Goal: Task Accomplishment & Management: Manage account settings

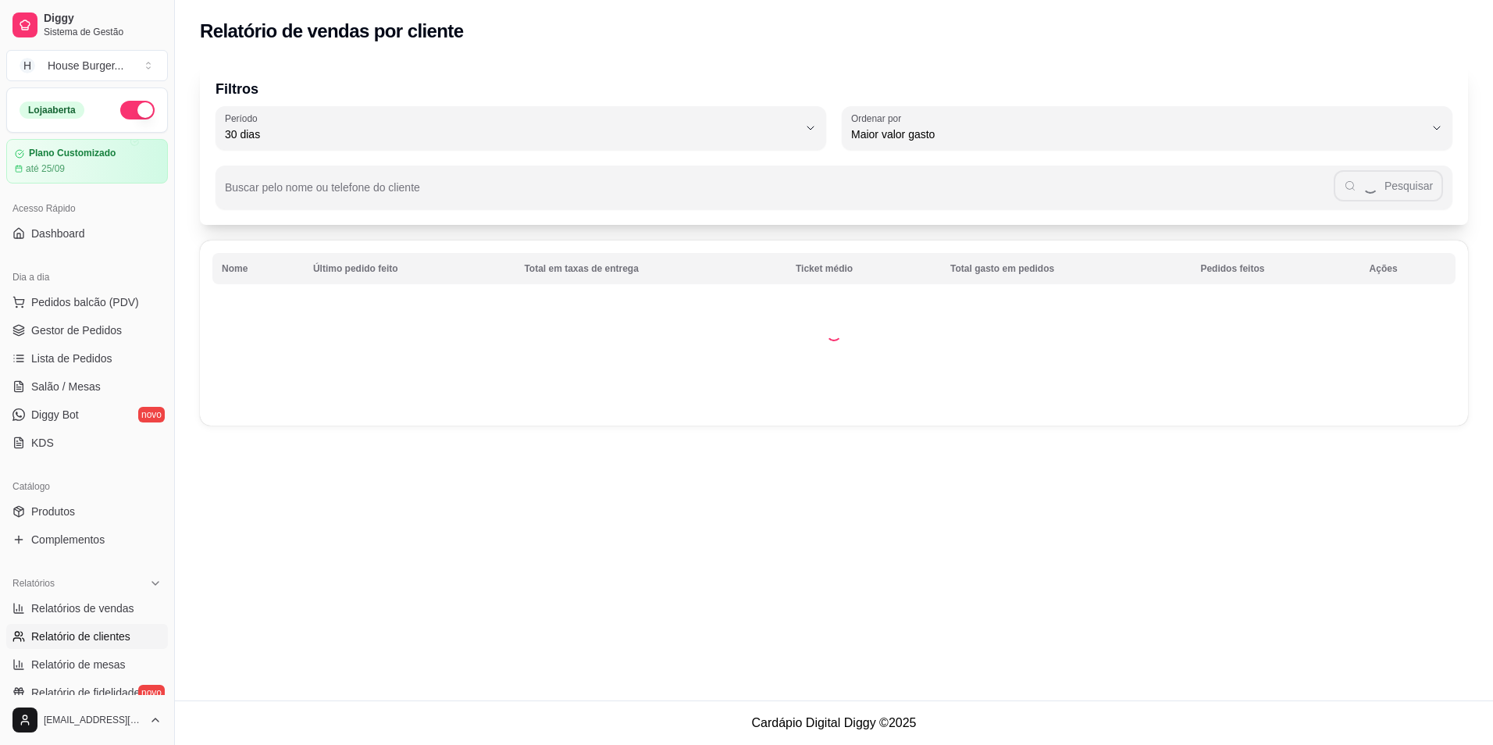
select select "30"
select select "HIGHEST_TOTAL_SPENT_WITH_ORDERS"
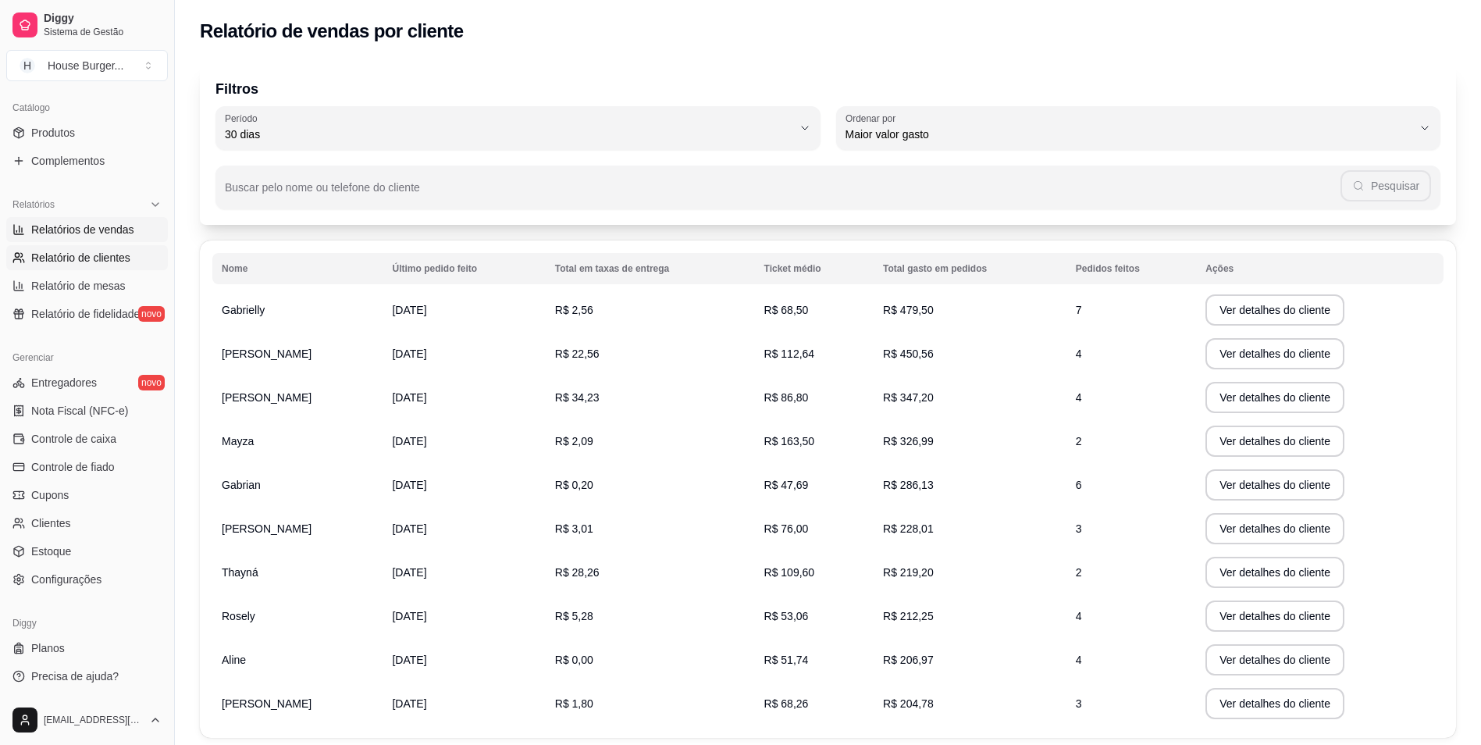
click at [95, 234] on span "Relatórios de vendas" at bounding box center [82, 230] width 103 height 16
select select "ALL"
select select "0"
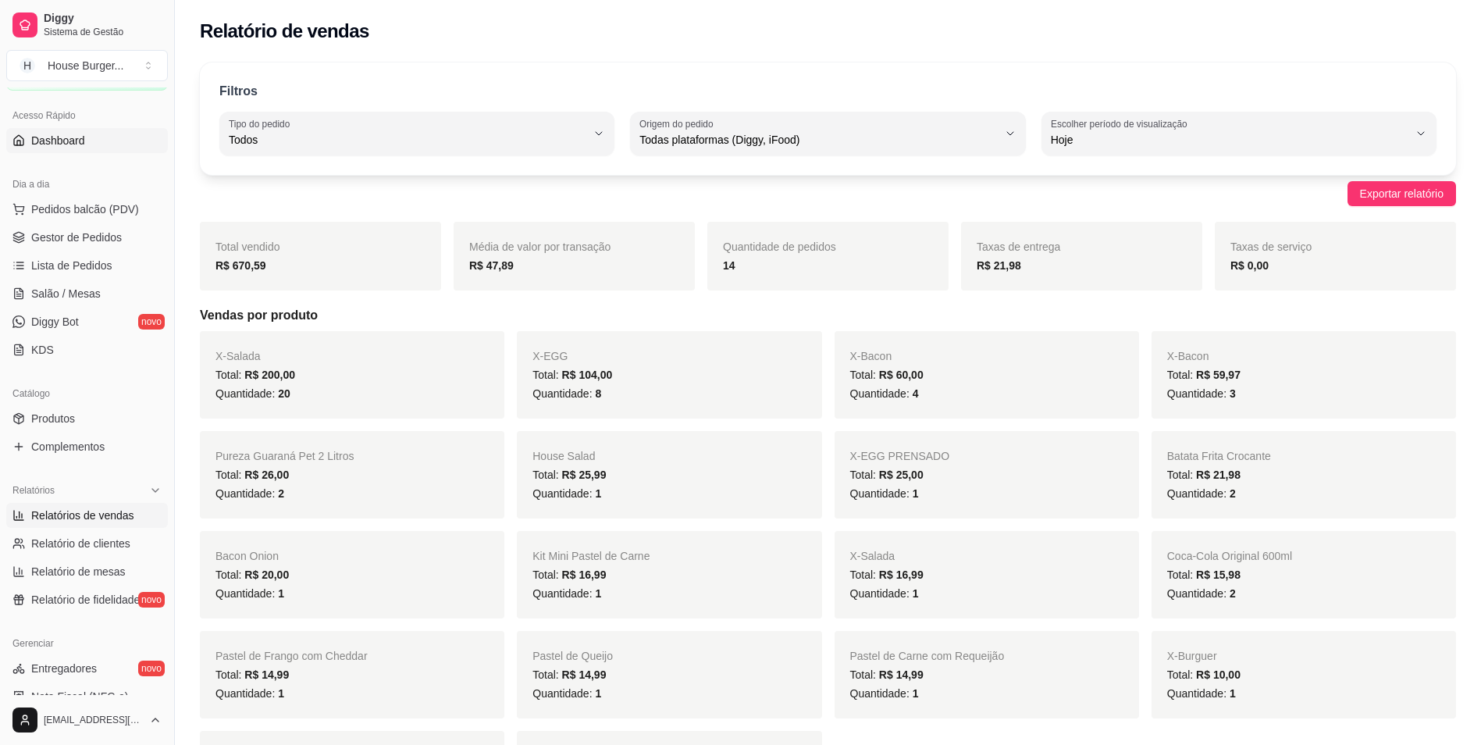
scroll to position [66, 0]
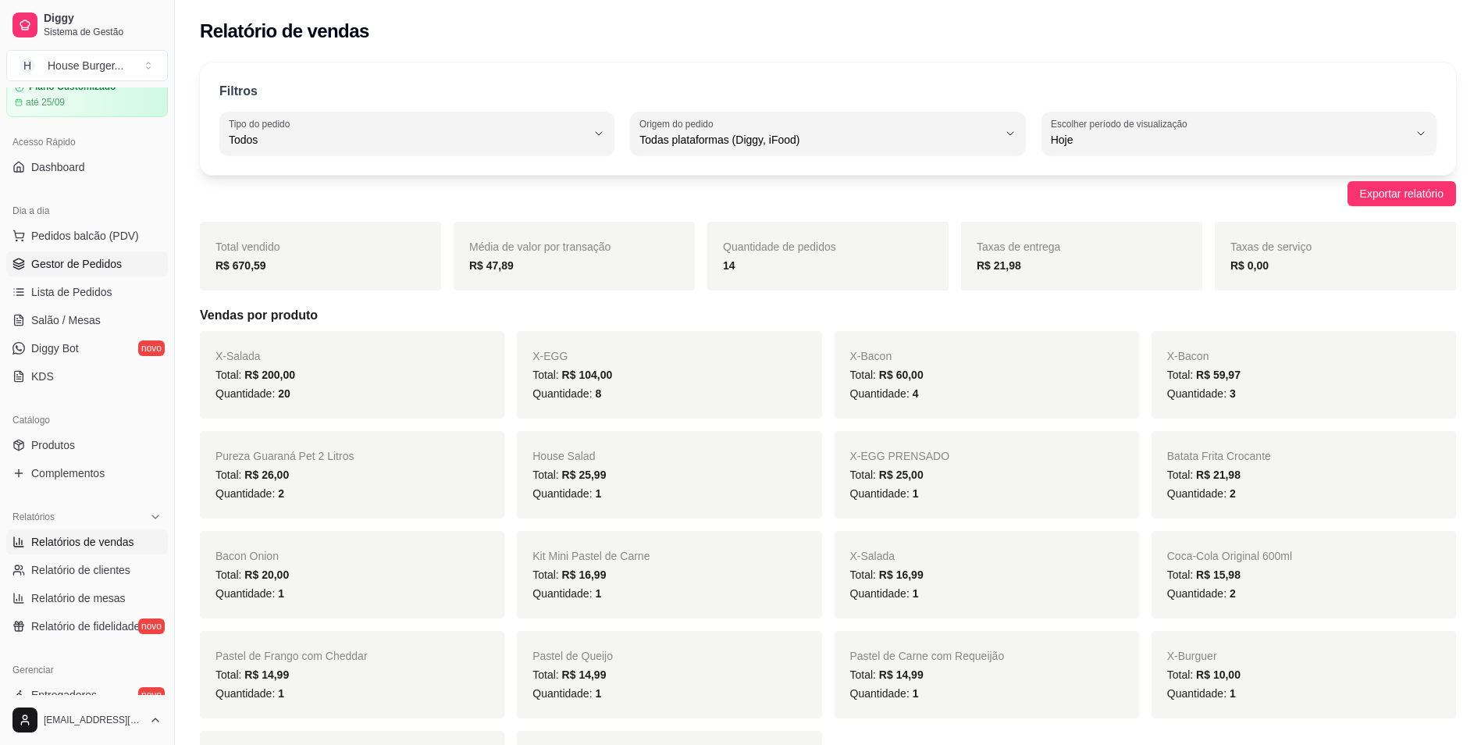
click at [103, 271] on span "Gestor de Pedidos" at bounding box center [76, 264] width 91 height 16
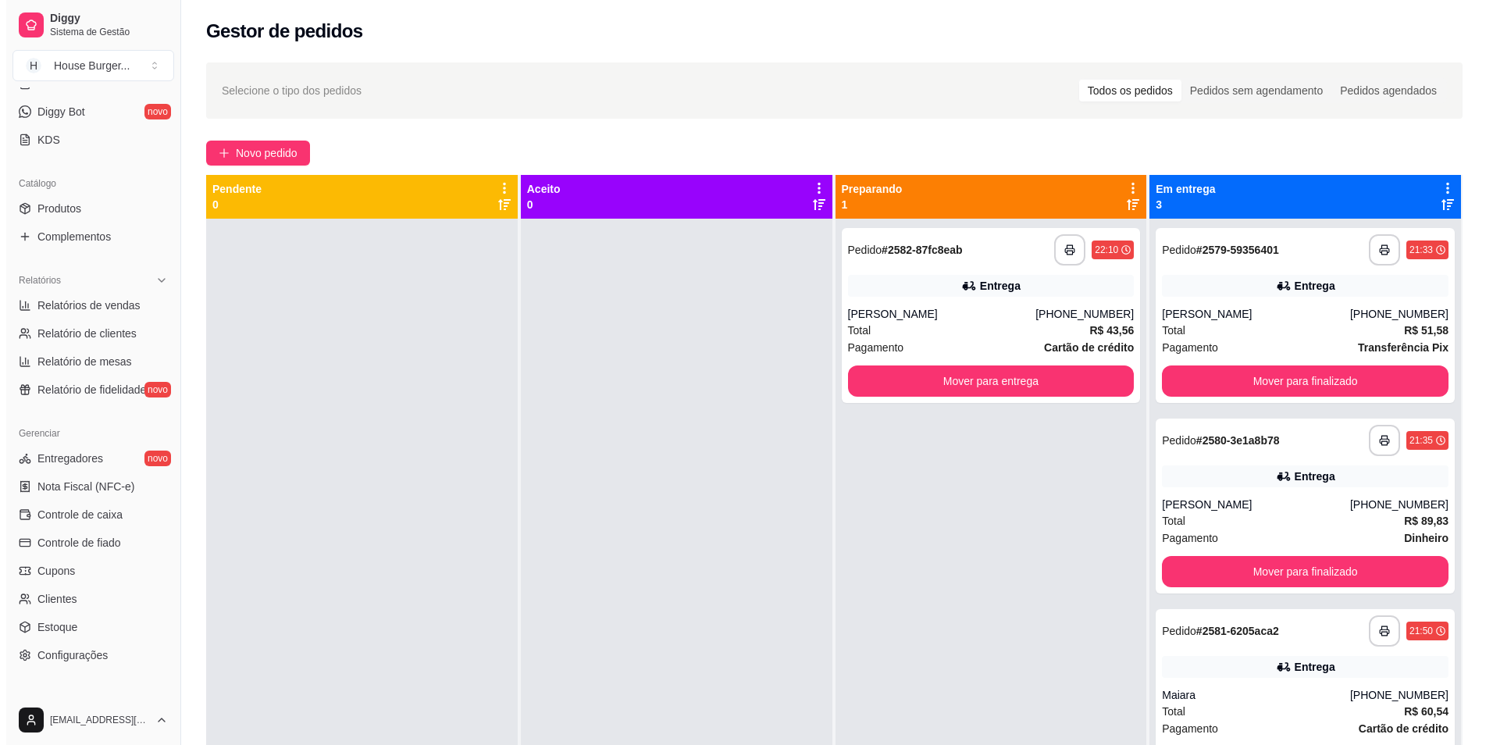
scroll to position [379, 0]
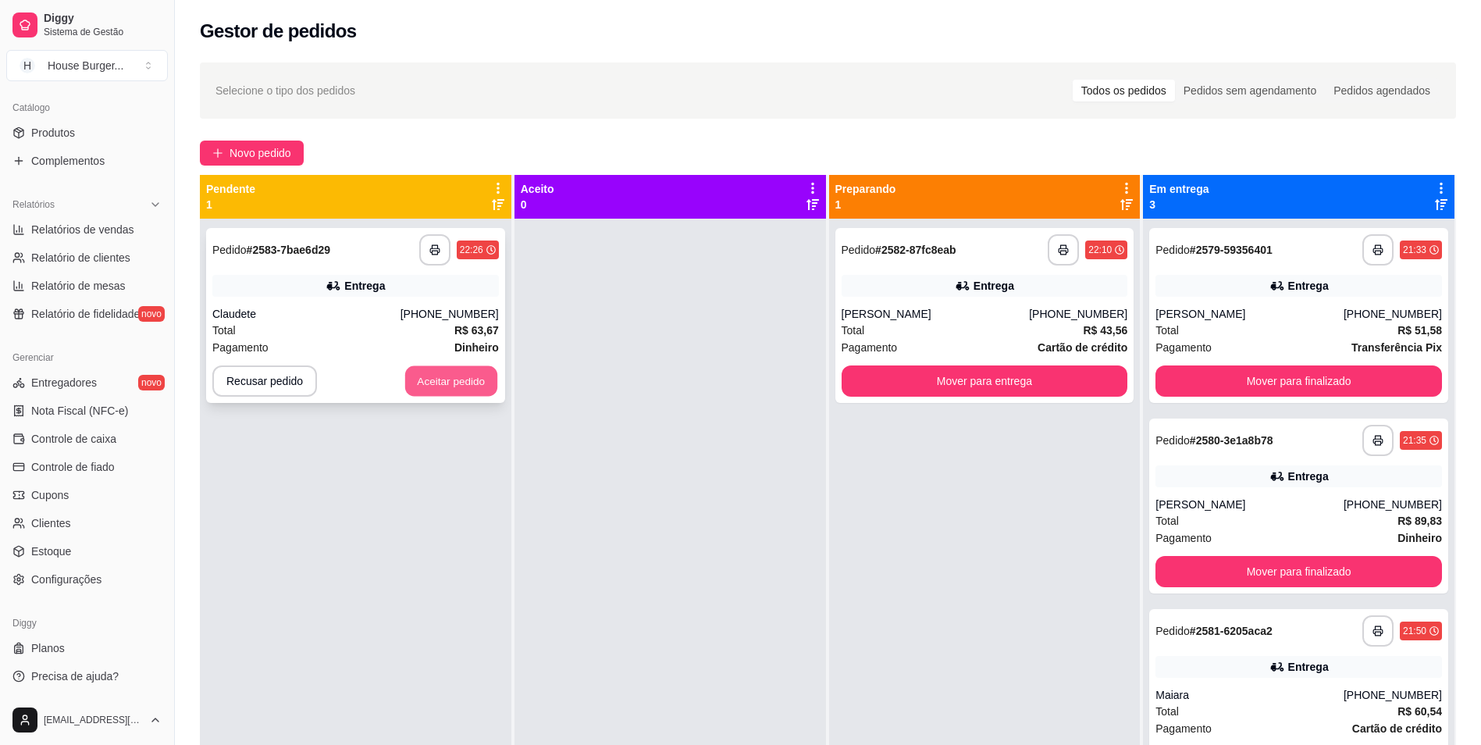
click at [440, 379] on button "Aceitar pedido" at bounding box center [451, 381] width 92 height 30
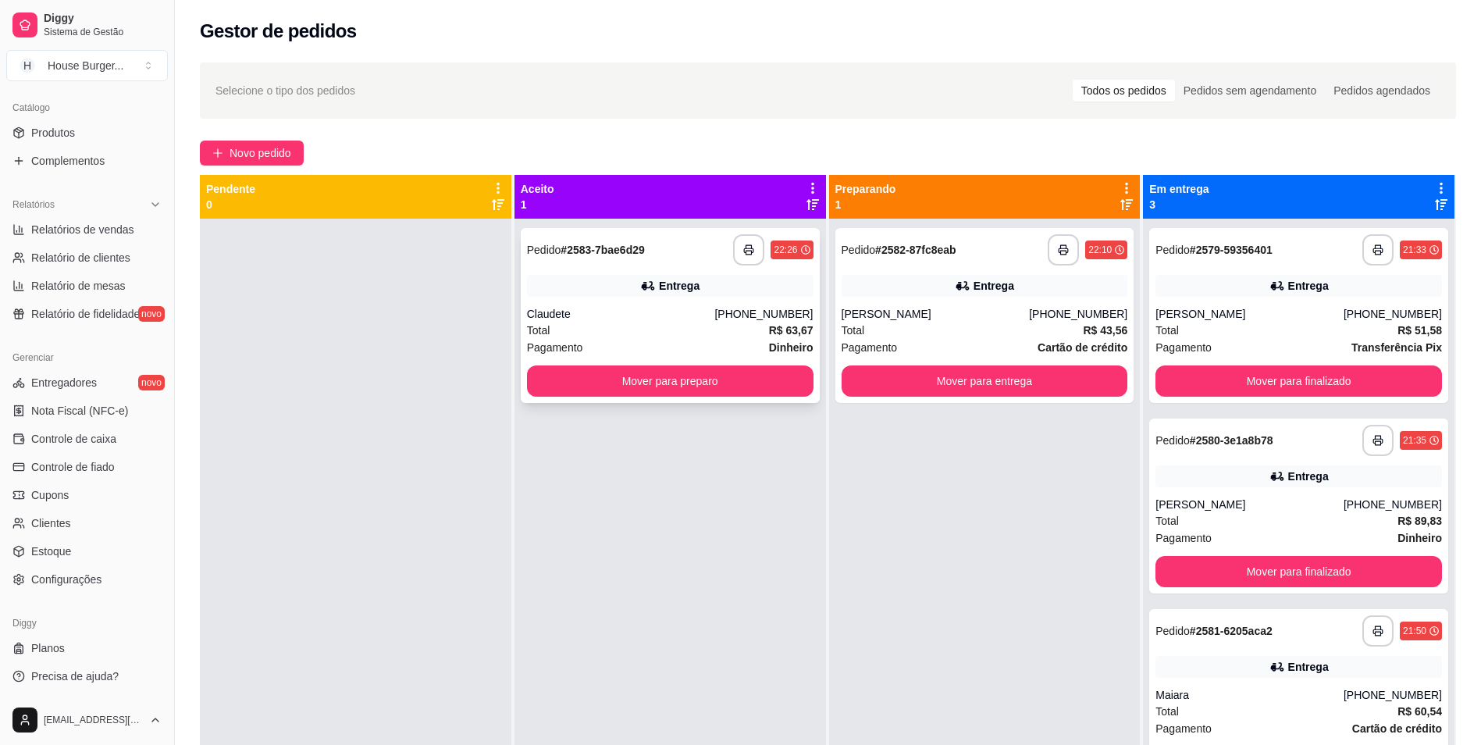
click at [600, 319] on div "Claudete" at bounding box center [621, 314] width 188 height 16
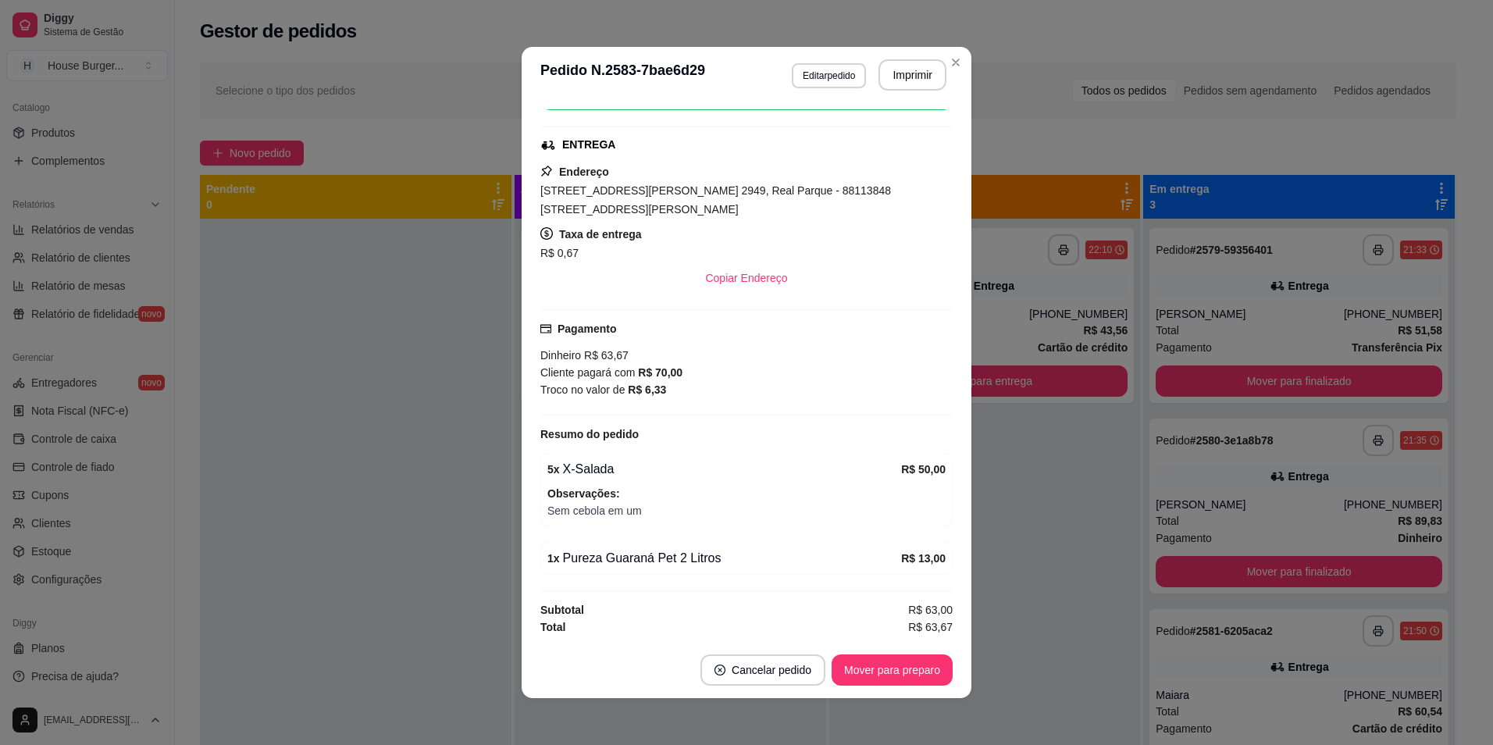
scroll to position [3, 0]
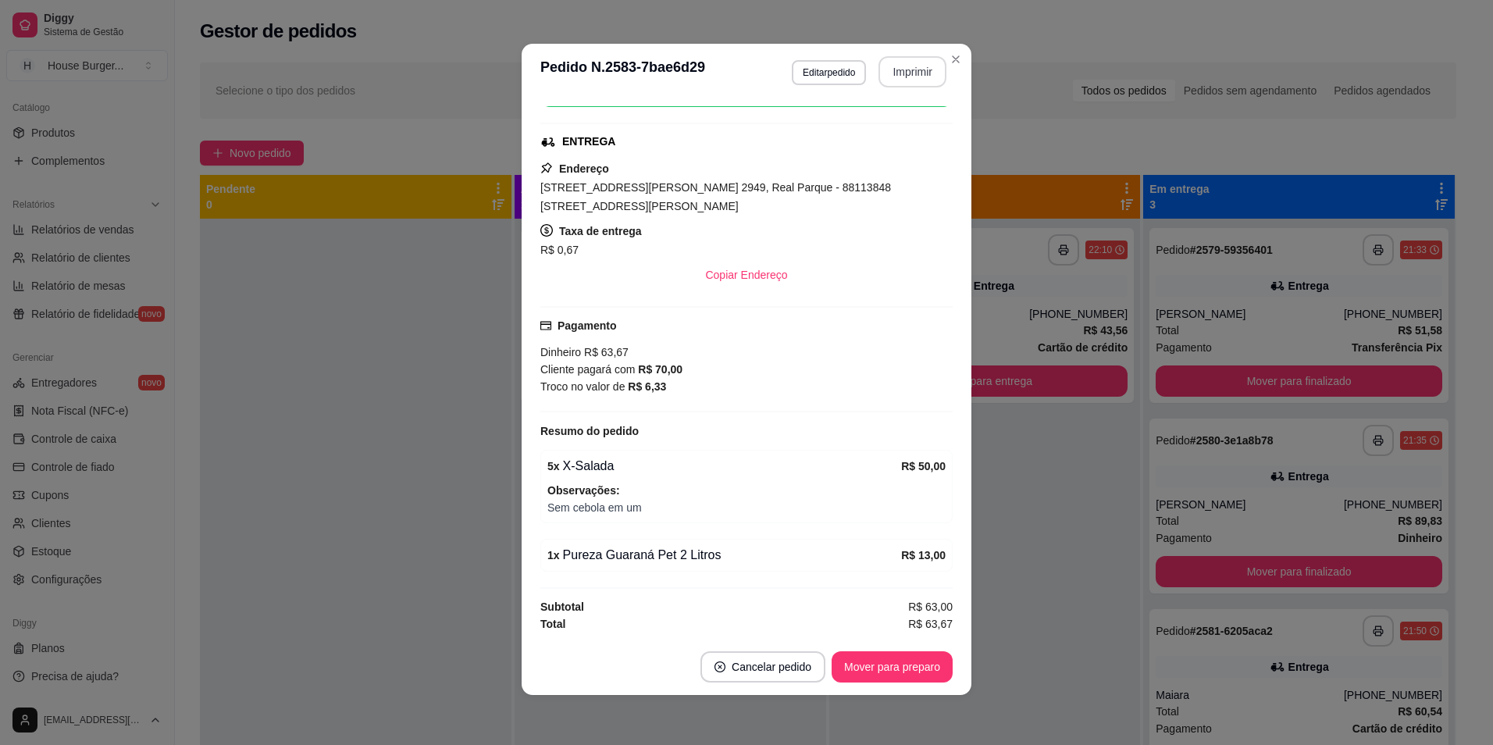
click at [907, 63] on button "Imprimir" at bounding box center [912, 71] width 68 height 31
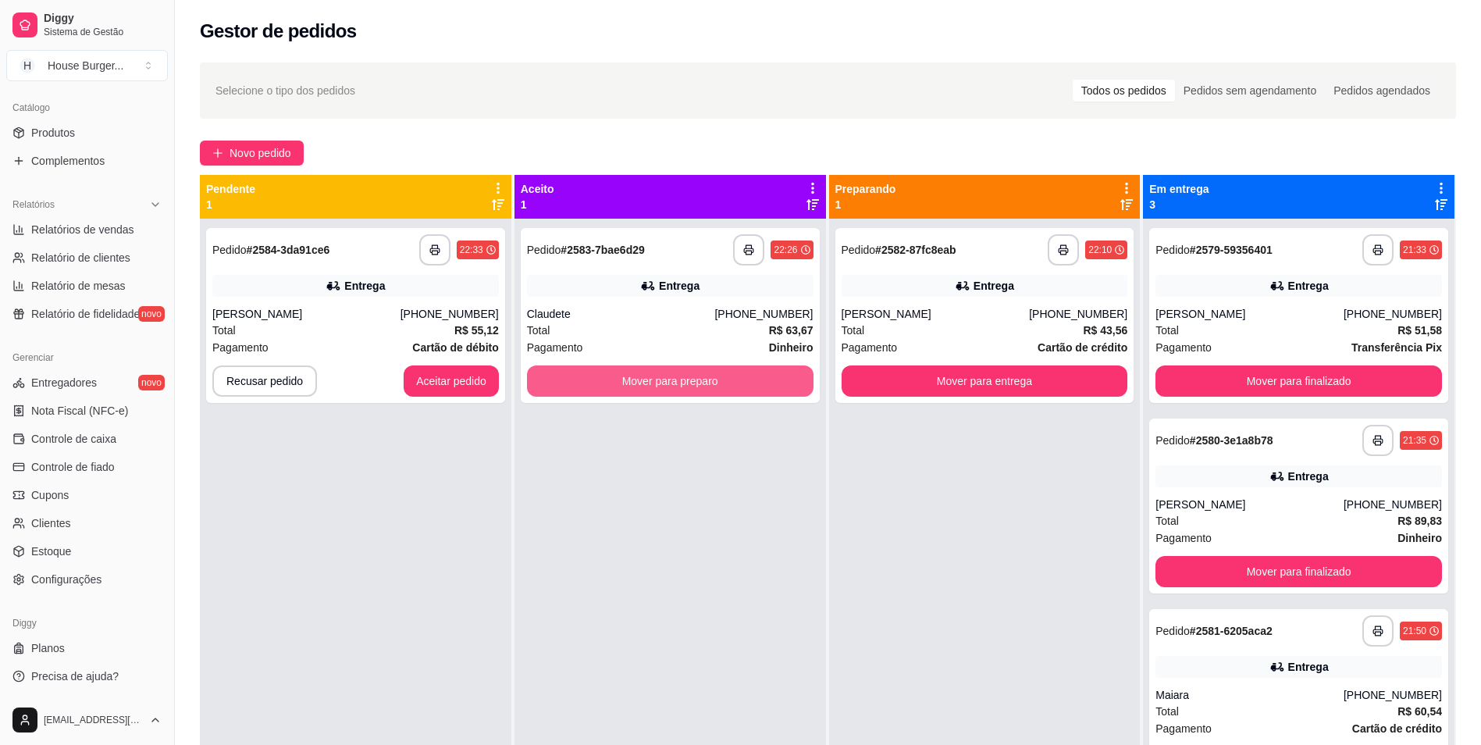
click at [588, 442] on div "**********" at bounding box center [671, 591] width 312 height 745
click at [774, 375] on button "Mover para preparo" at bounding box center [670, 380] width 287 height 31
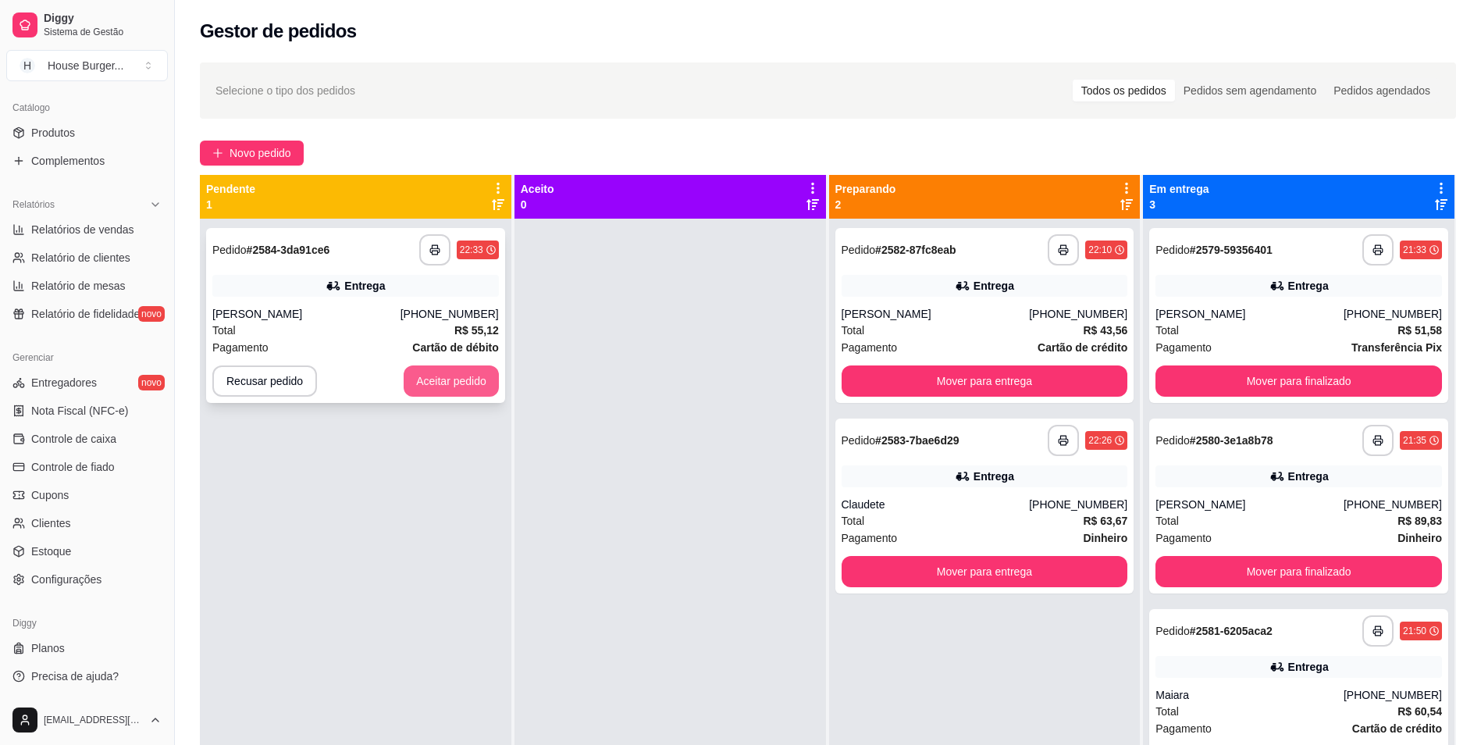
click at [480, 380] on button "Aceitar pedido" at bounding box center [451, 380] width 95 height 31
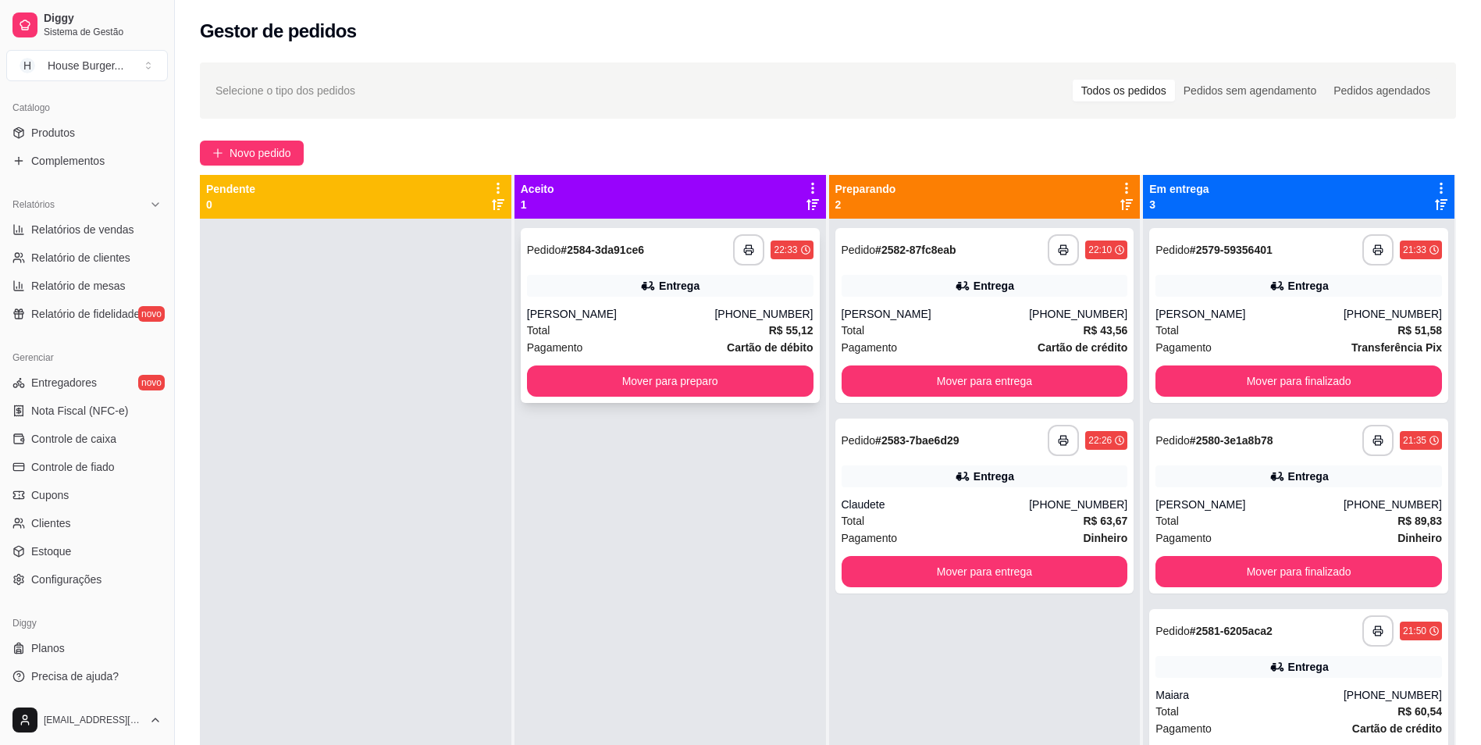
click at [631, 326] on div "Total R$ 55,12" at bounding box center [670, 330] width 287 height 17
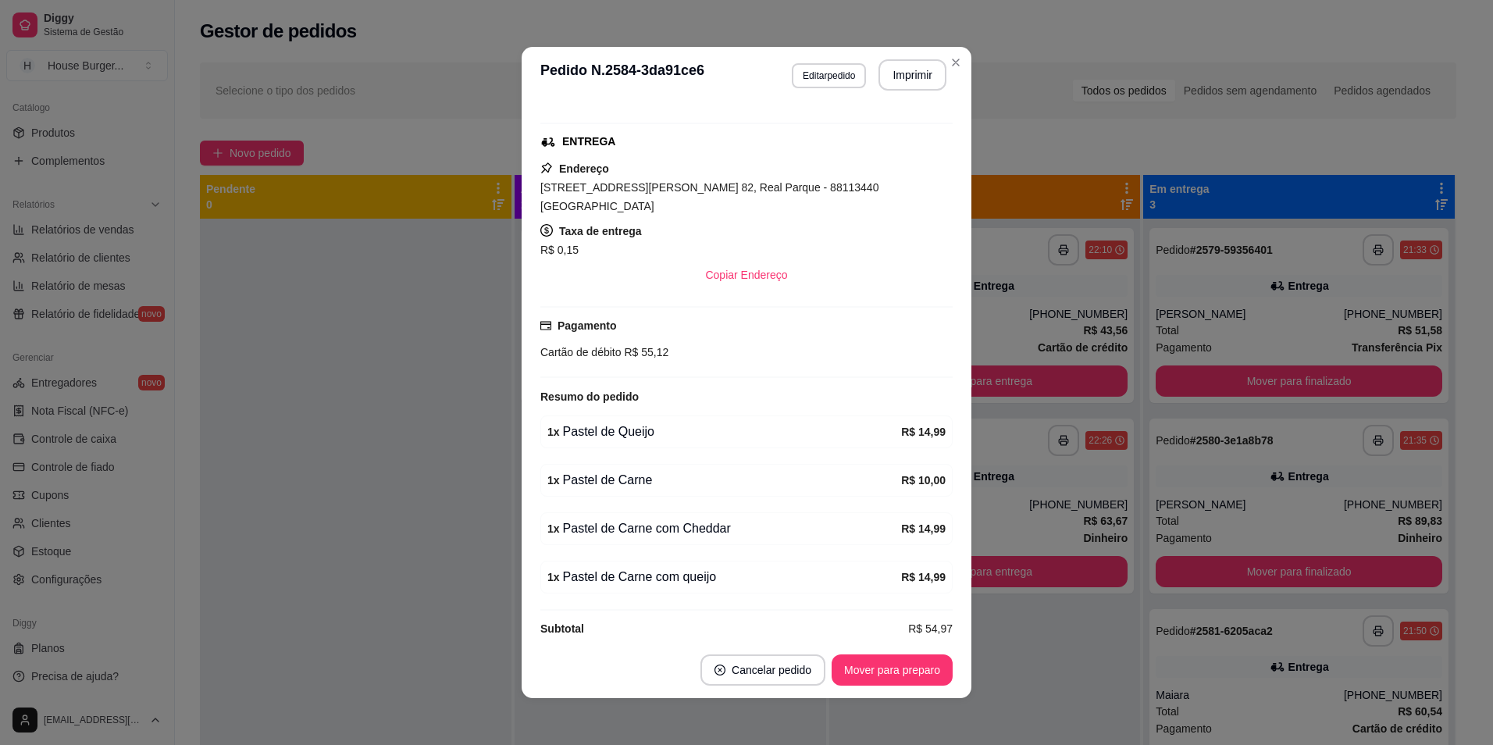
scroll to position [3, 0]
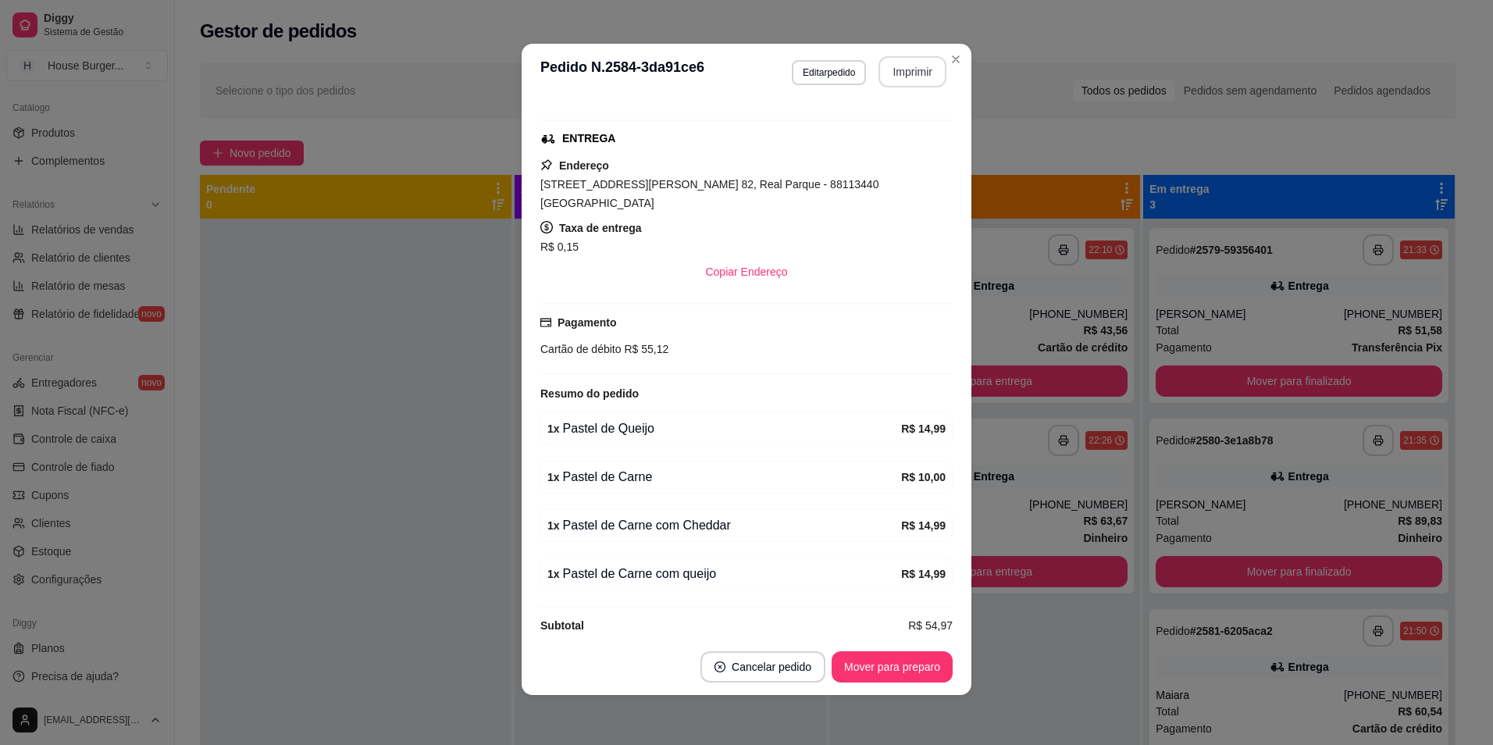
click at [913, 66] on button "Imprimir" at bounding box center [912, 71] width 68 height 31
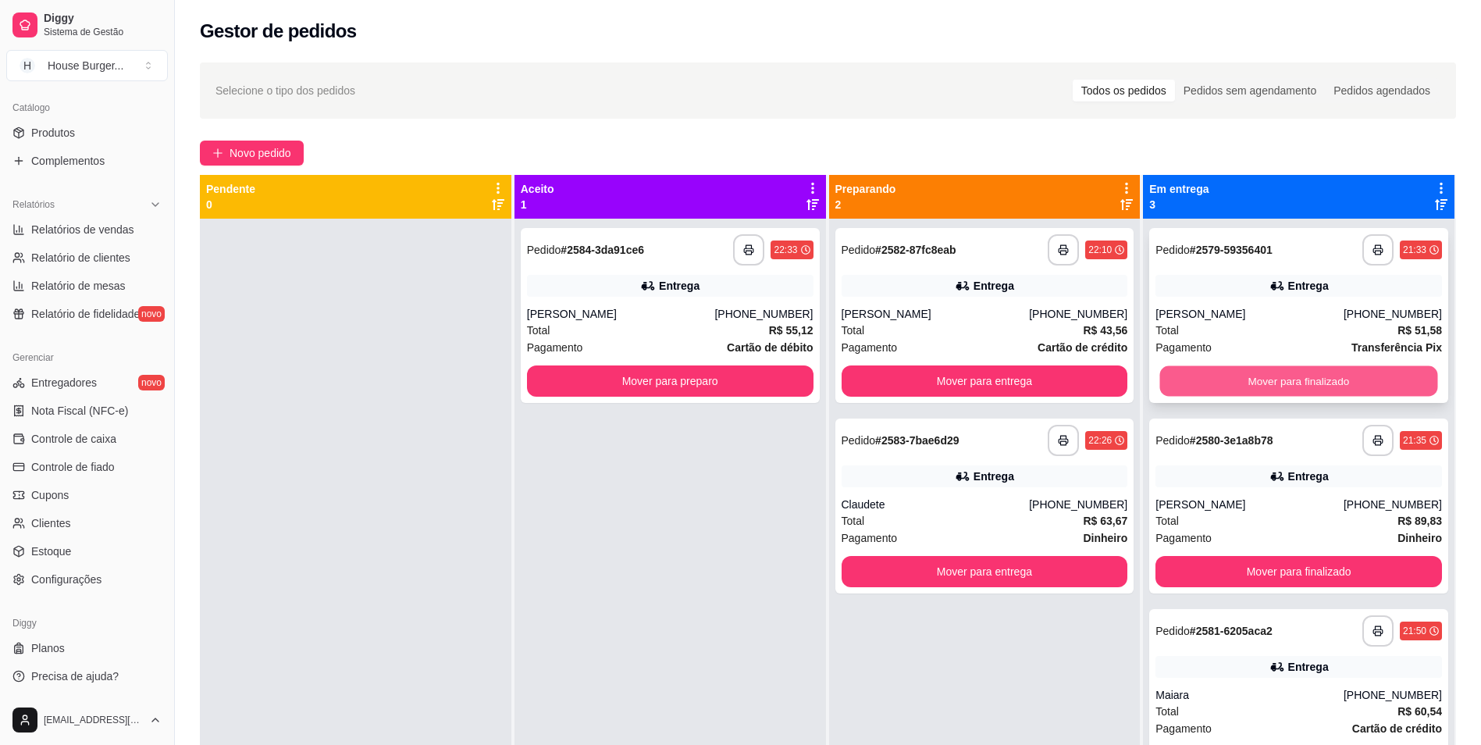
click at [1230, 383] on button "Mover para finalizado" at bounding box center [1299, 381] width 278 height 30
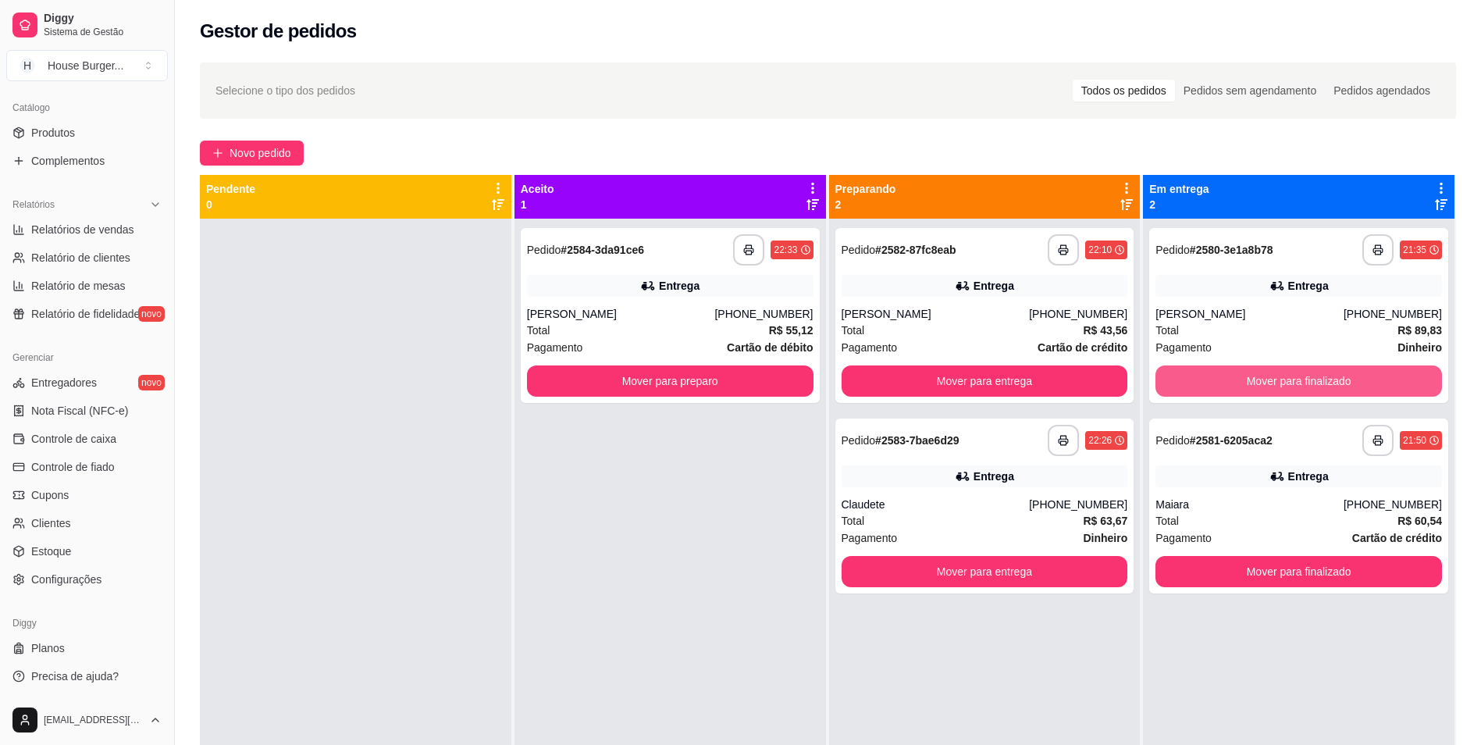
click at [1228, 383] on button "Mover para finalizado" at bounding box center [1299, 380] width 287 height 31
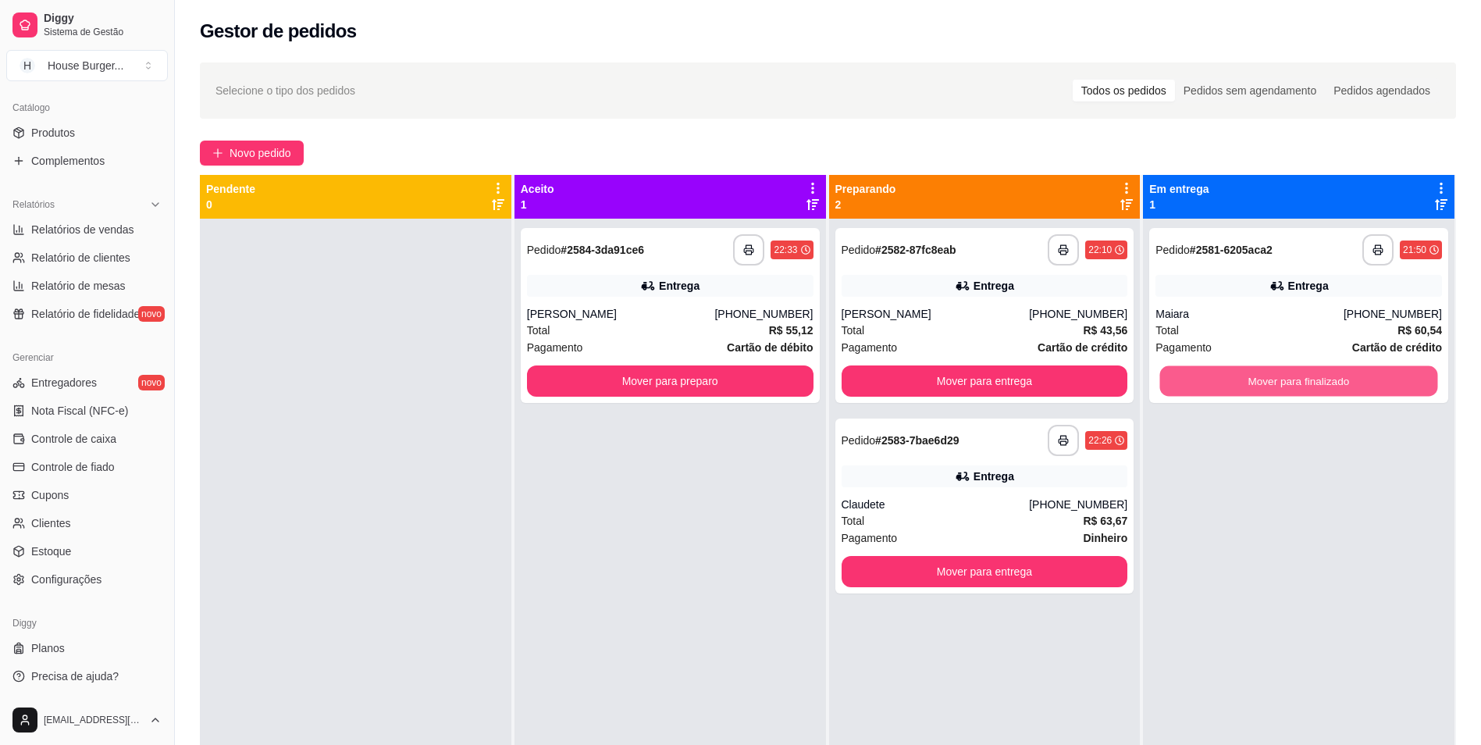
click at [1228, 381] on button "Mover para finalizado" at bounding box center [1299, 381] width 278 height 30
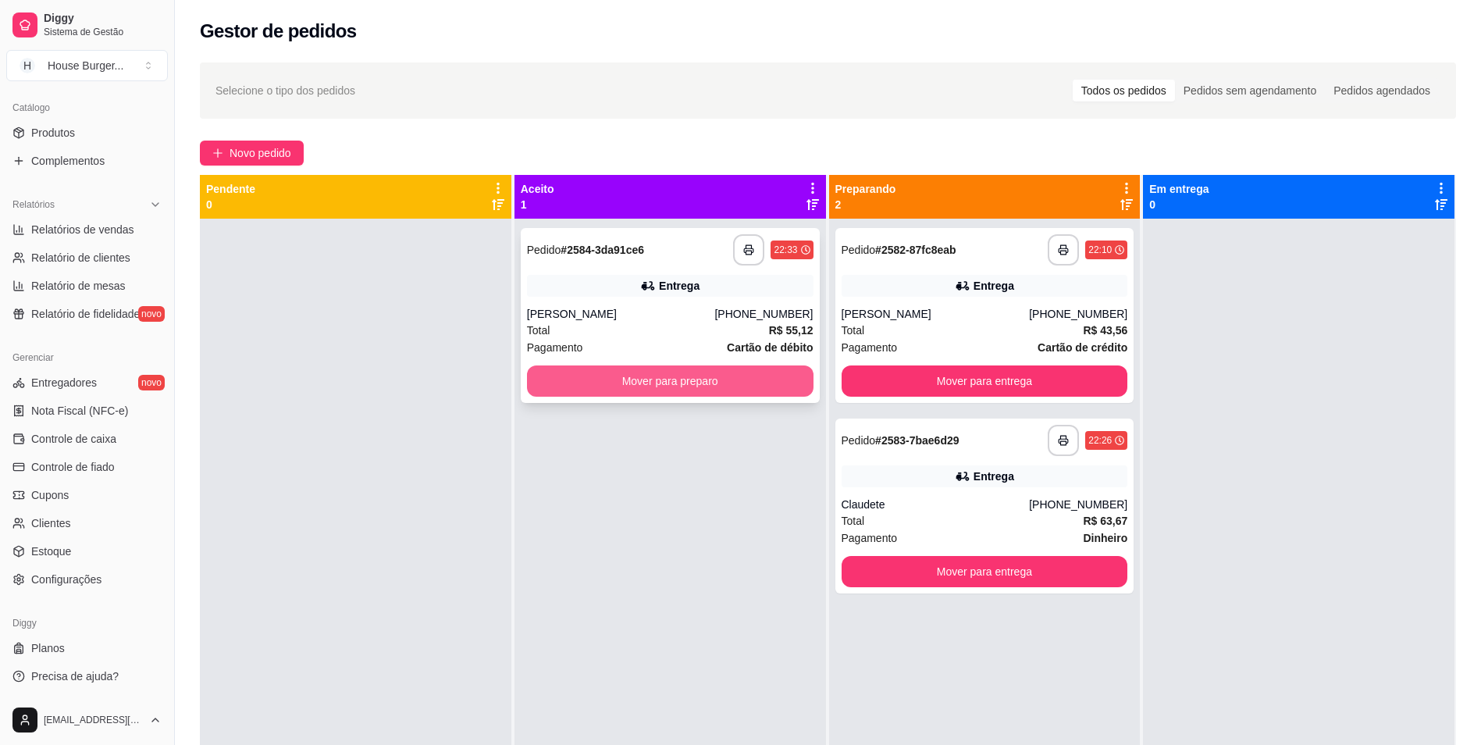
click at [766, 393] on button "Mover para preparo" at bounding box center [670, 380] width 287 height 31
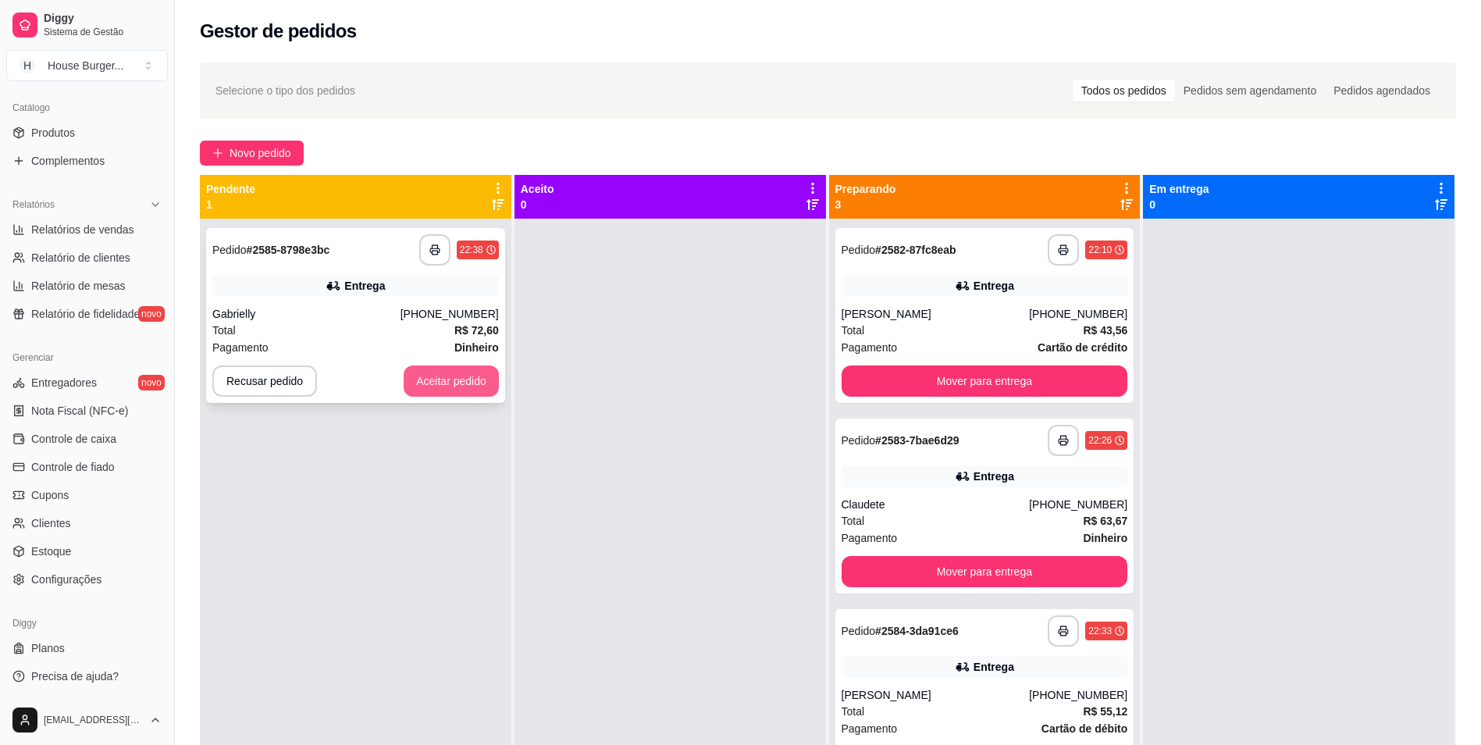
click at [431, 383] on button "Aceitar pedido" at bounding box center [451, 380] width 95 height 31
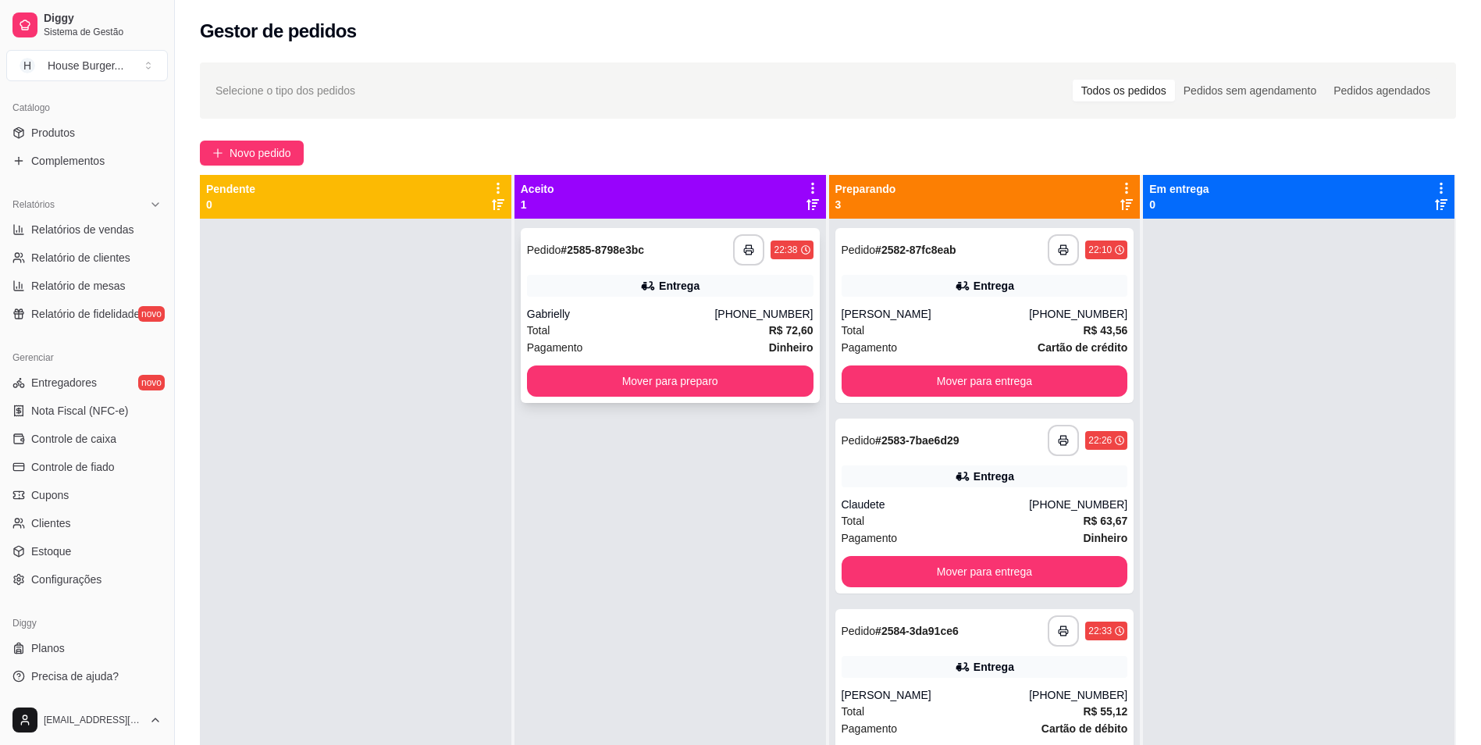
click at [703, 326] on div "Total R$ 72,60" at bounding box center [670, 330] width 287 height 17
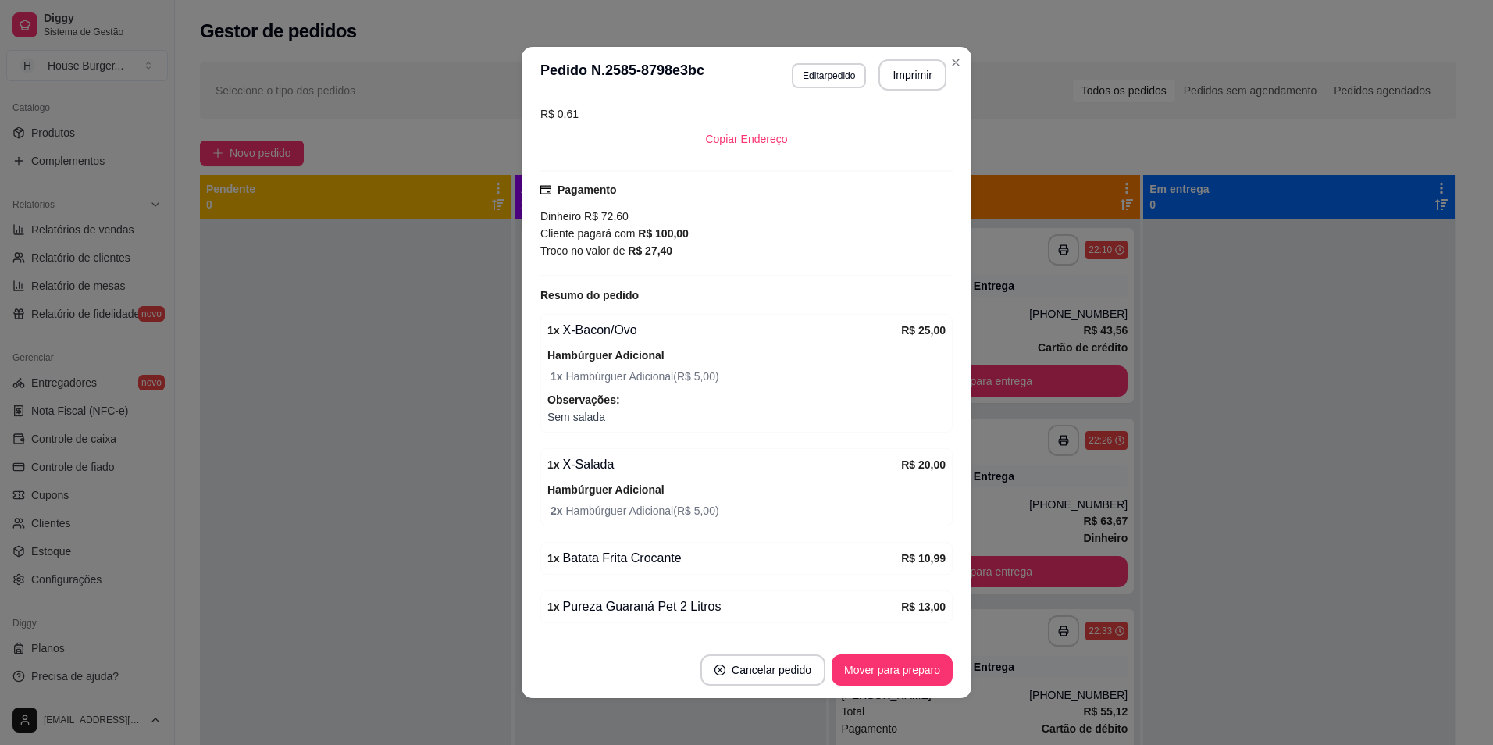
scroll to position [360, 0]
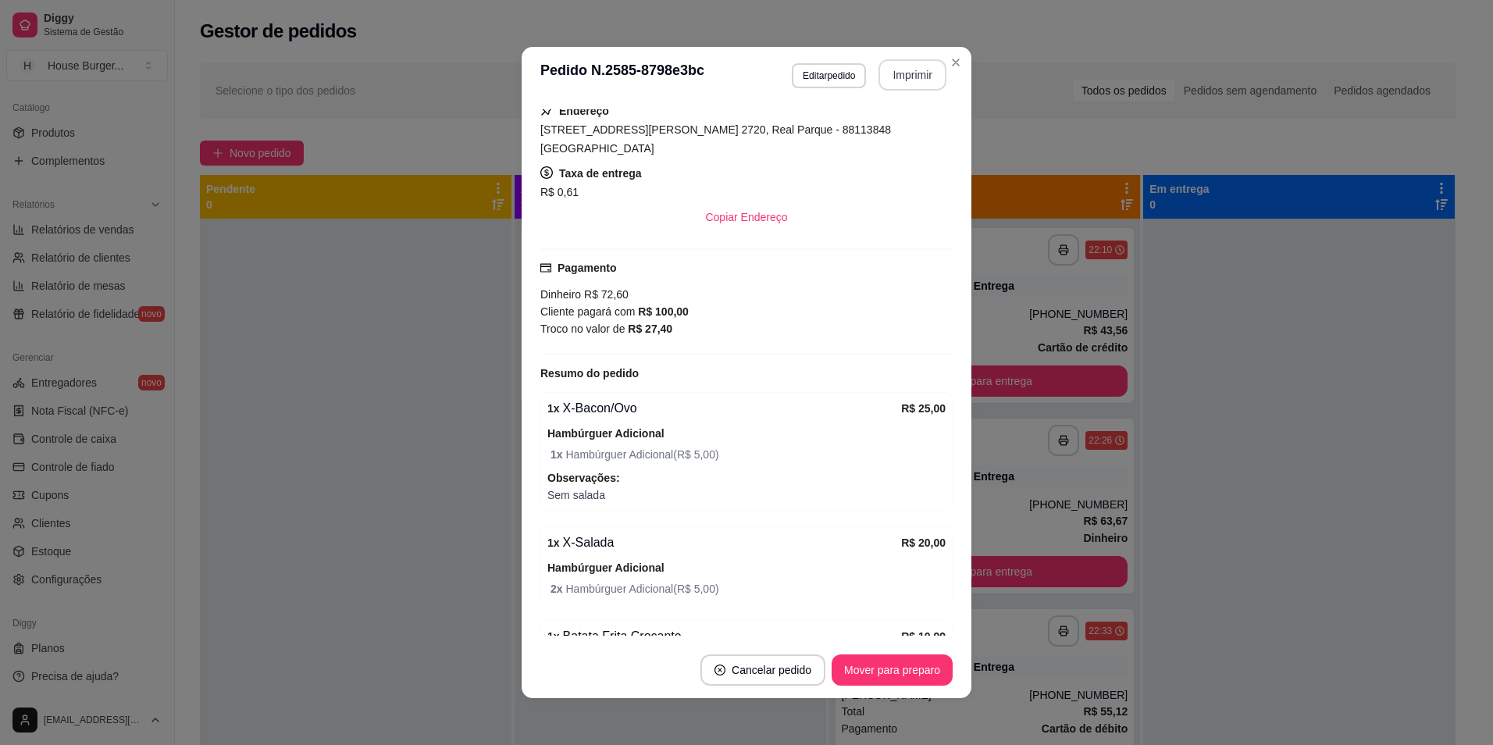
click at [917, 82] on button "Imprimir" at bounding box center [912, 74] width 68 height 31
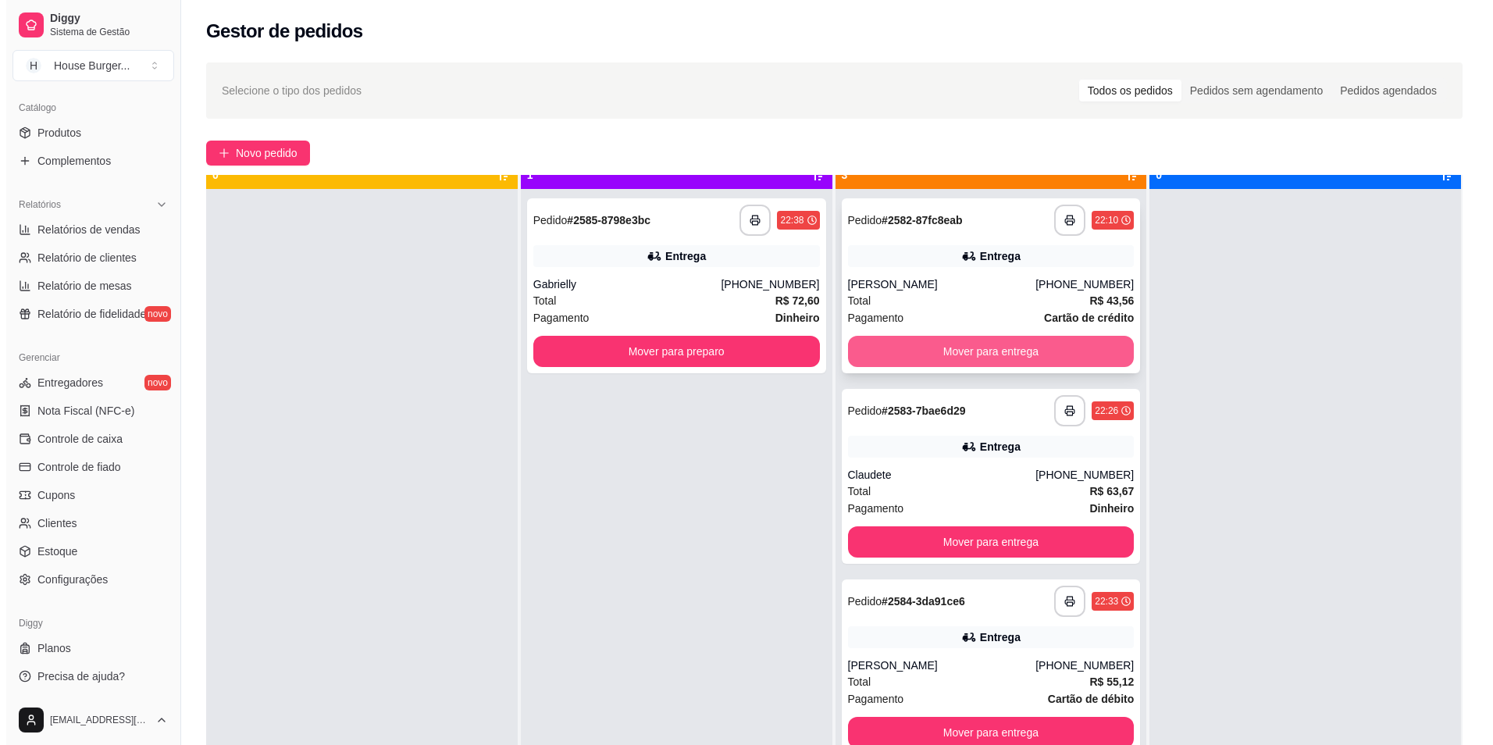
scroll to position [44, 0]
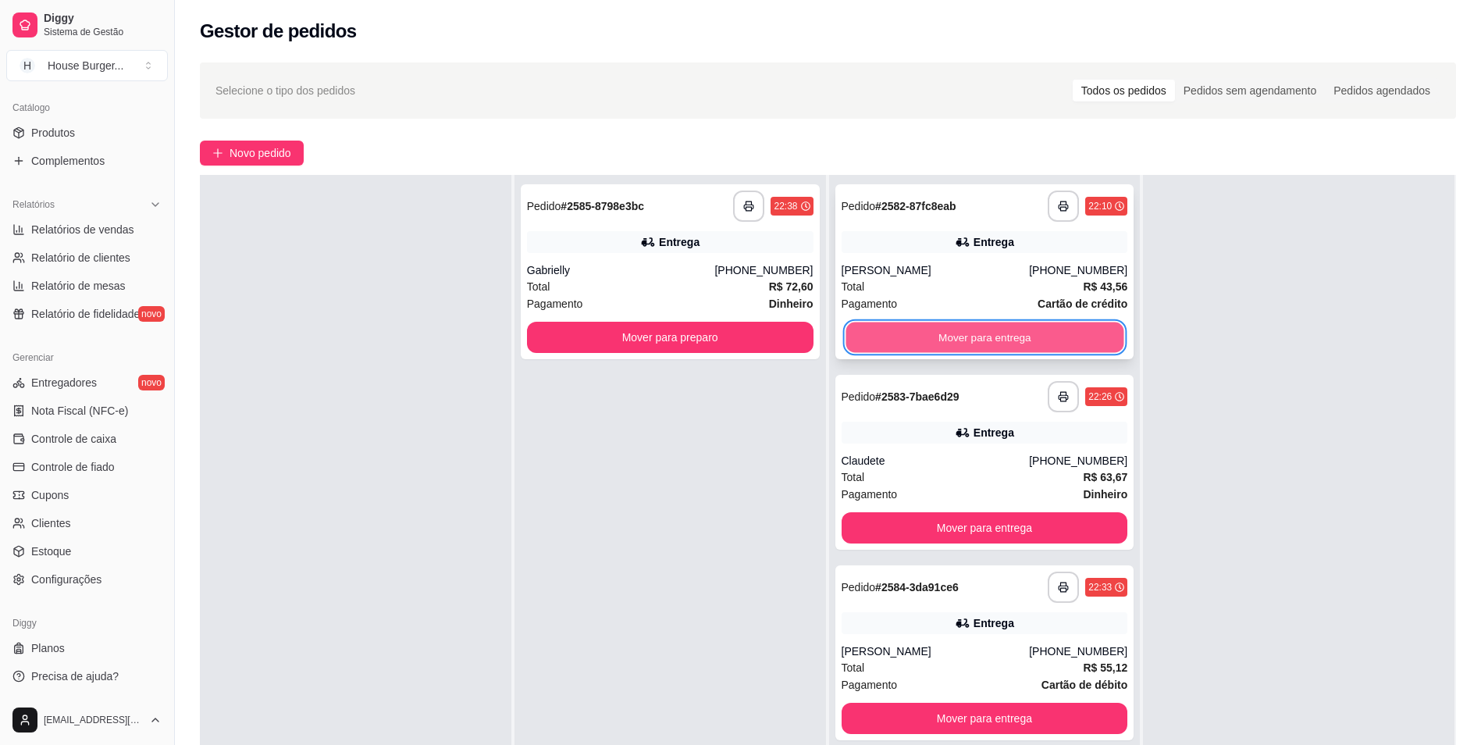
click at [1030, 334] on button "Mover para entrega" at bounding box center [985, 337] width 278 height 30
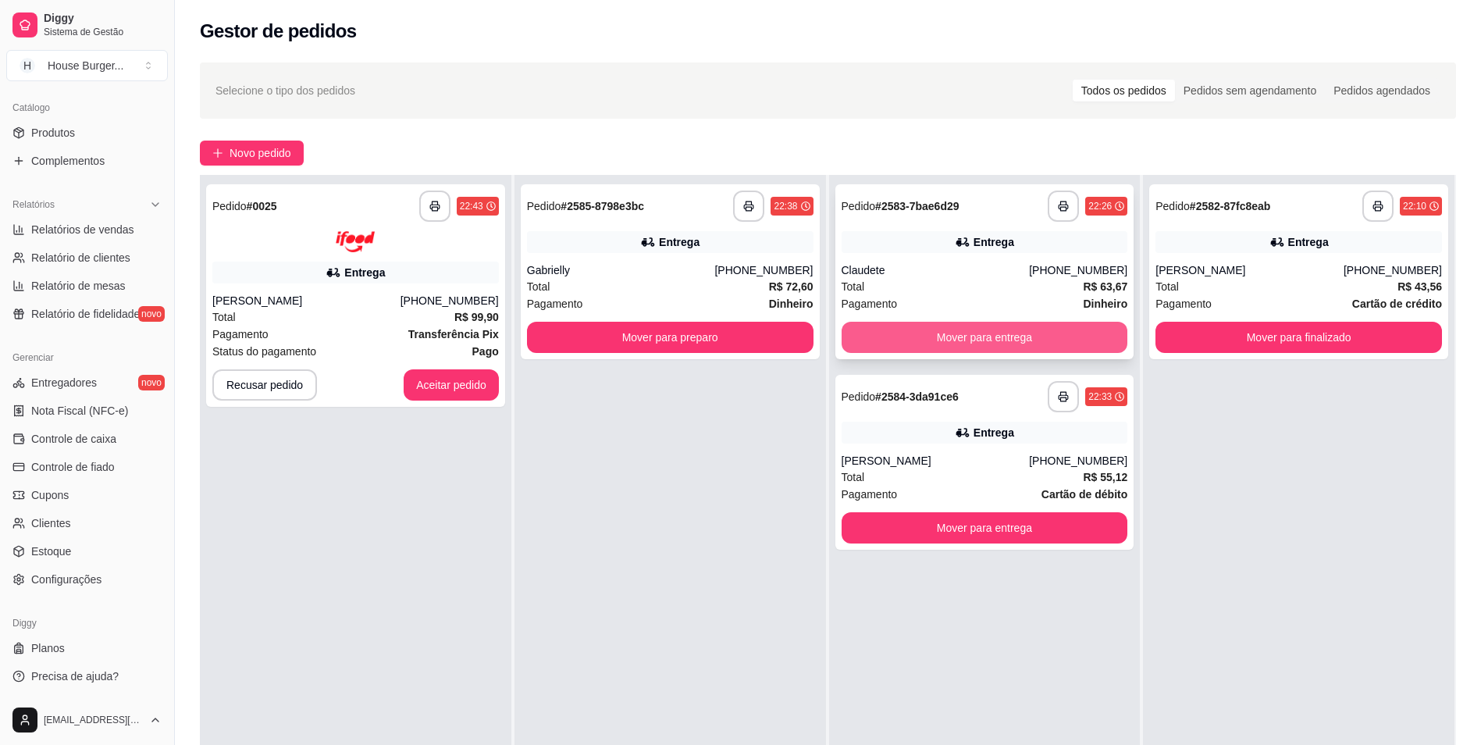
click at [976, 331] on button "Mover para entrega" at bounding box center [985, 337] width 287 height 31
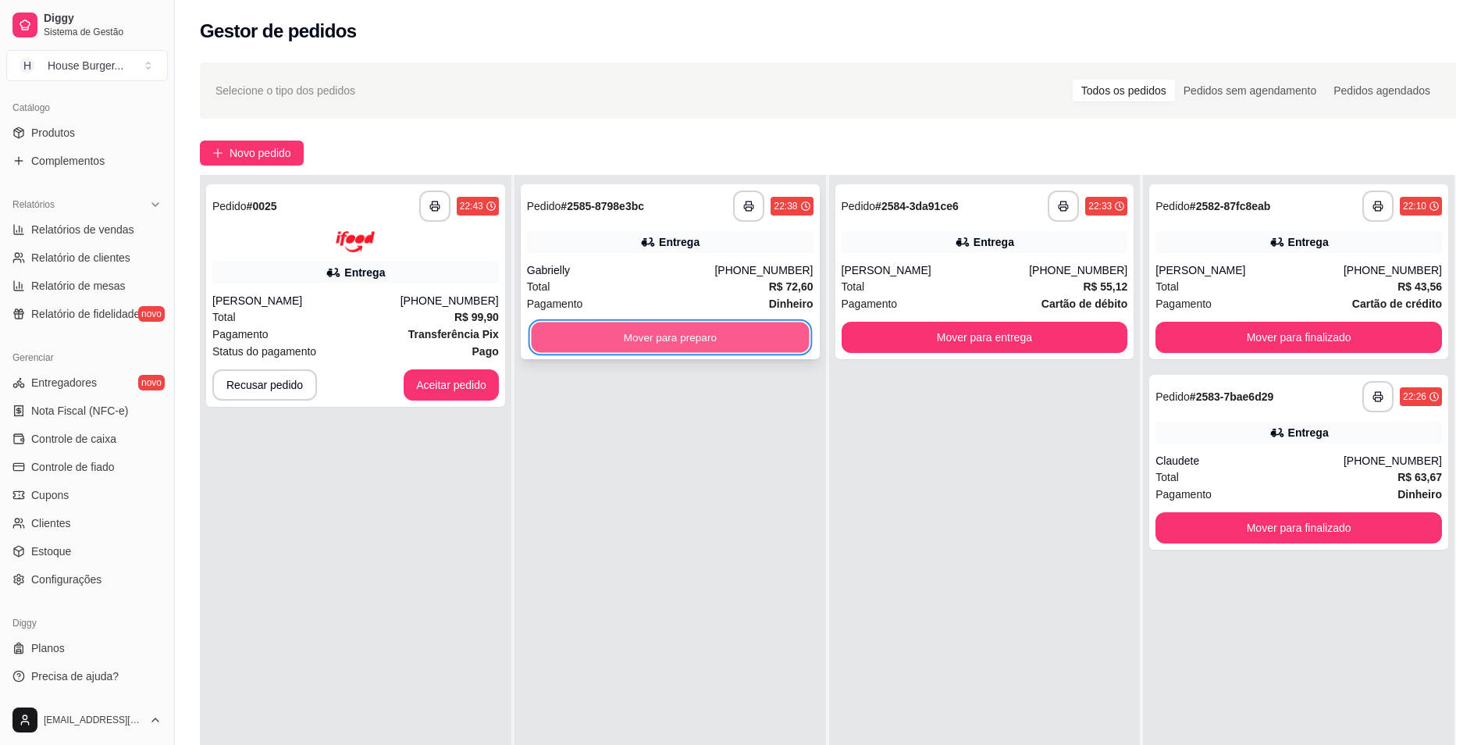
click at [728, 331] on button "Mover para preparo" at bounding box center [670, 337] width 278 height 30
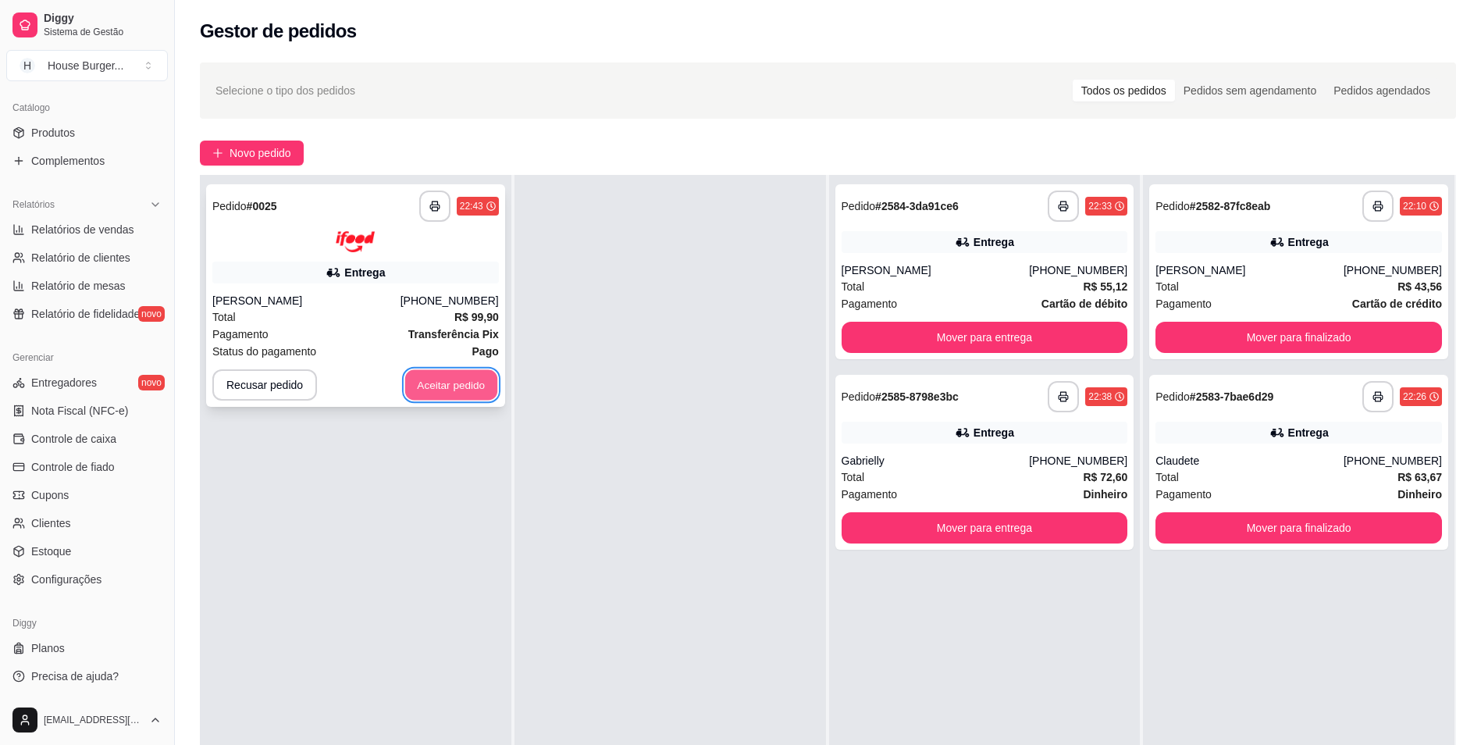
click at [482, 383] on button "Aceitar pedido" at bounding box center [451, 384] width 92 height 30
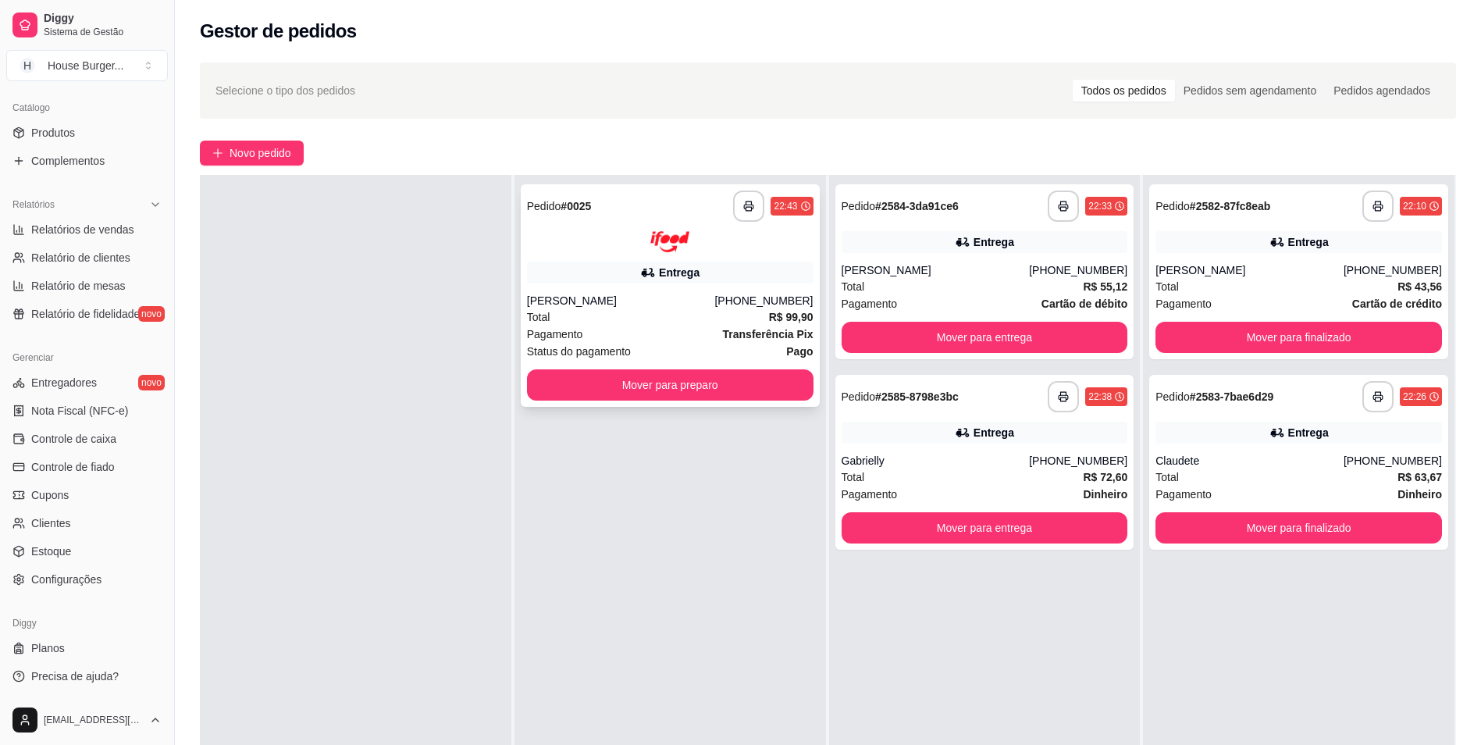
click at [642, 303] on div "[PERSON_NAME]" at bounding box center [621, 301] width 188 height 16
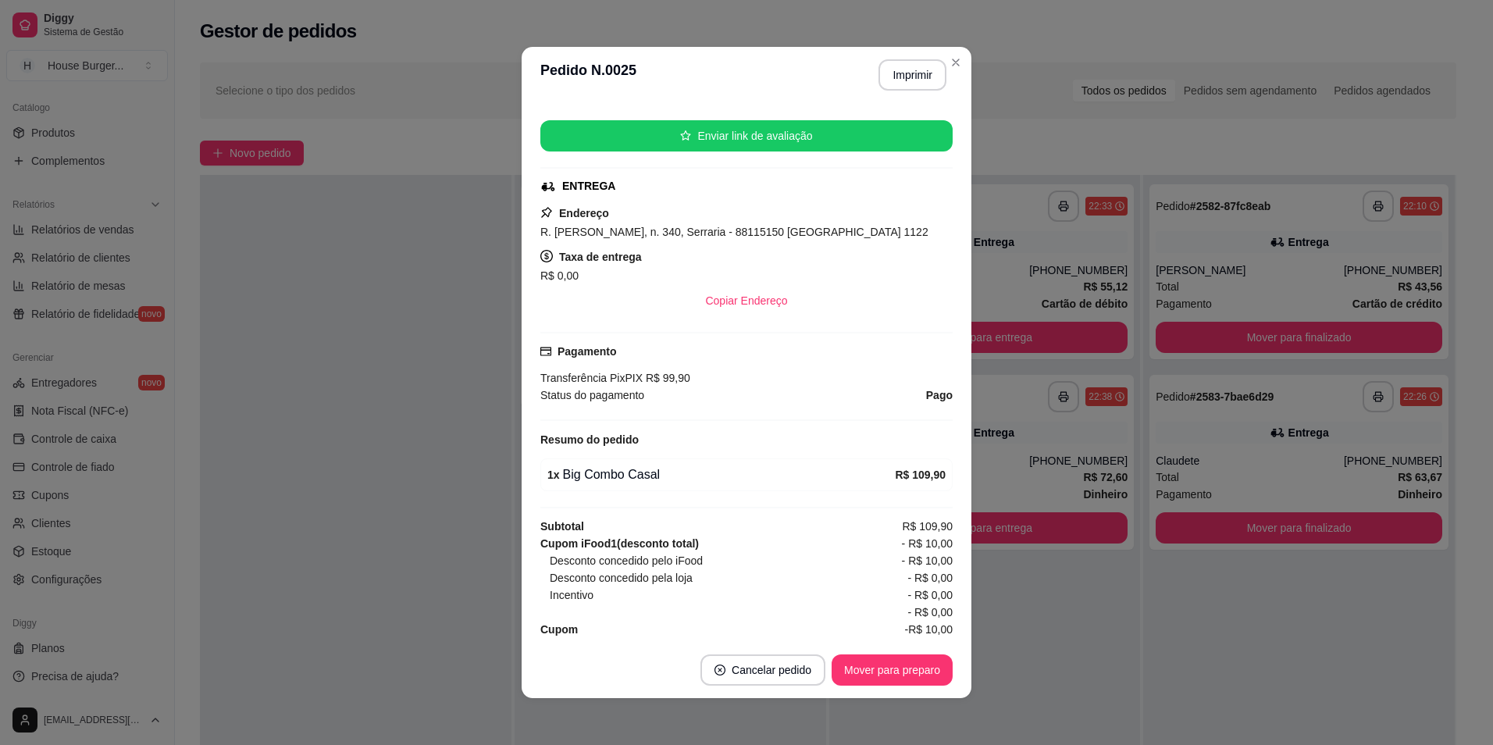
scroll to position [241, 0]
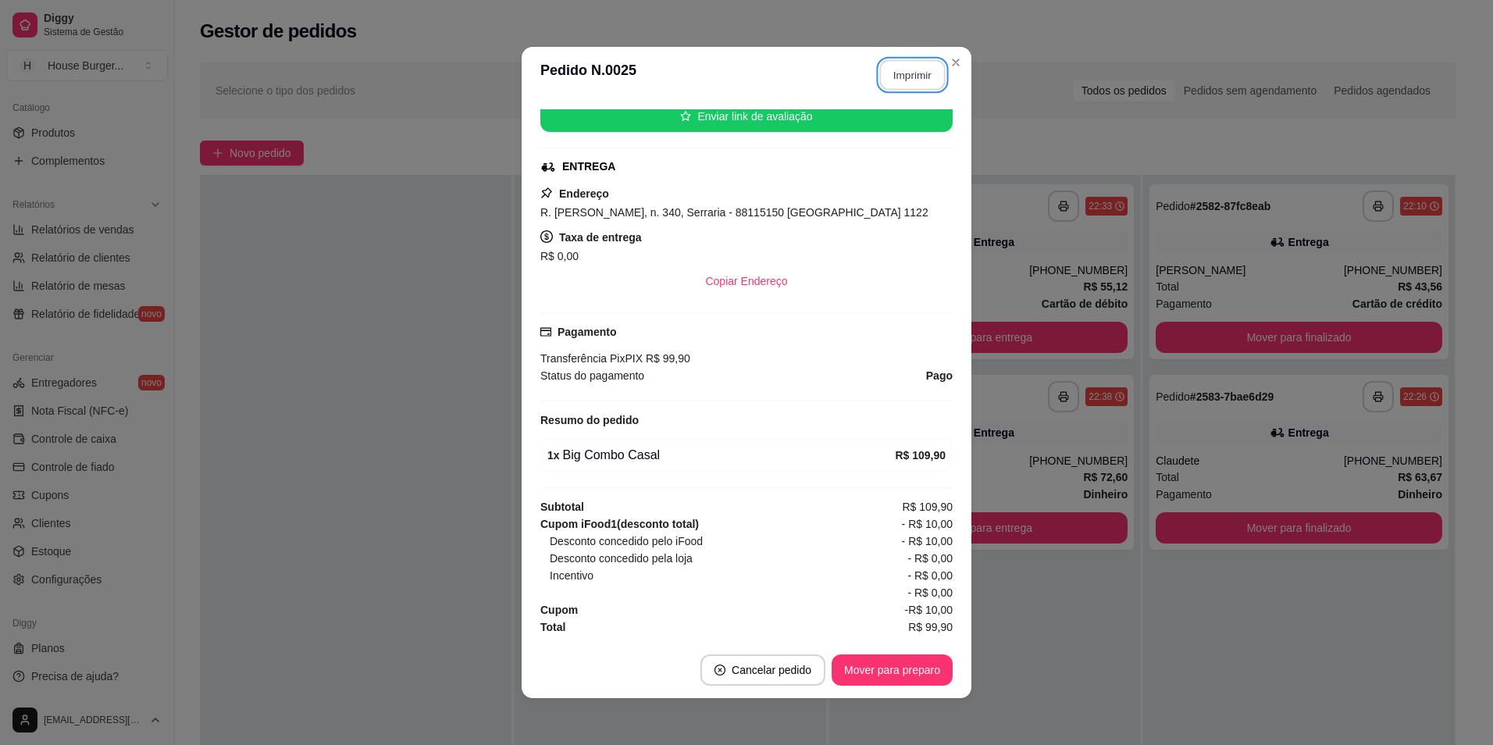
click at [905, 84] on button "Imprimir" at bounding box center [913, 75] width 66 height 30
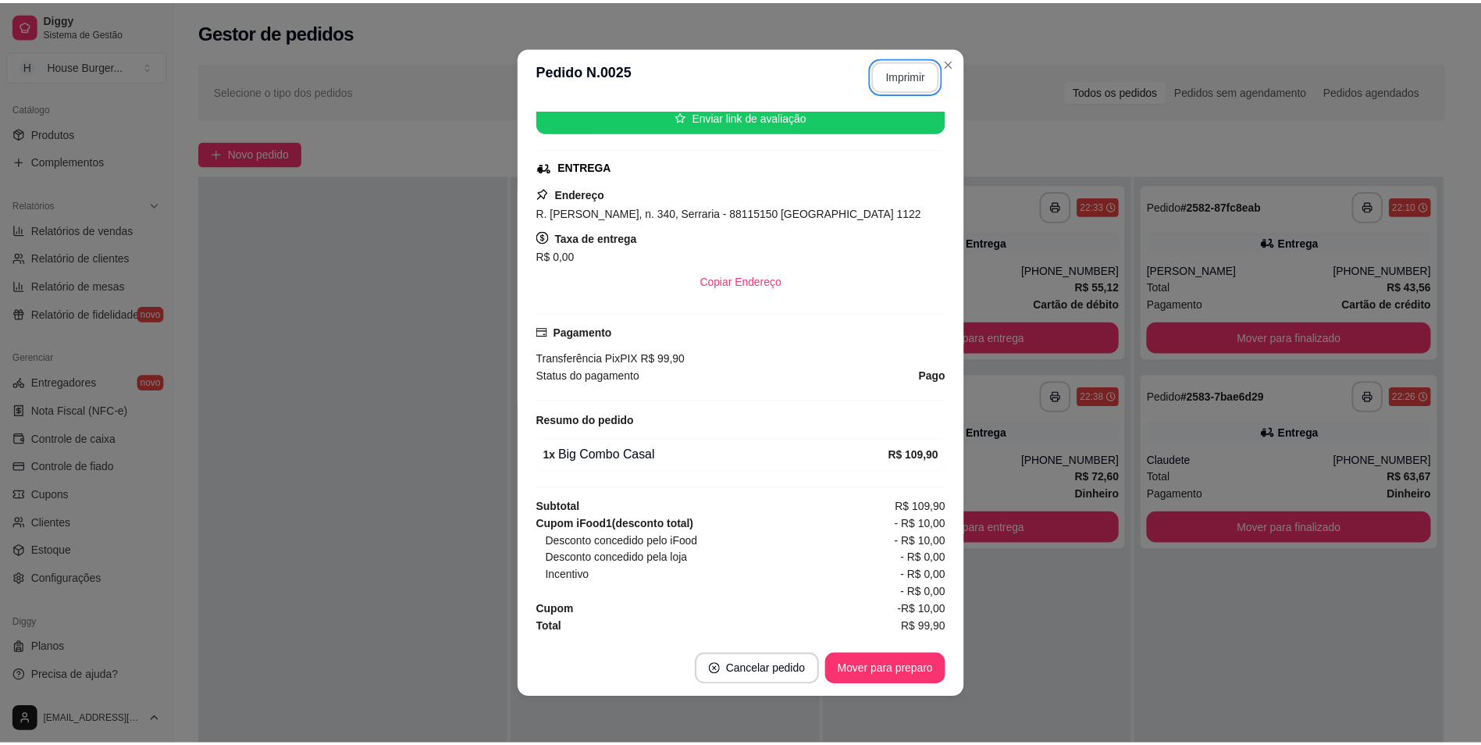
scroll to position [0, 0]
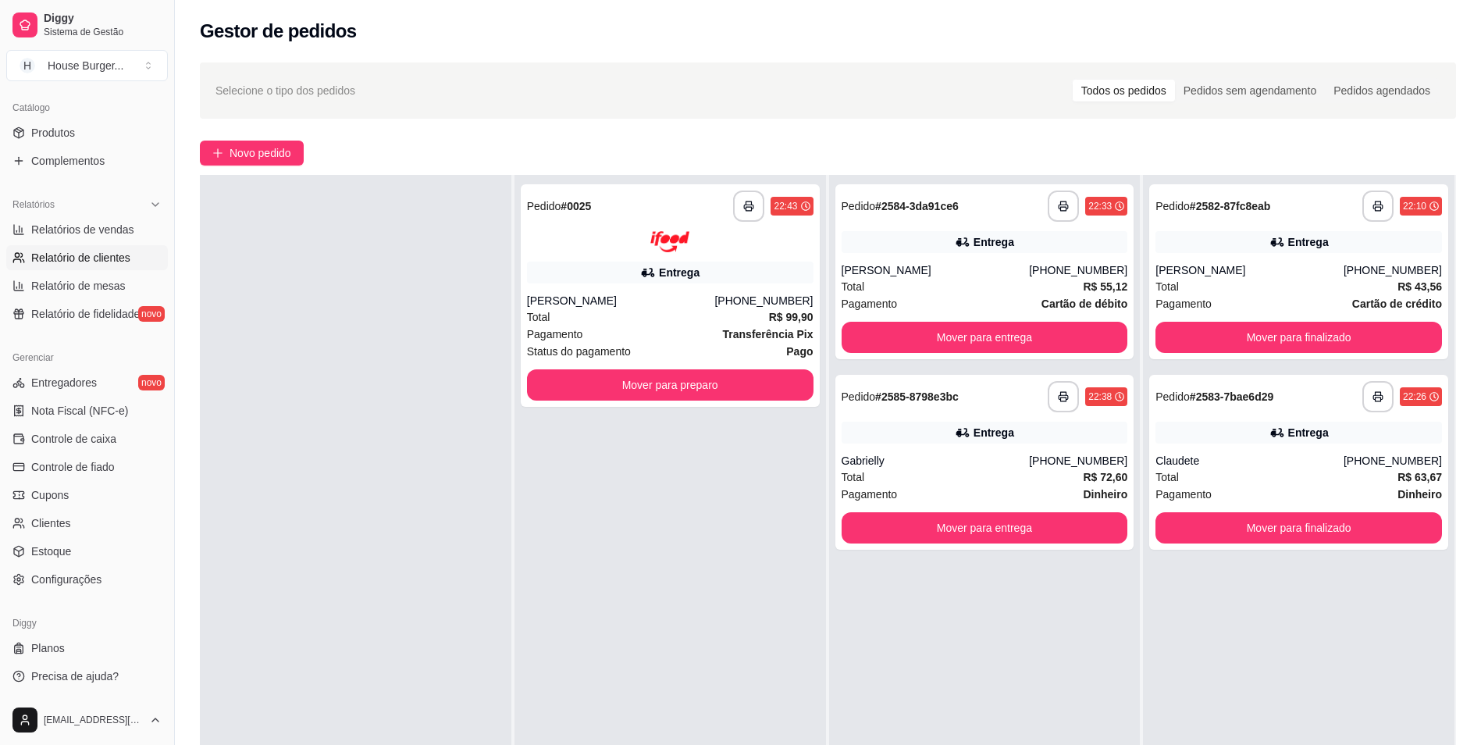
click at [95, 250] on span "Relatório de clientes" at bounding box center [80, 258] width 99 height 16
select select "30"
select select "HIGHEST_TOTAL_SPENT_WITH_ORDERS"
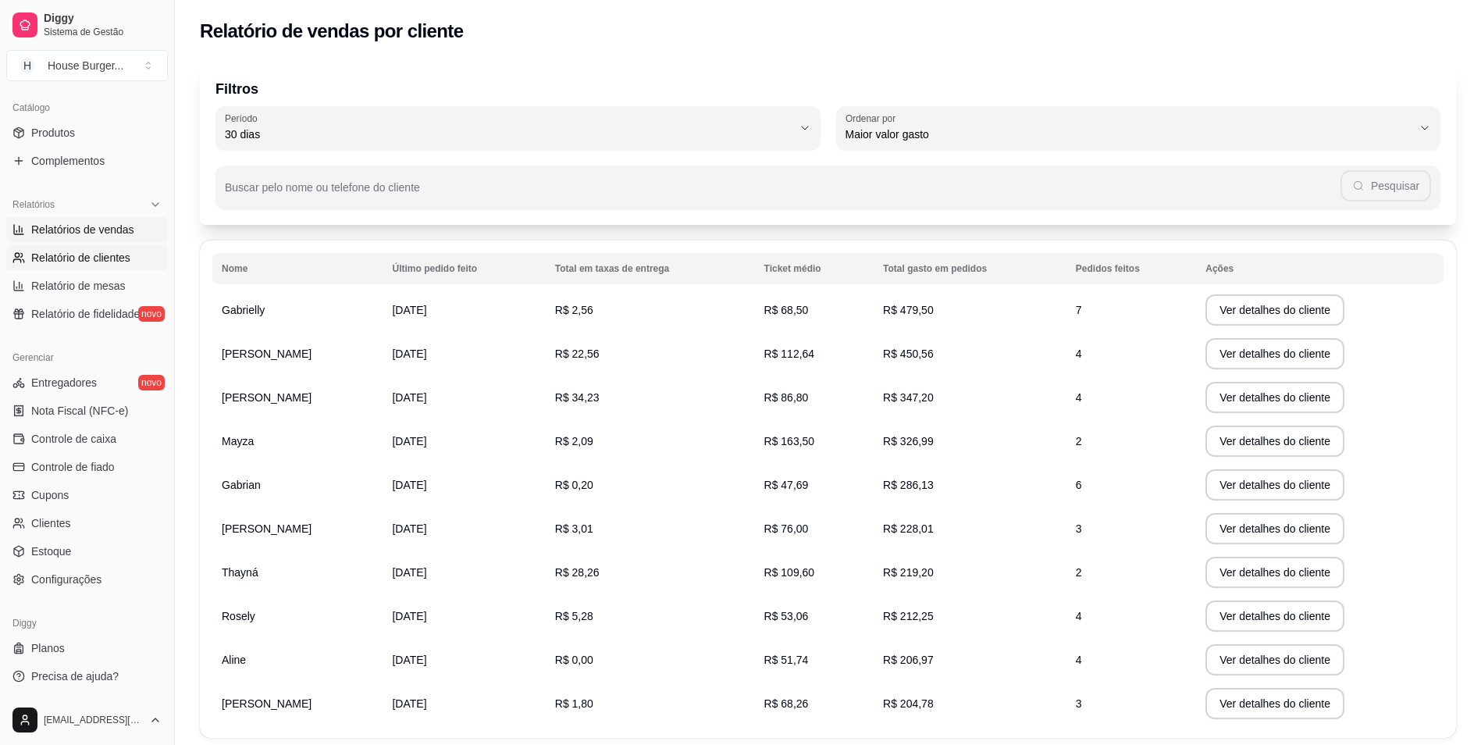
click at [116, 233] on span "Relatórios de vendas" at bounding box center [82, 230] width 103 height 16
select select "ALL"
select select "0"
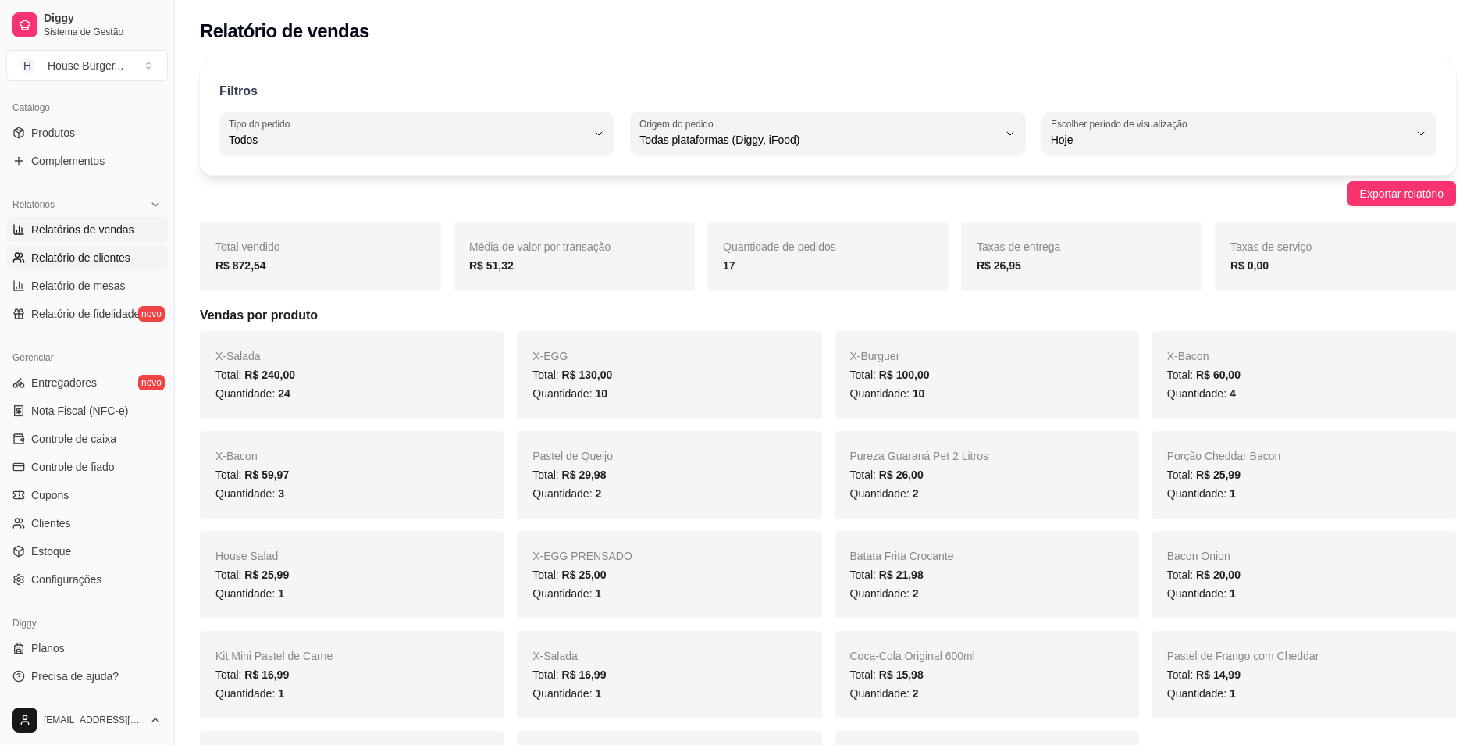
click at [114, 260] on span "Relatório de clientes" at bounding box center [80, 258] width 99 height 16
select select "30"
select select "HIGHEST_TOTAL_SPENT_WITH_ORDERS"
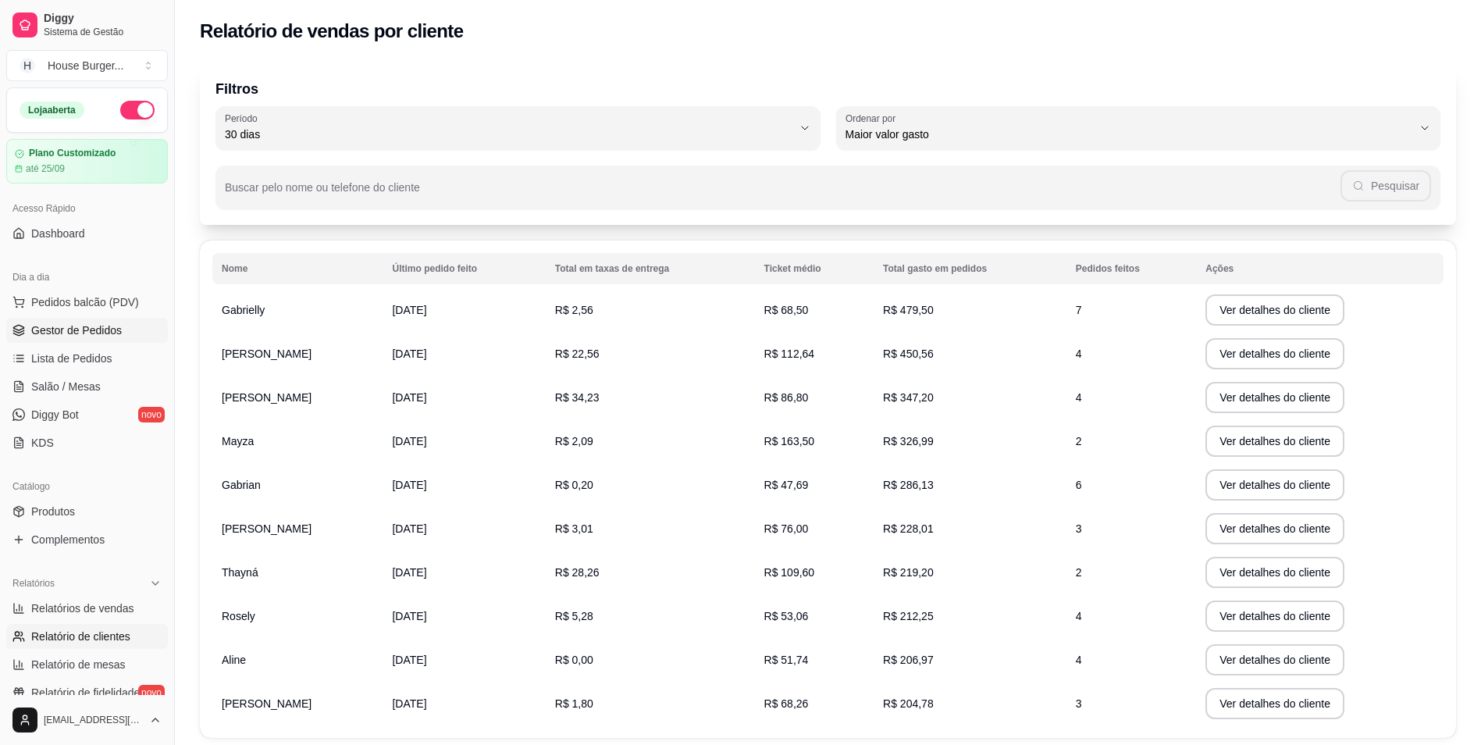
click at [102, 326] on span "Gestor de Pedidos" at bounding box center [76, 330] width 91 height 16
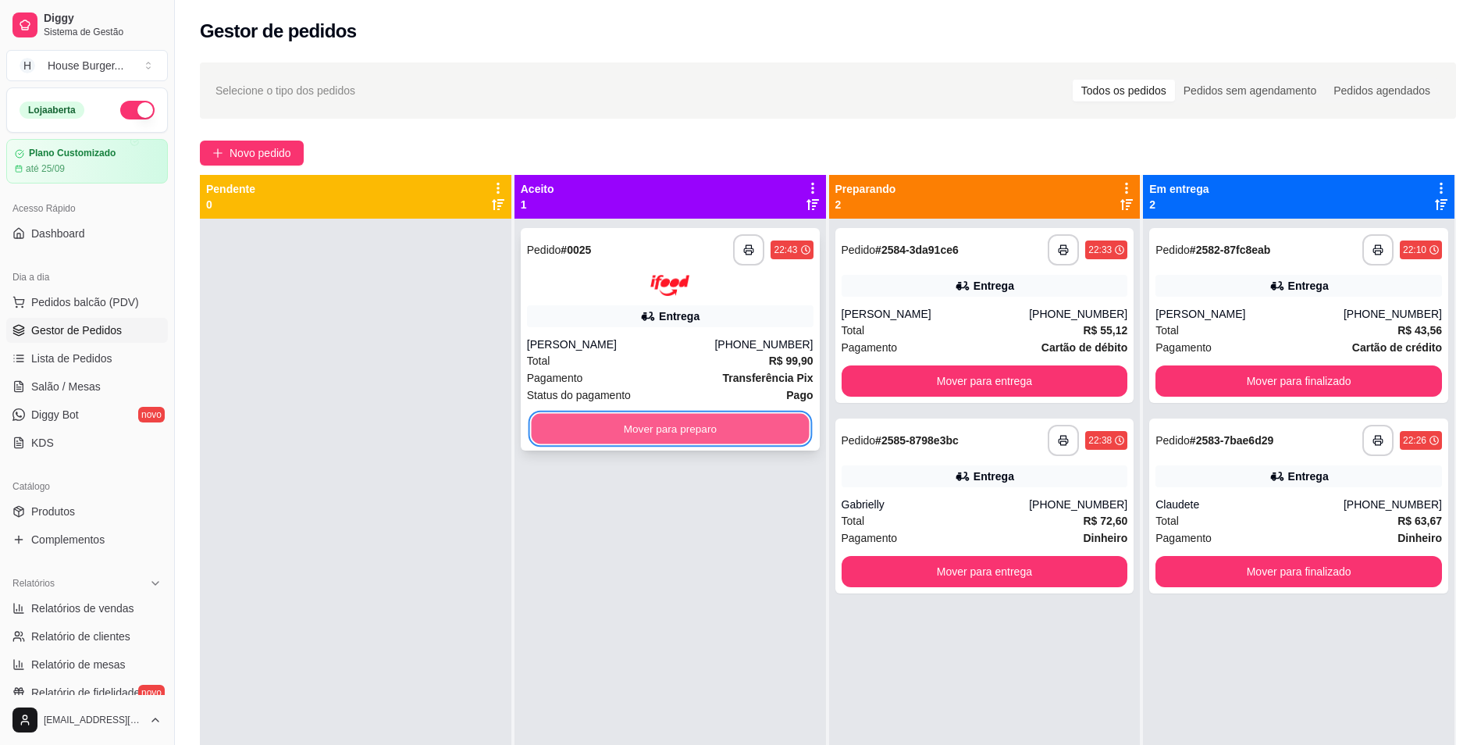
click at [552, 415] on button "Mover para preparo" at bounding box center [670, 428] width 278 height 30
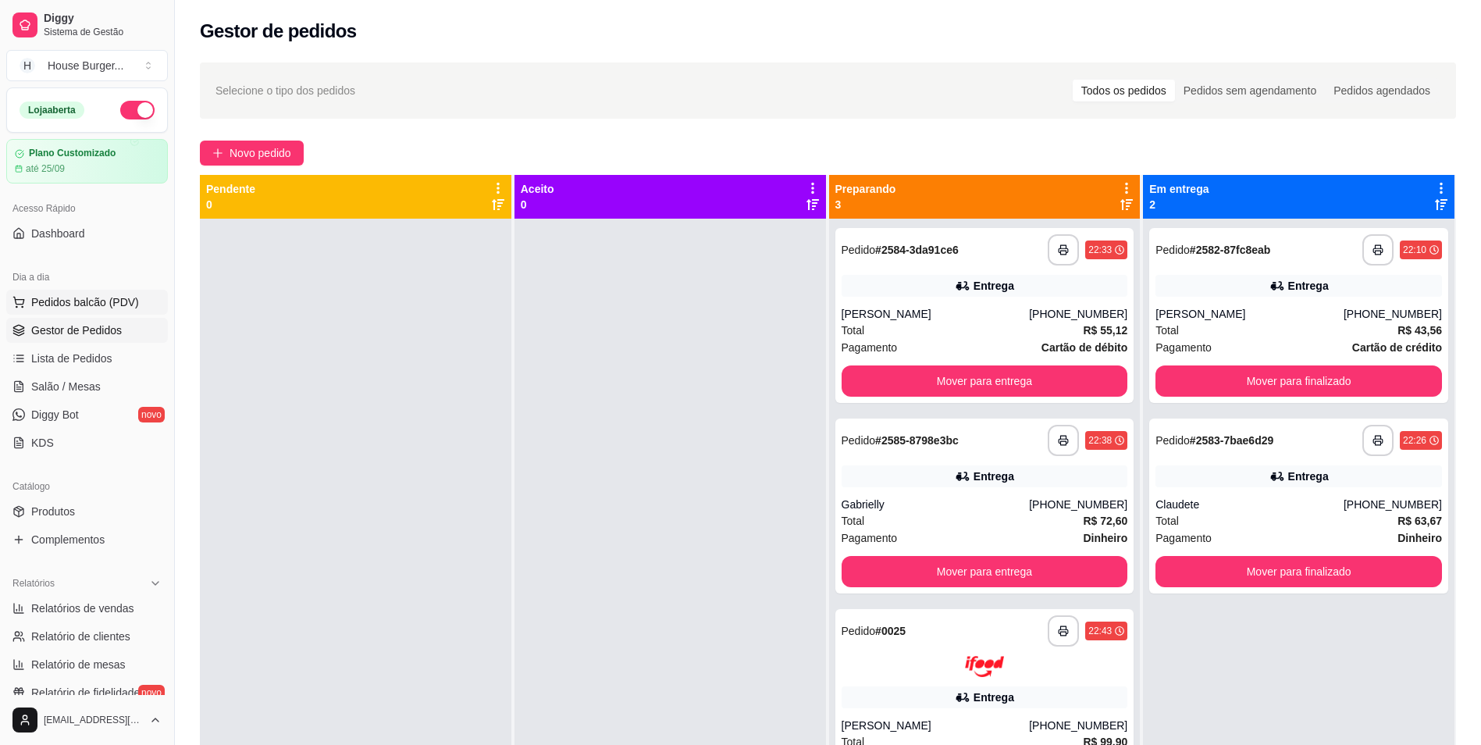
click at [77, 299] on span "Pedidos balcão (PDV)" at bounding box center [85, 302] width 108 height 16
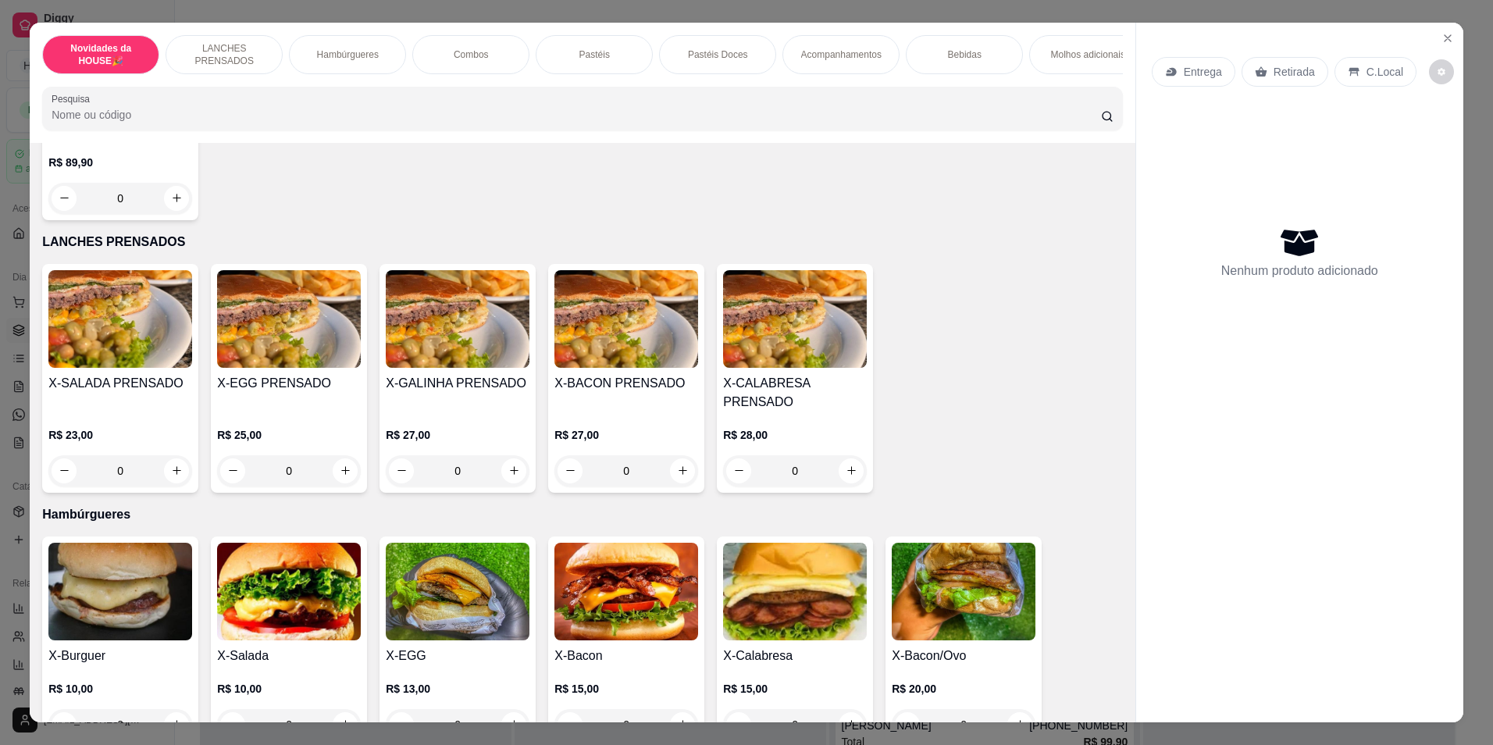
scroll to position [390, 0]
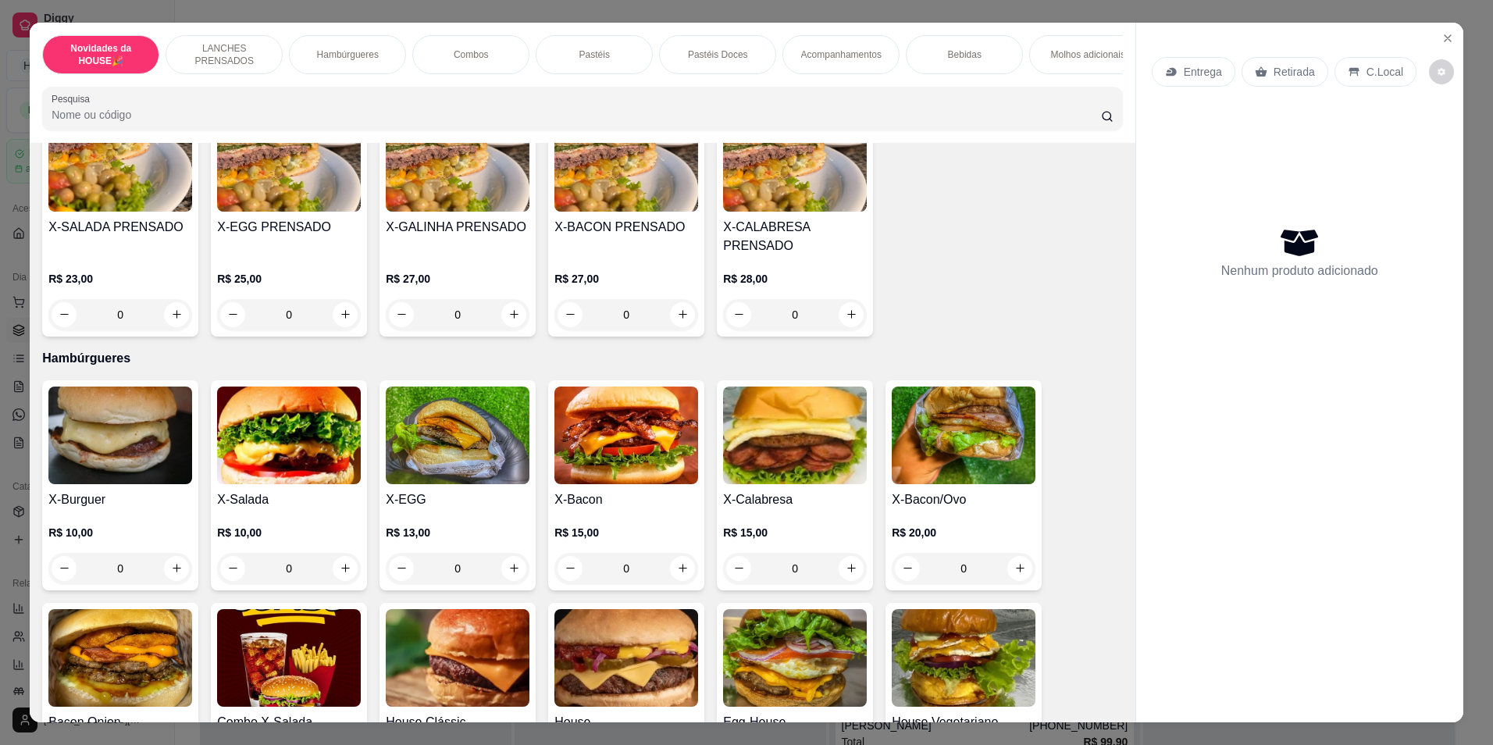
click at [340, 577] on div "0" at bounding box center [289, 568] width 144 height 31
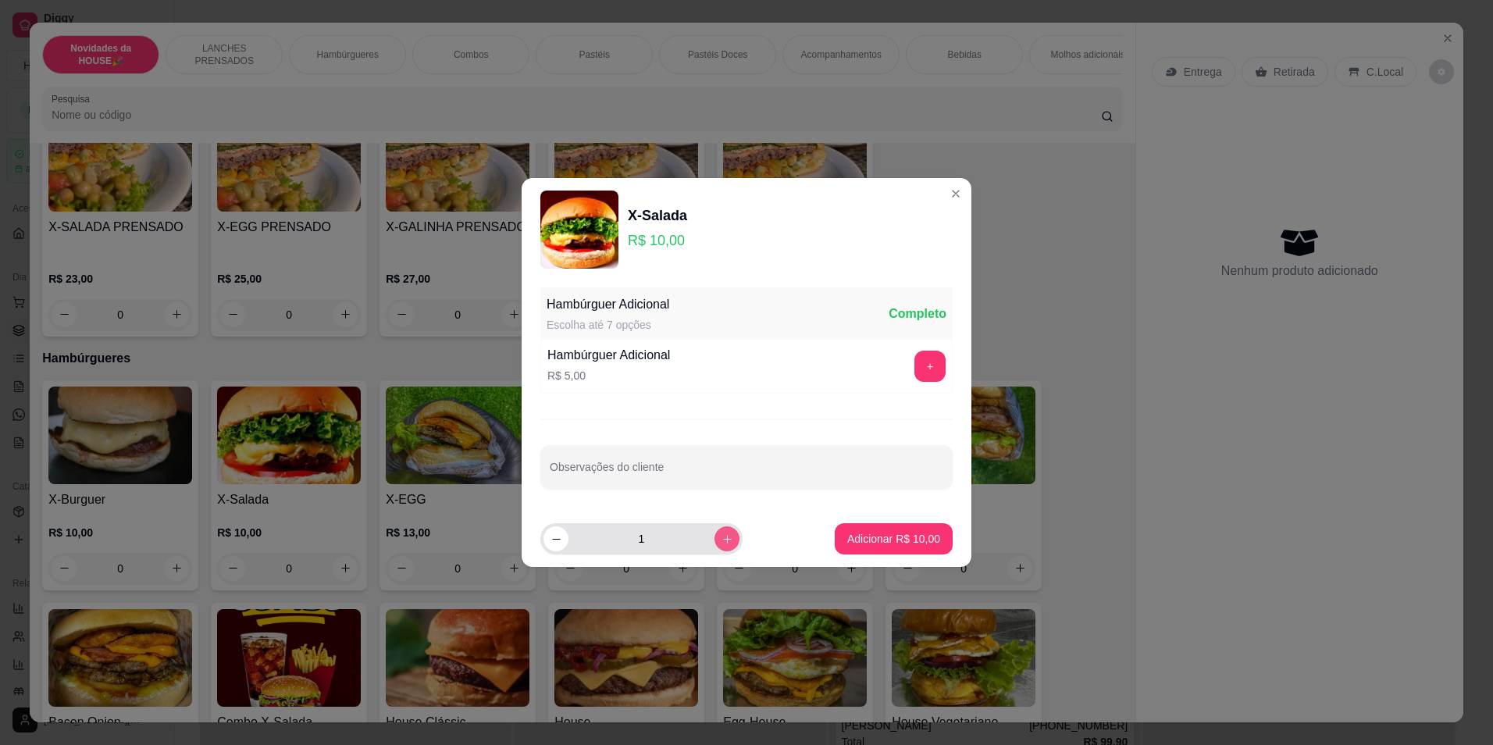
click at [721, 543] on icon "increase-product-quantity" at bounding box center [727, 539] width 12 height 12
type input "3"
click at [558, 541] on icon "decrease-product-quantity" at bounding box center [556, 539] width 12 height 12
type input "2"
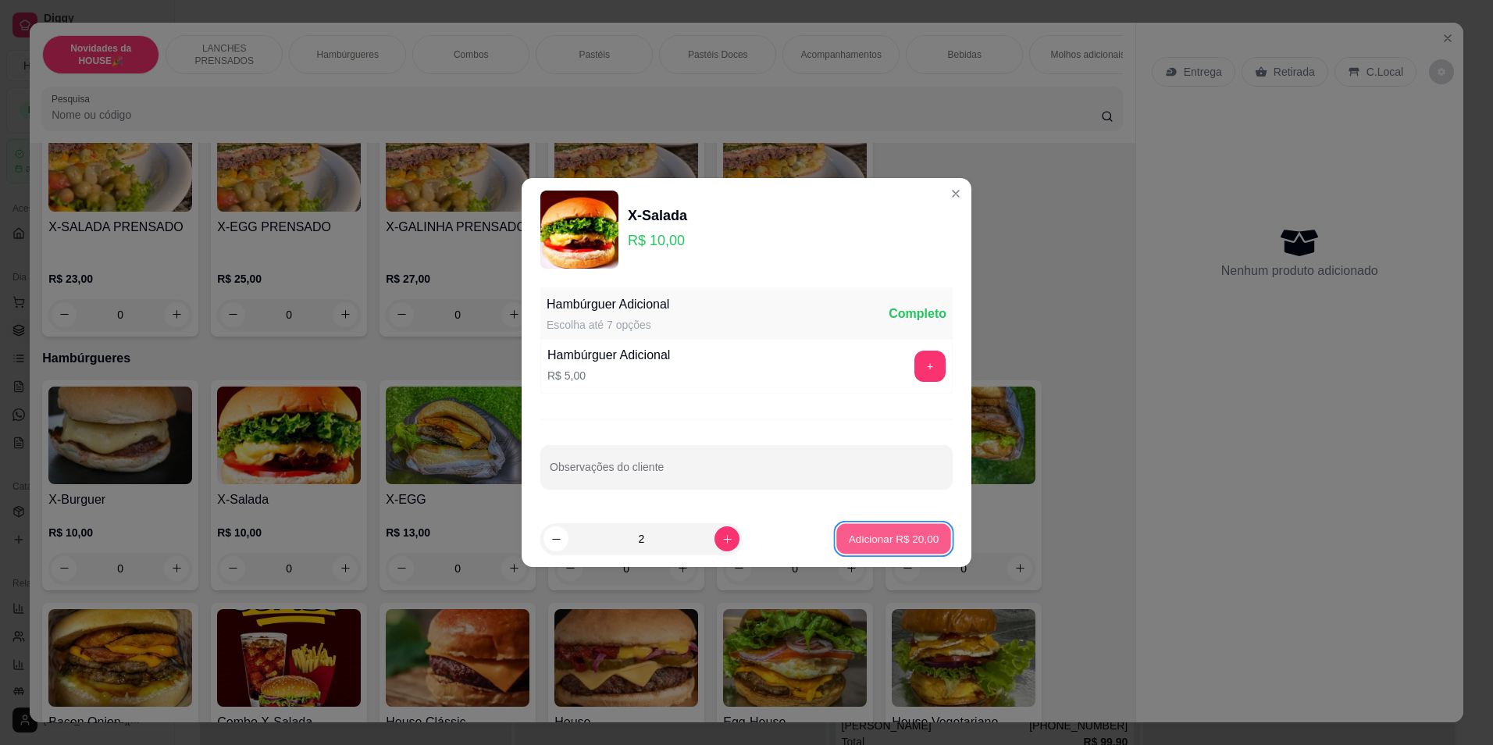
click at [852, 538] on p "Adicionar R$ 20,00" at bounding box center [894, 538] width 91 height 15
type input "2"
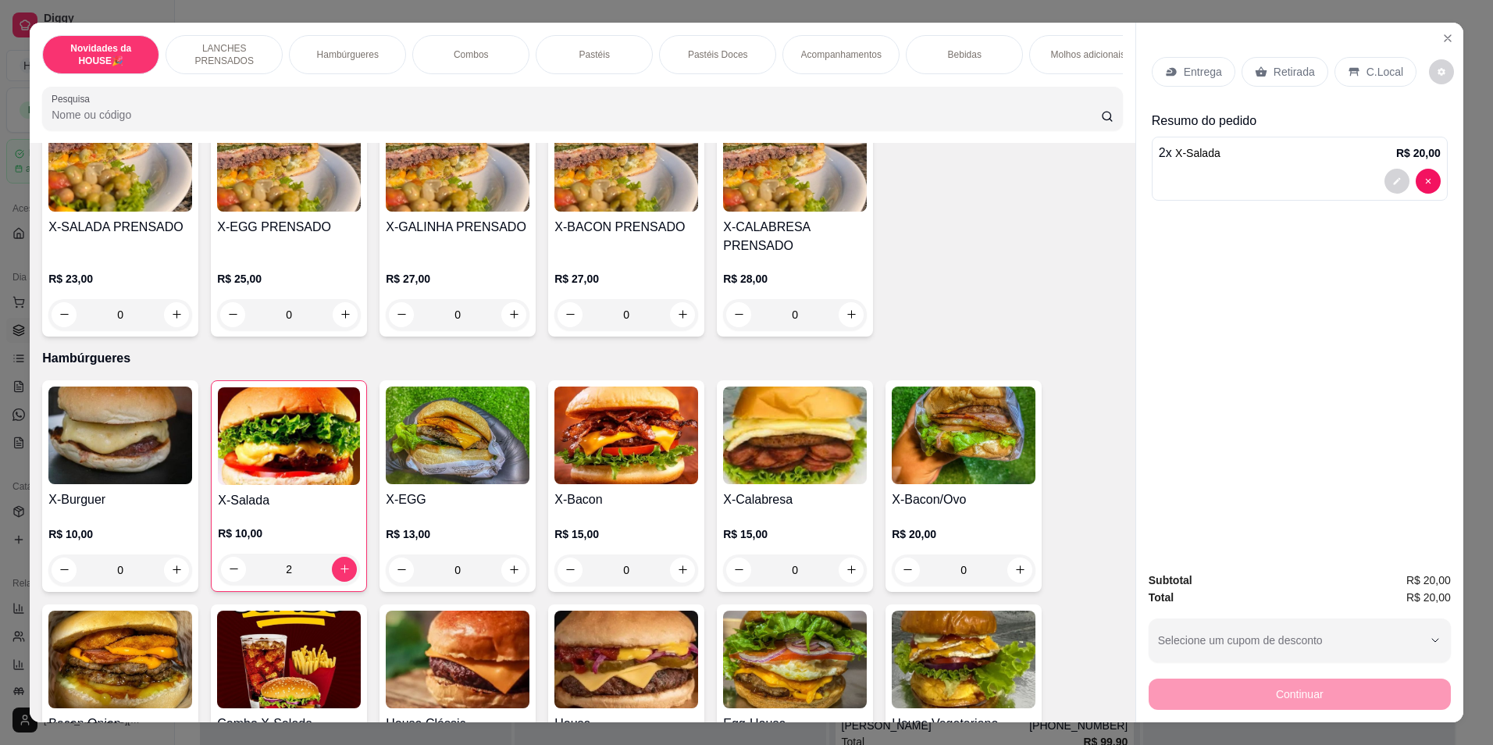
click at [1280, 72] on p "Retirada" at bounding box center [1293, 72] width 41 height 16
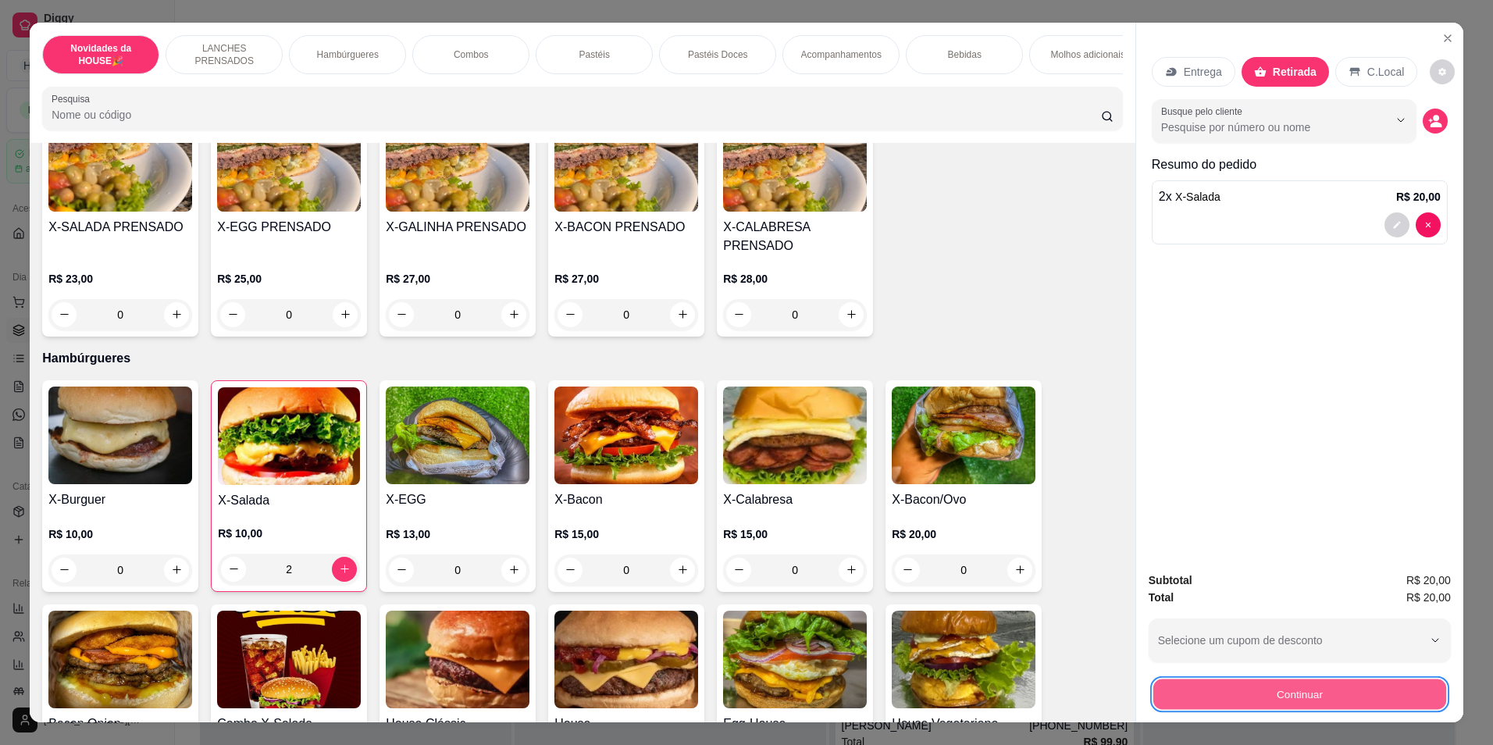
click at [1220, 679] on button "Continuar" at bounding box center [1299, 694] width 293 height 30
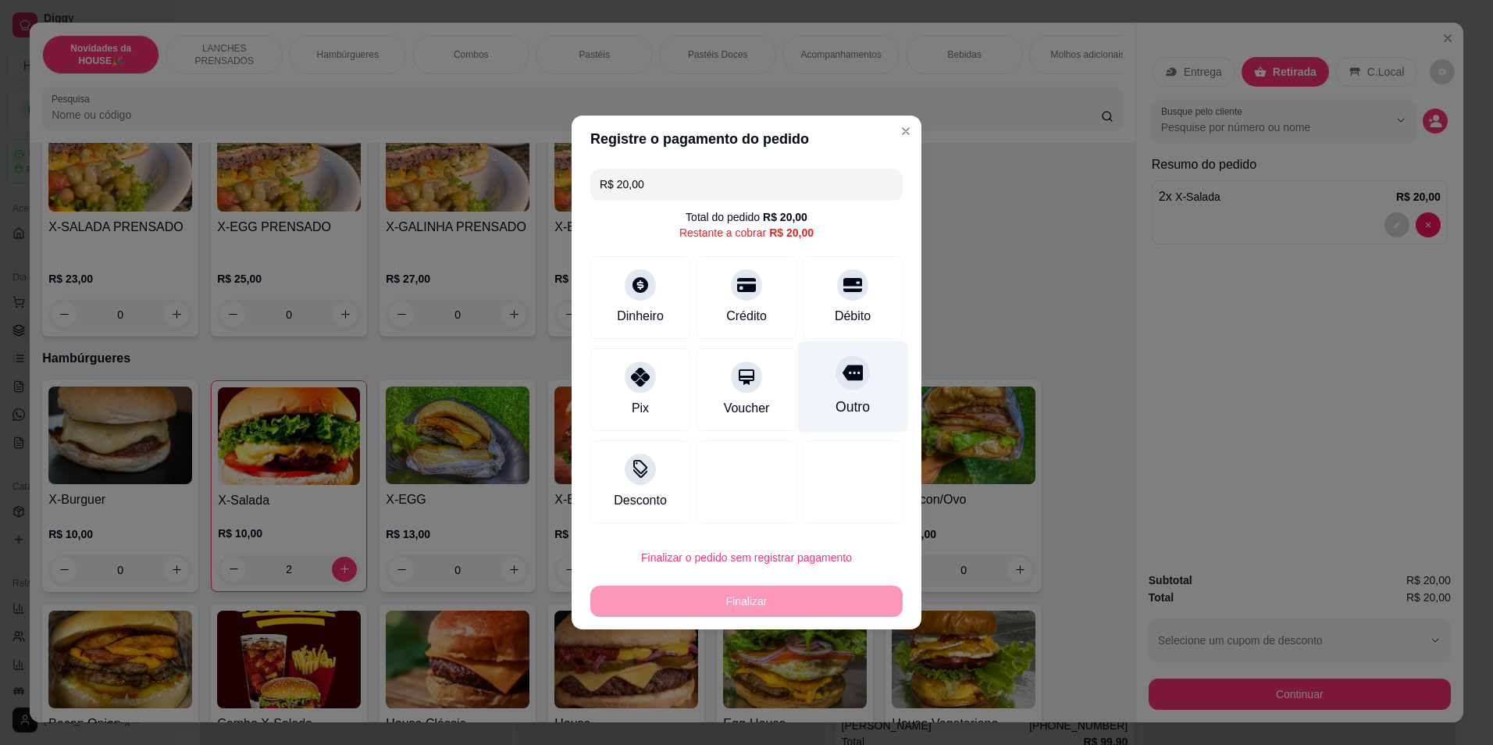
click at [860, 388] on div "Outro" at bounding box center [853, 386] width 110 height 91
type input "R$ 0,00"
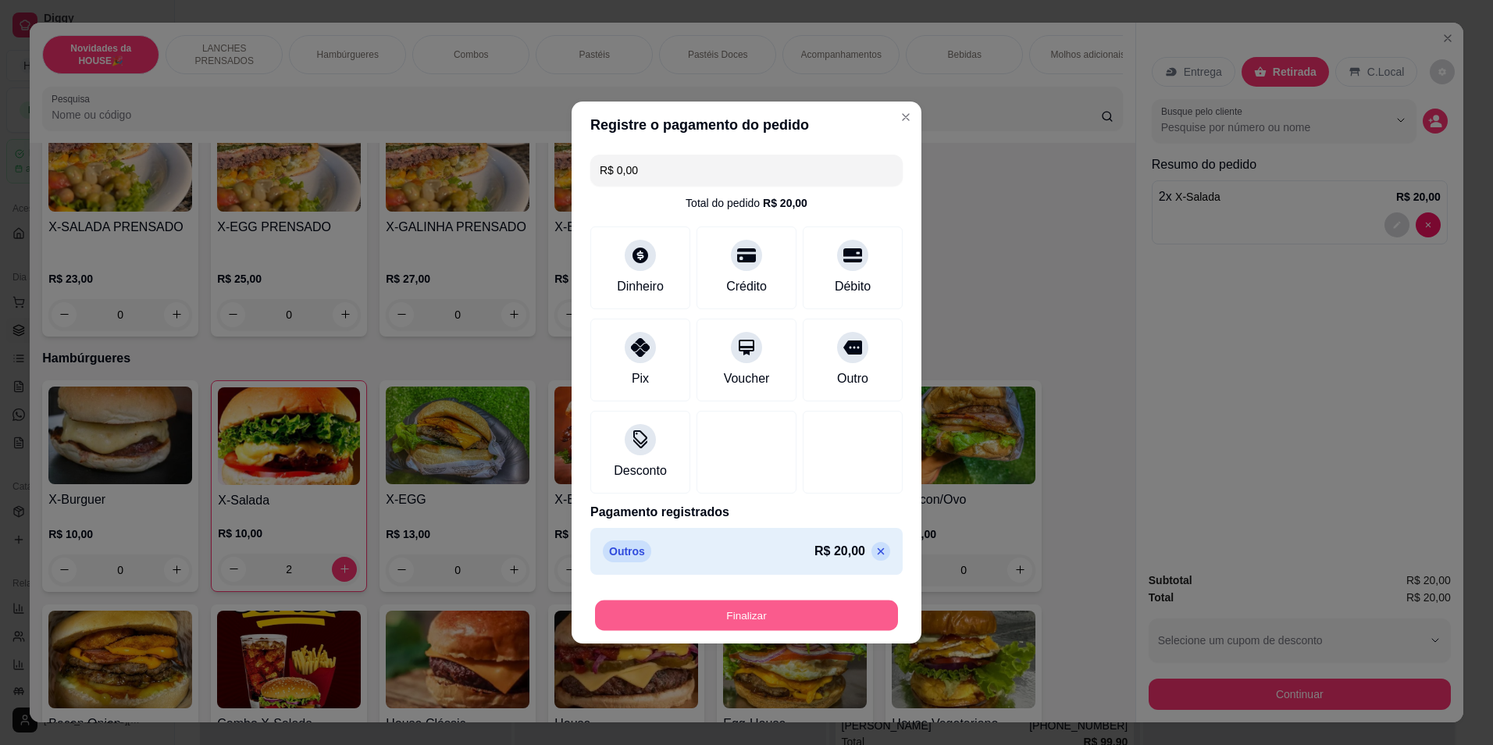
click at [785, 619] on button "Finalizar" at bounding box center [746, 615] width 303 height 30
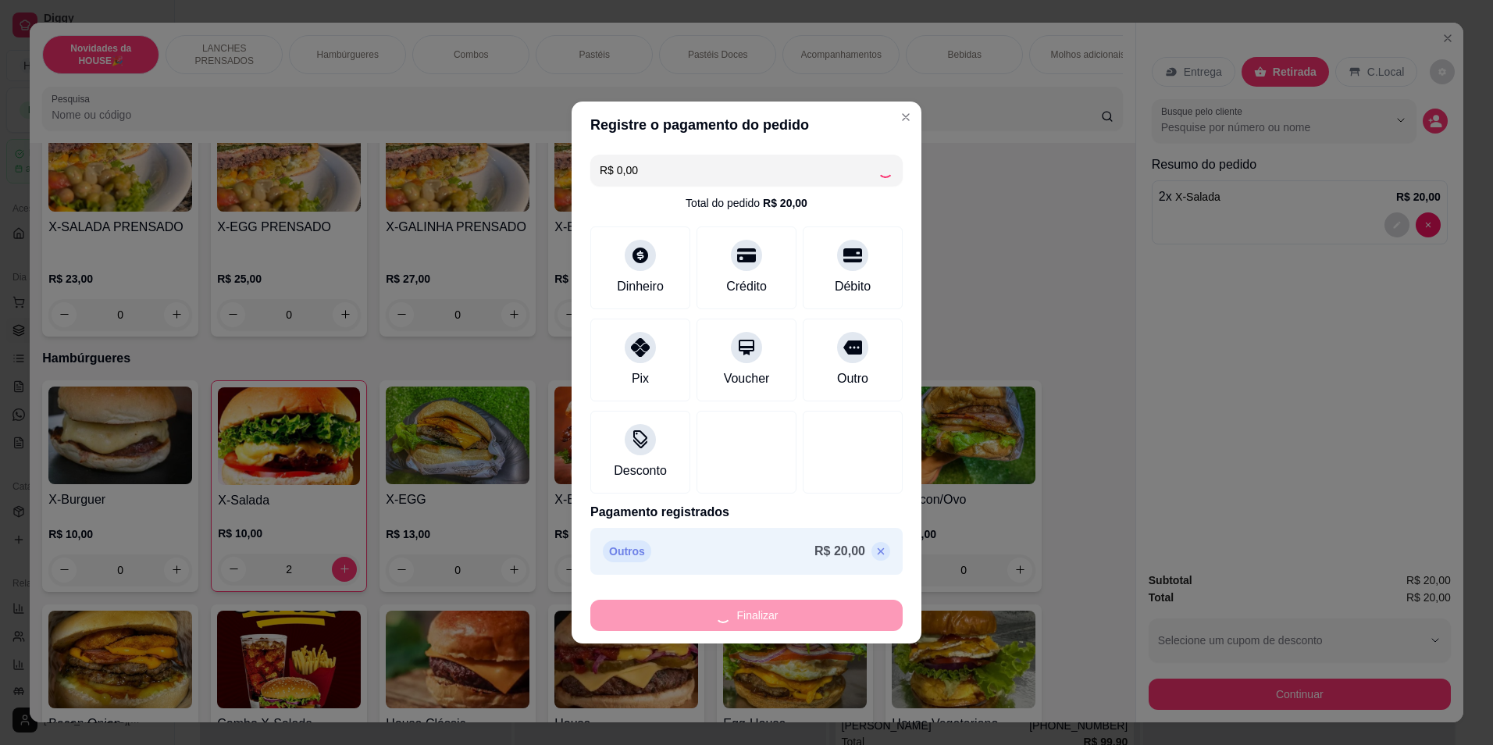
type input "0"
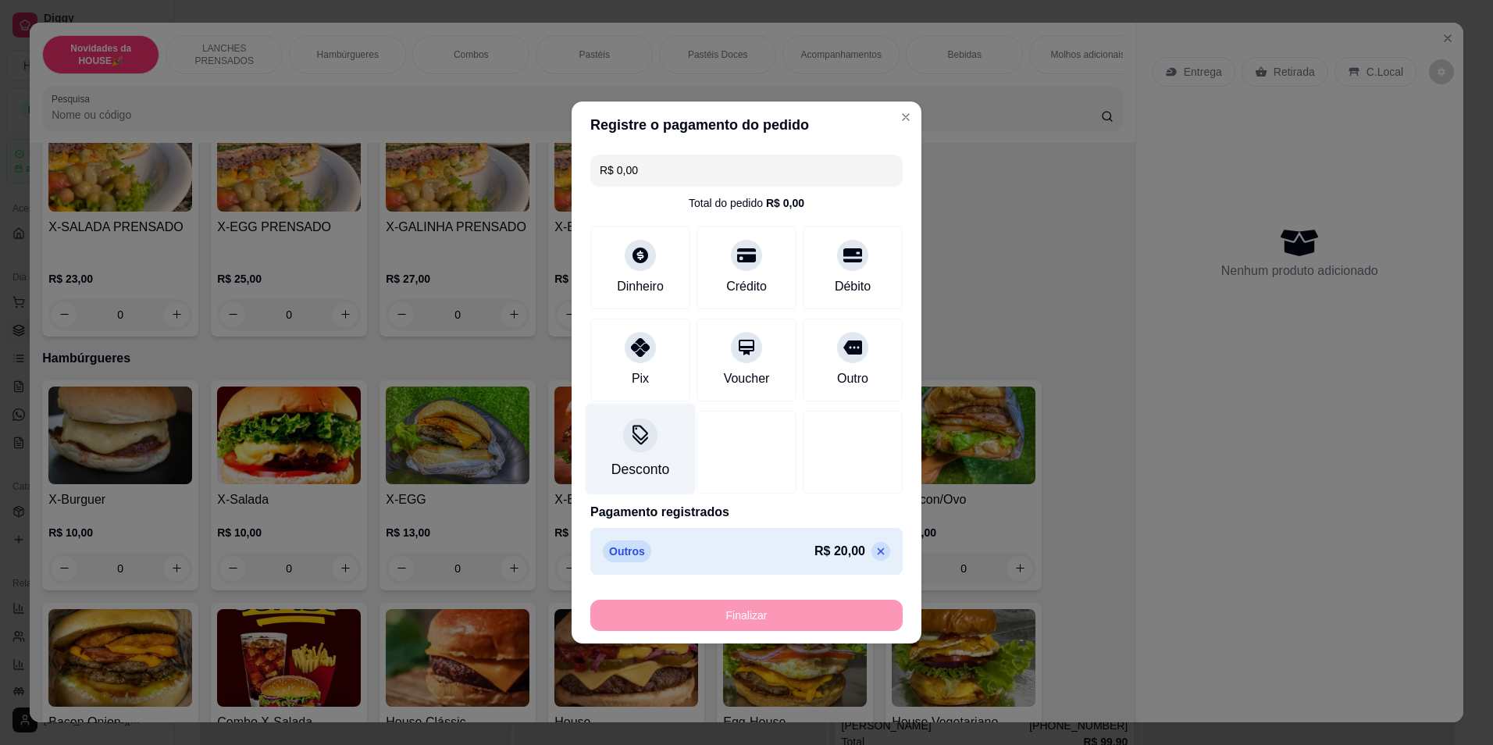
type input "-R$ 20,00"
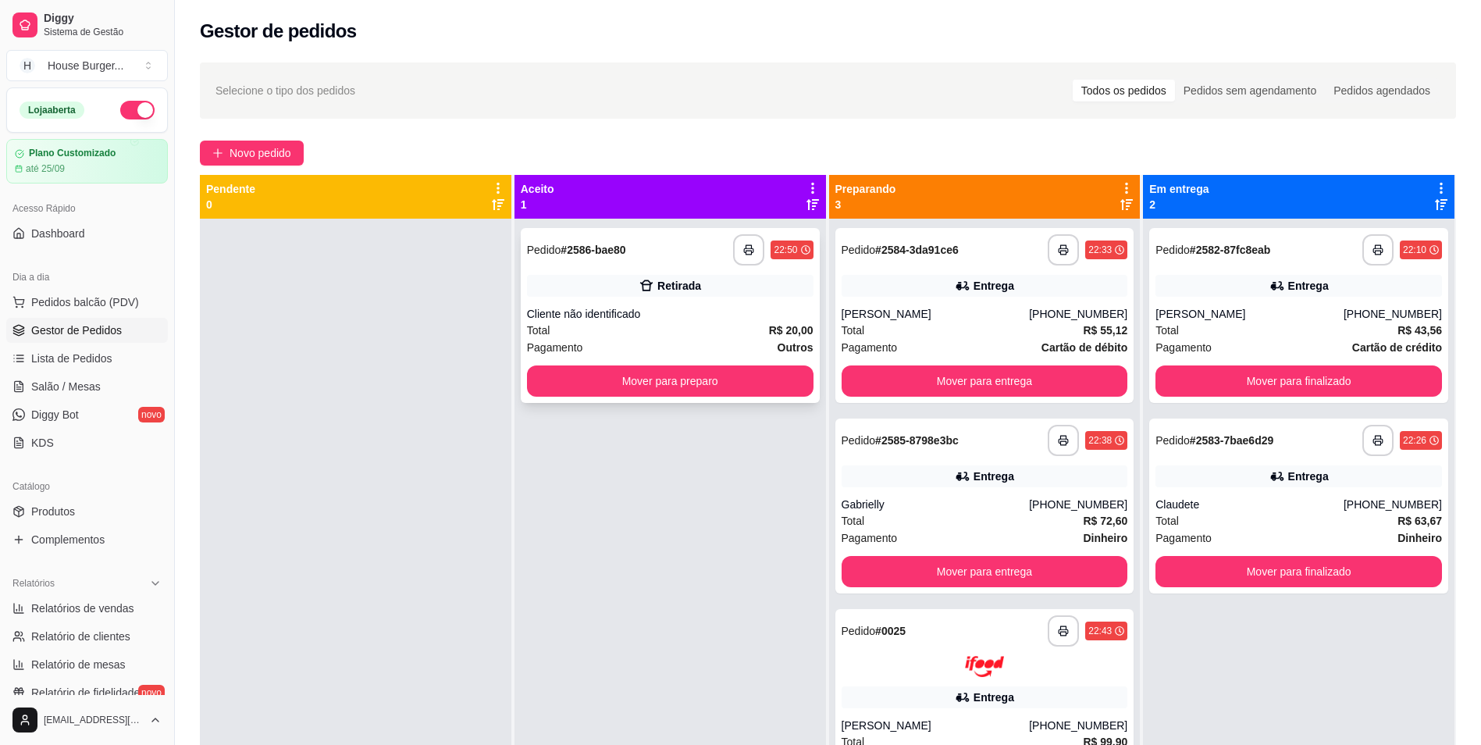
click at [597, 280] on div "Retirada" at bounding box center [670, 286] width 287 height 22
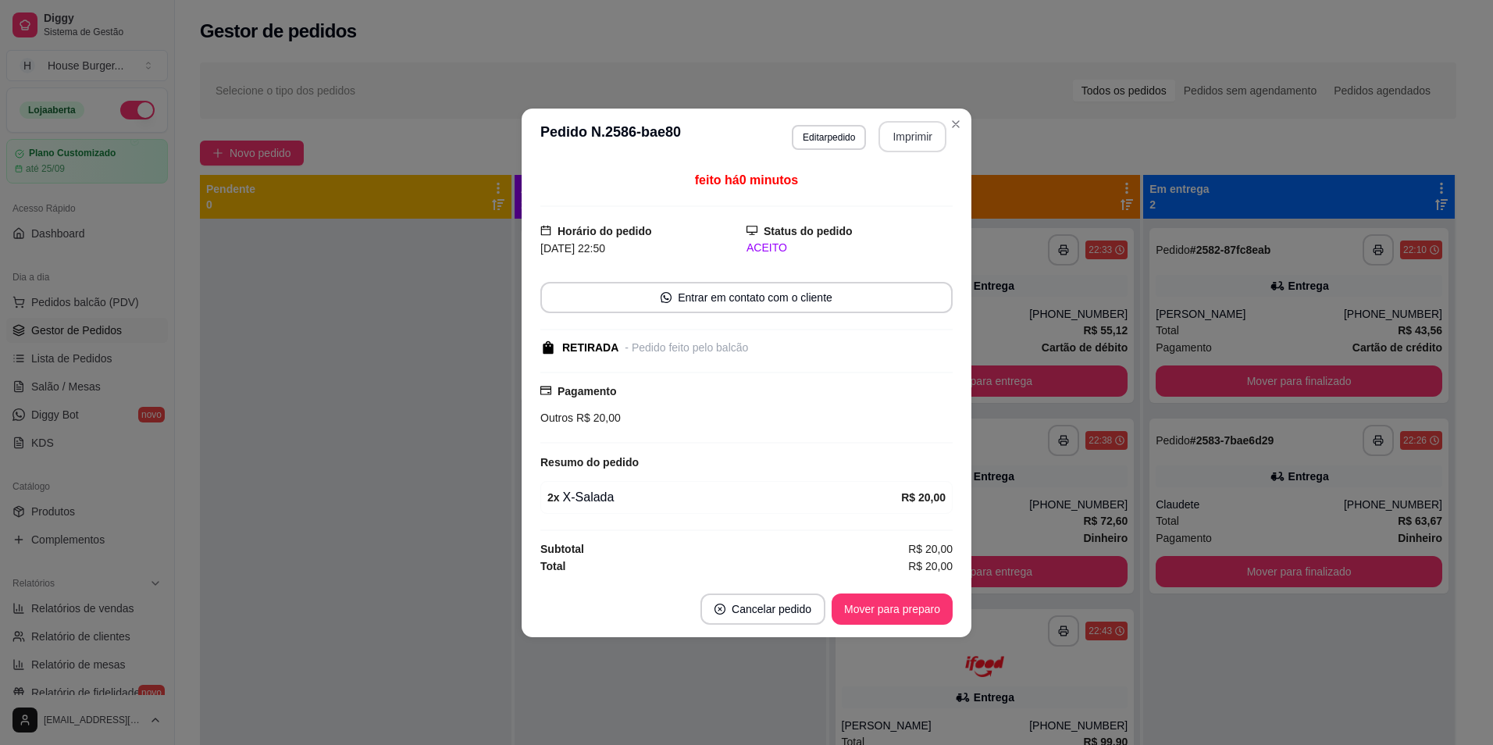
click at [903, 137] on button "Imprimir" at bounding box center [912, 136] width 68 height 31
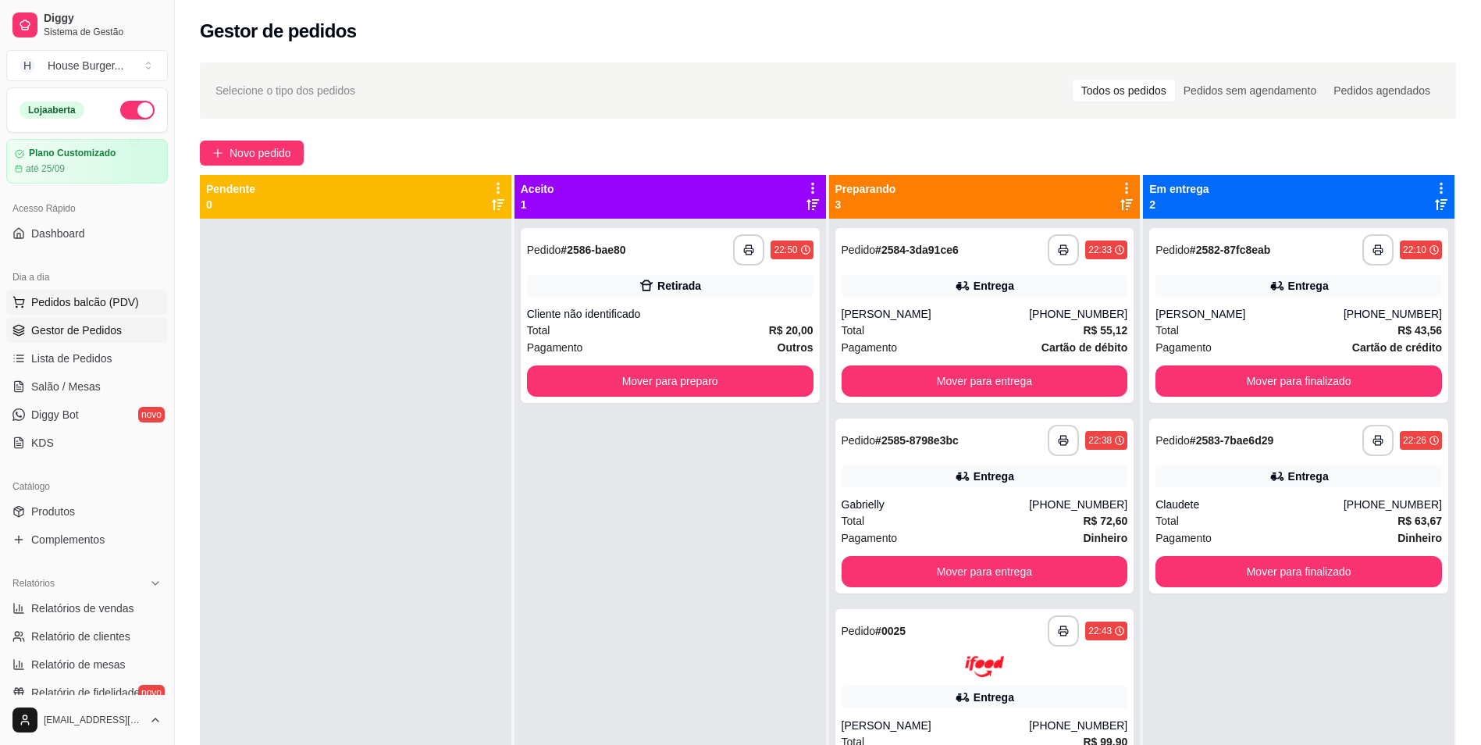
click at [68, 299] on span "Pedidos balcão (PDV)" at bounding box center [85, 302] width 108 height 16
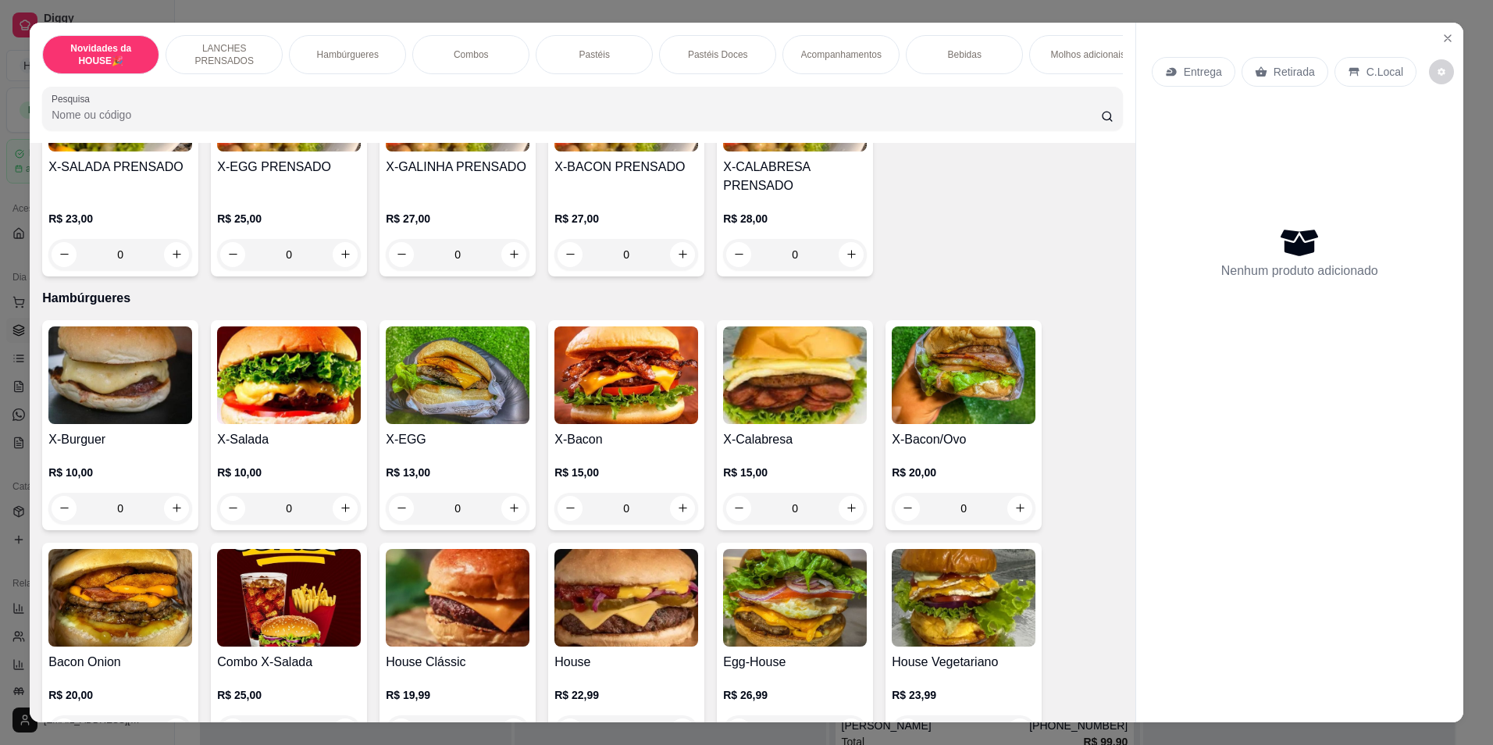
scroll to position [547, 0]
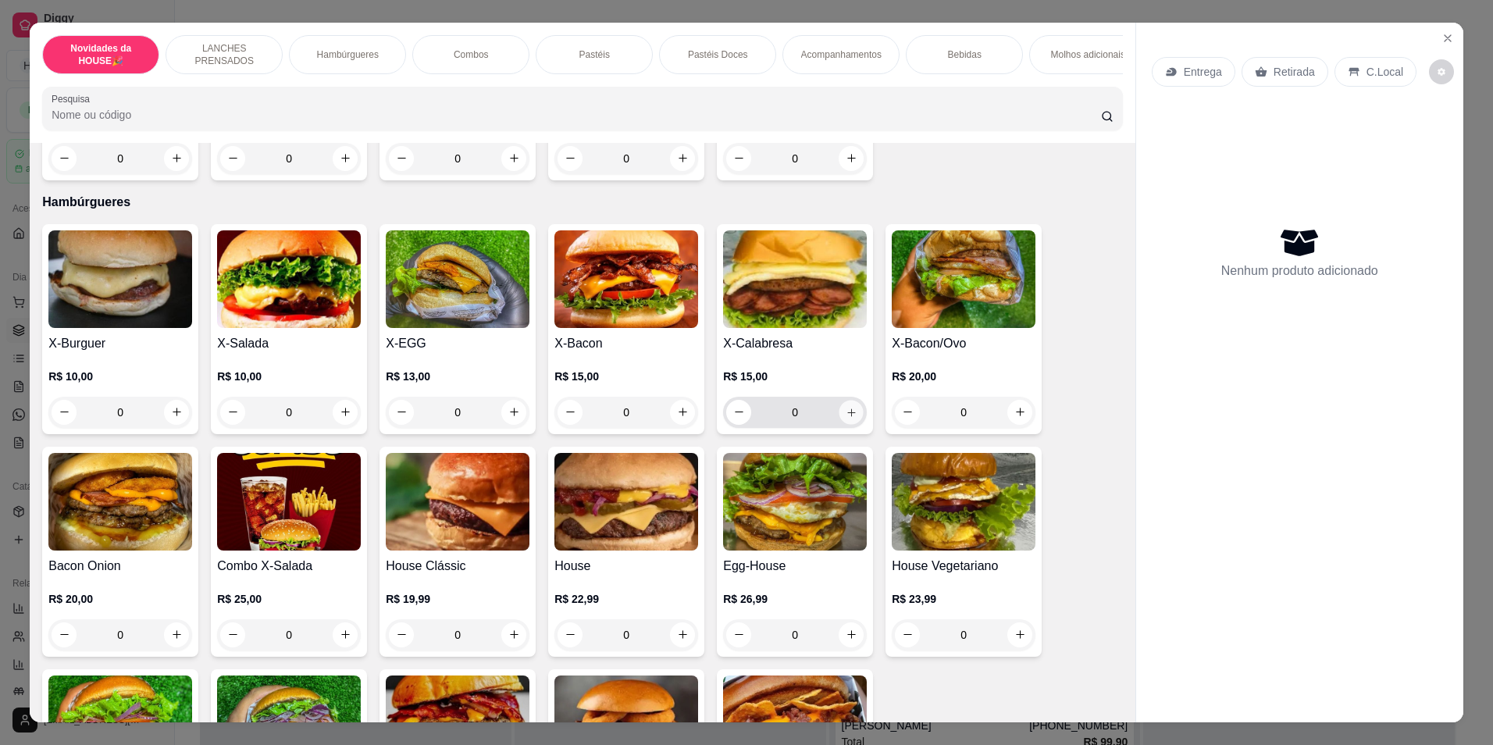
click at [849, 418] on icon "increase-product-quantity" at bounding box center [852, 412] width 12 height 12
type input "1"
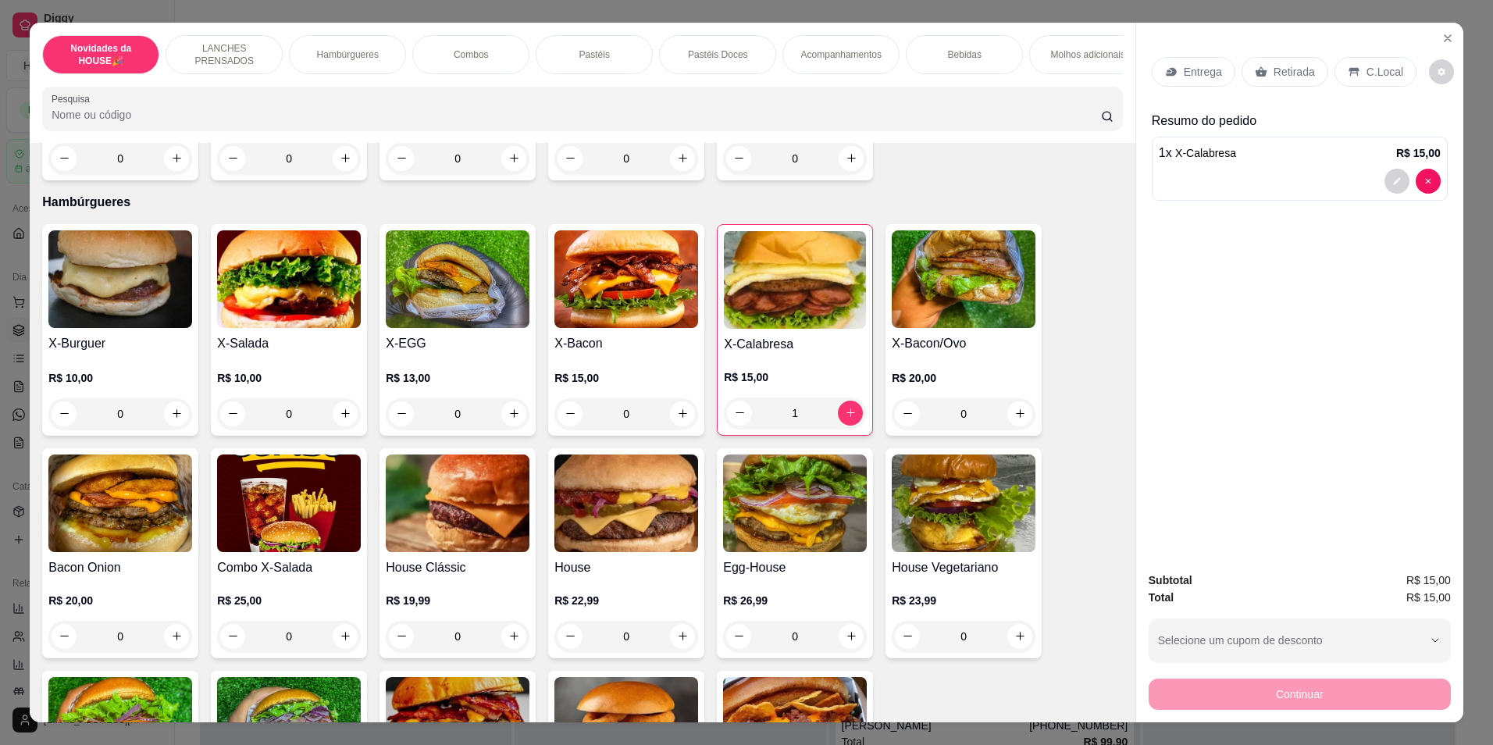
click at [1293, 73] on p "Retirada" at bounding box center [1293, 72] width 41 height 16
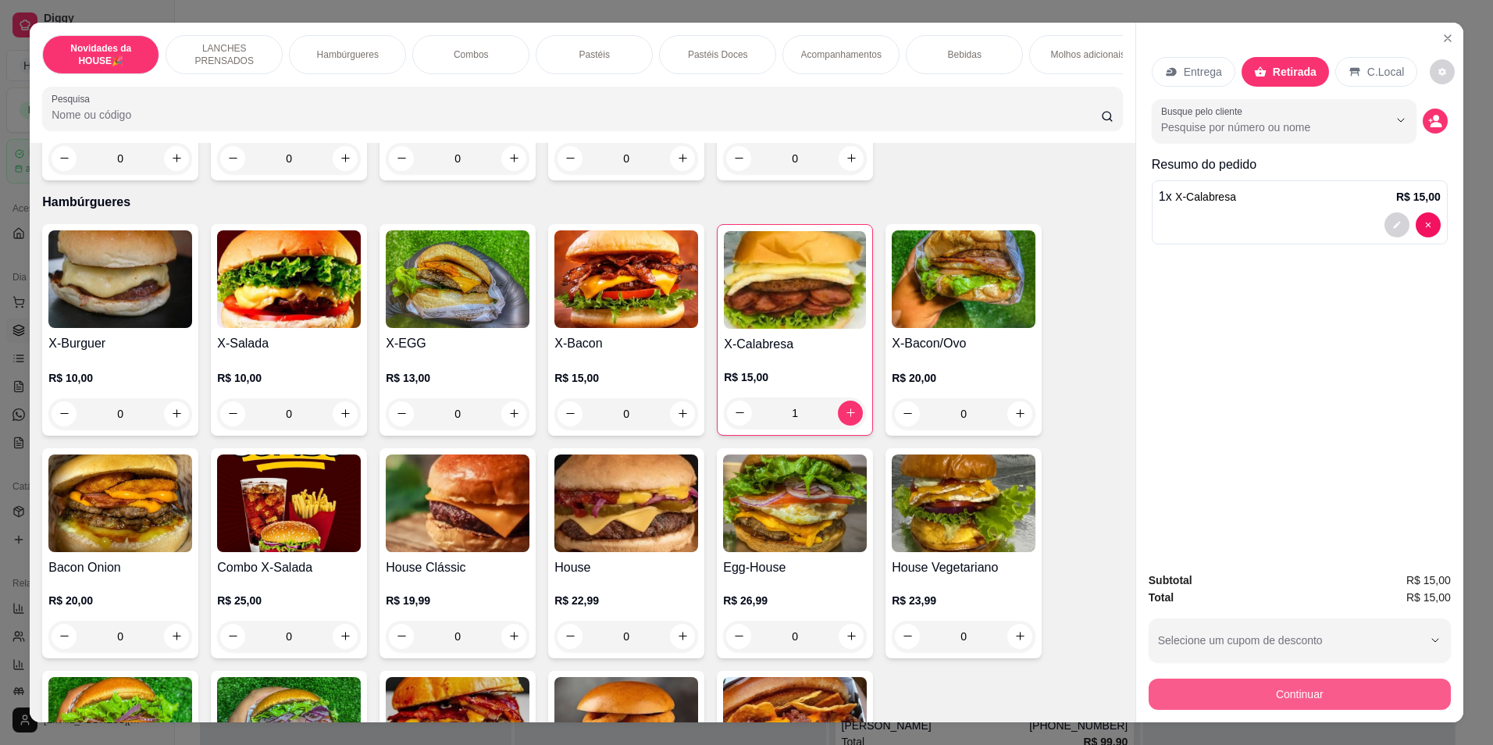
click at [1212, 703] on button "Continuar" at bounding box center [1299, 693] width 302 height 31
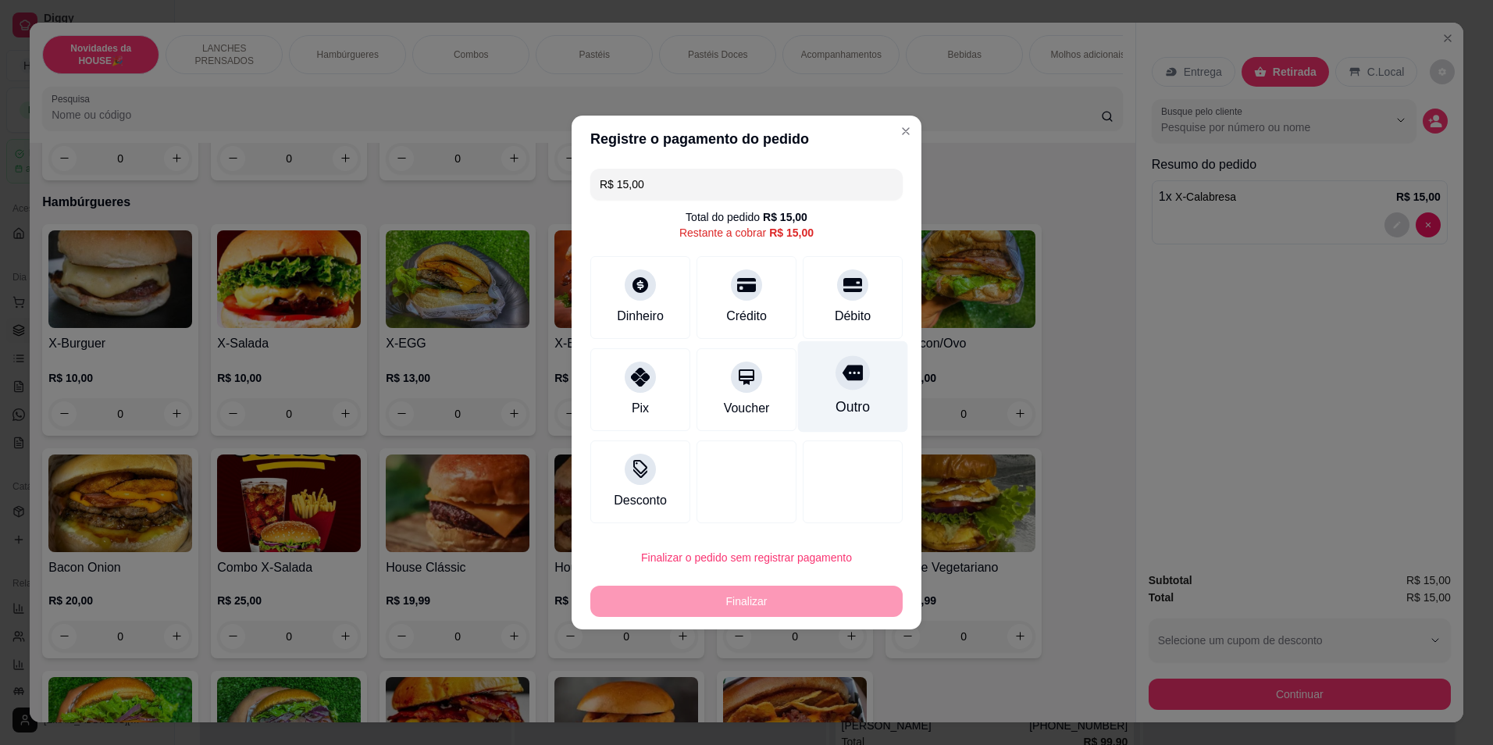
click at [859, 381] on div "Outro" at bounding box center [853, 386] width 110 height 91
type input "R$ 0,00"
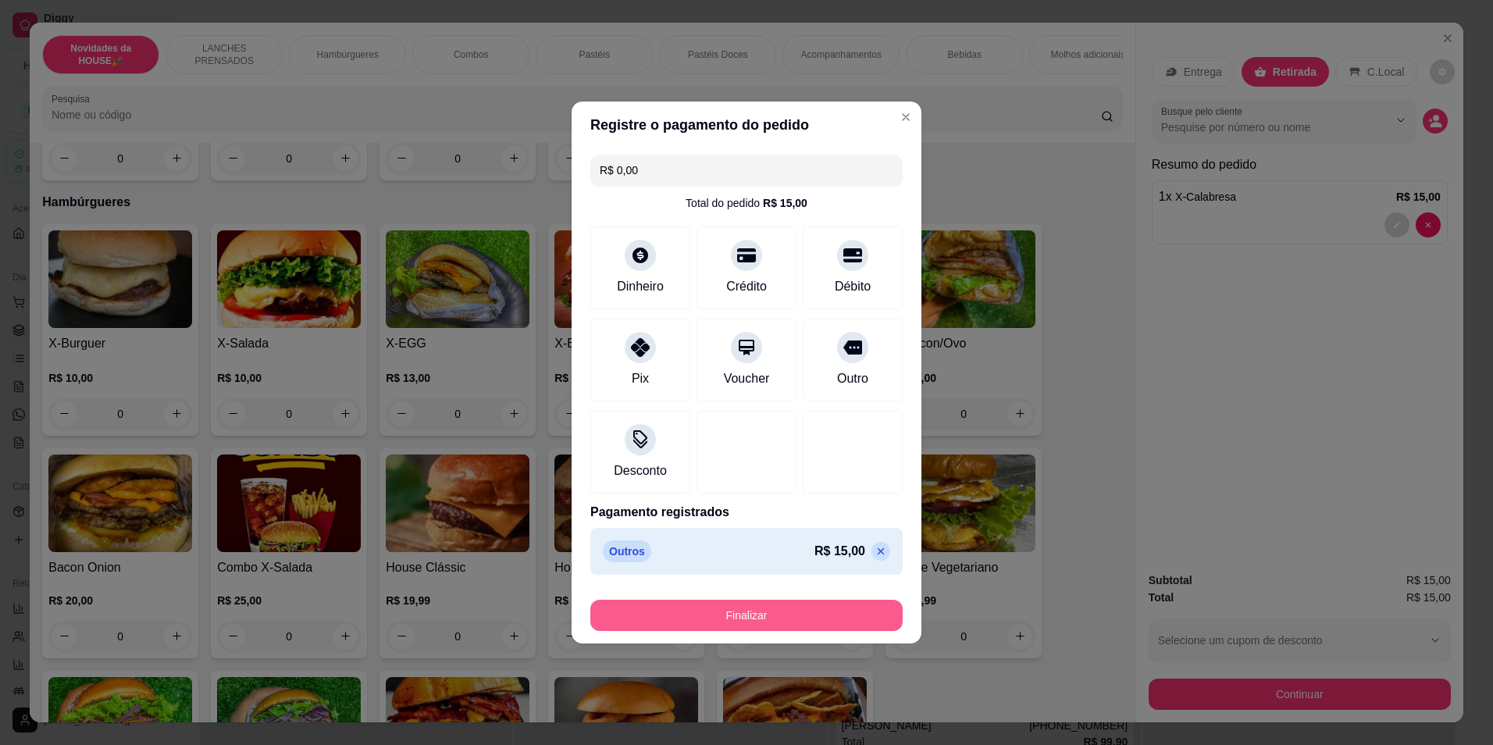
click at [771, 608] on button "Finalizar" at bounding box center [746, 615] width 312 height 31
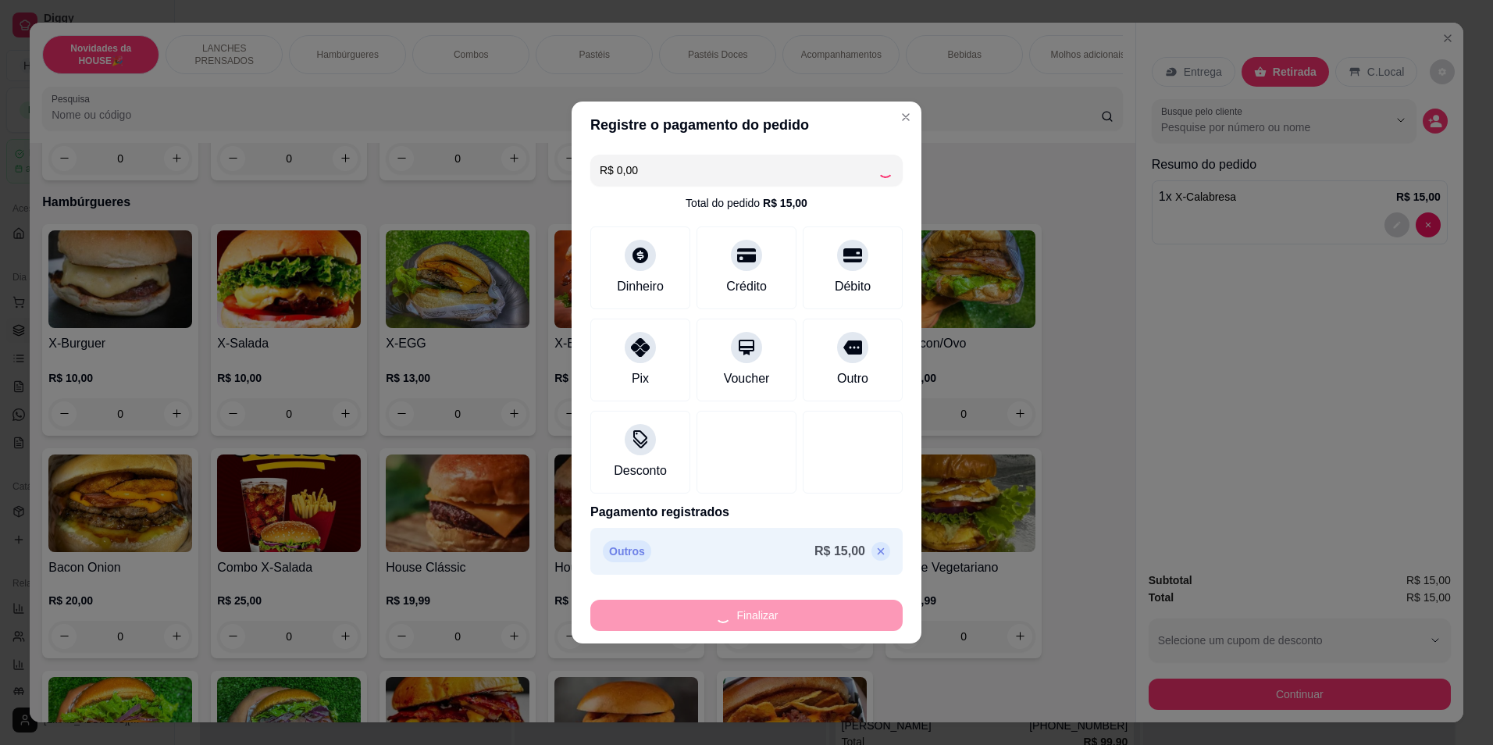
type input "0"
type input "-R$ 15,00"
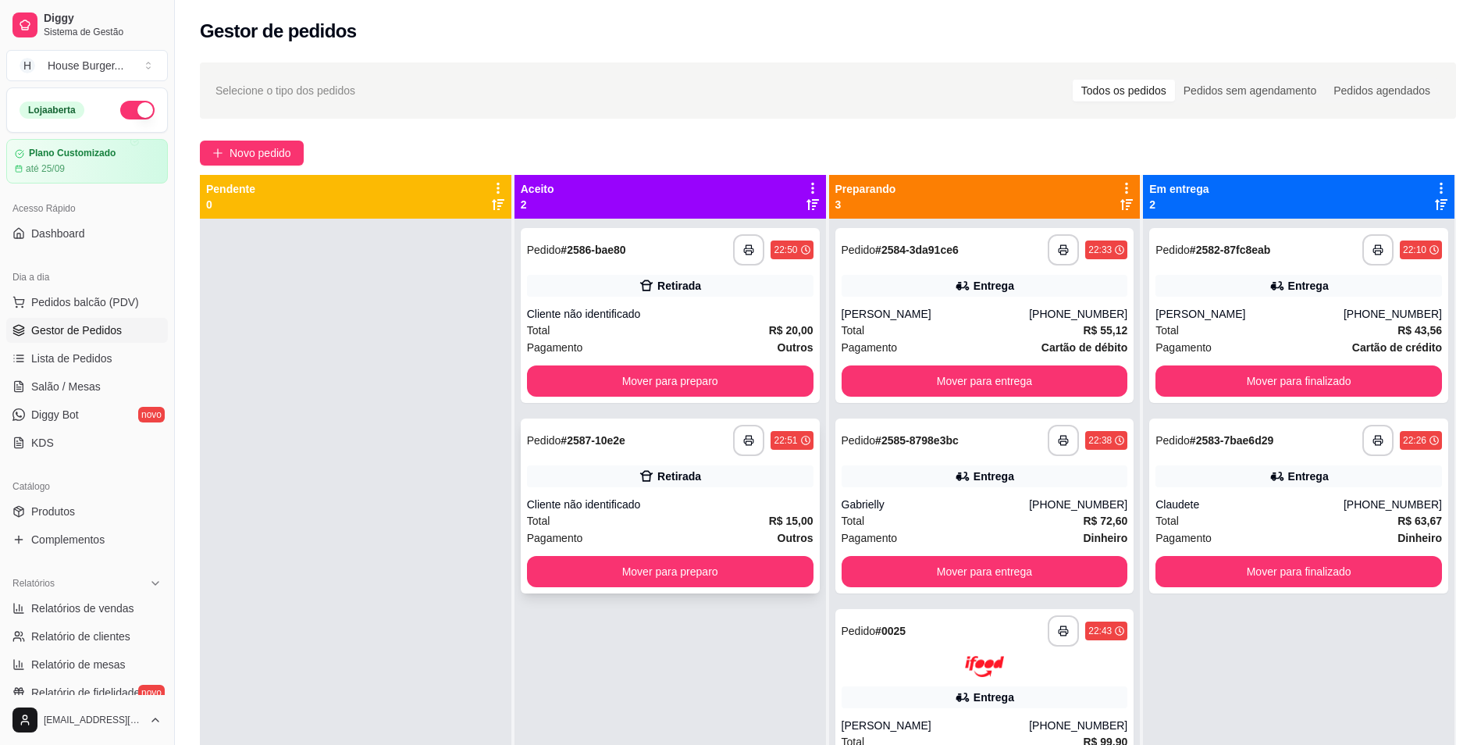
click at [690, 515] on div "Total R$ 15,00" at bounding box center [670, 520] width 287 height 17
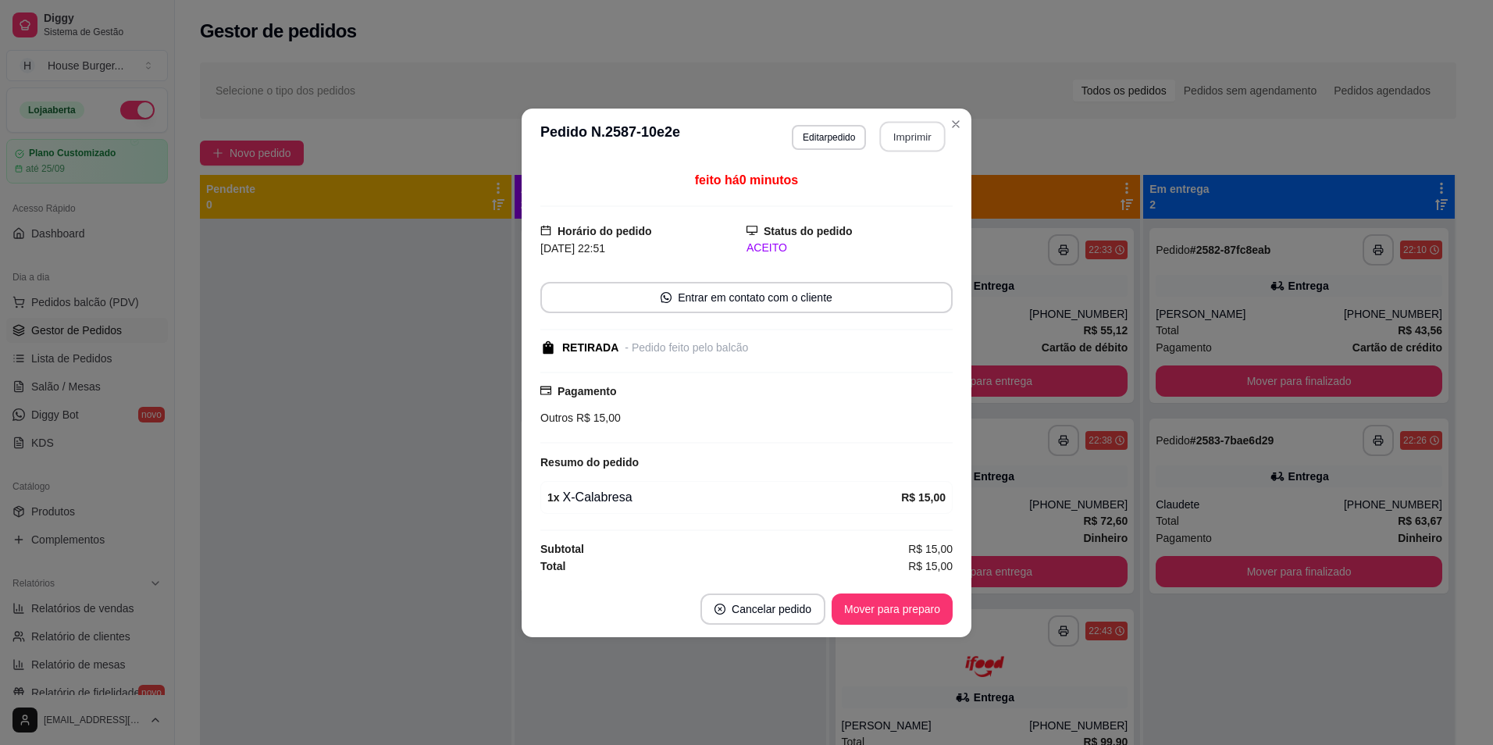
click at [887, 140] on button "Imprimir" at bounding box center [913, 136] width 66 height 30
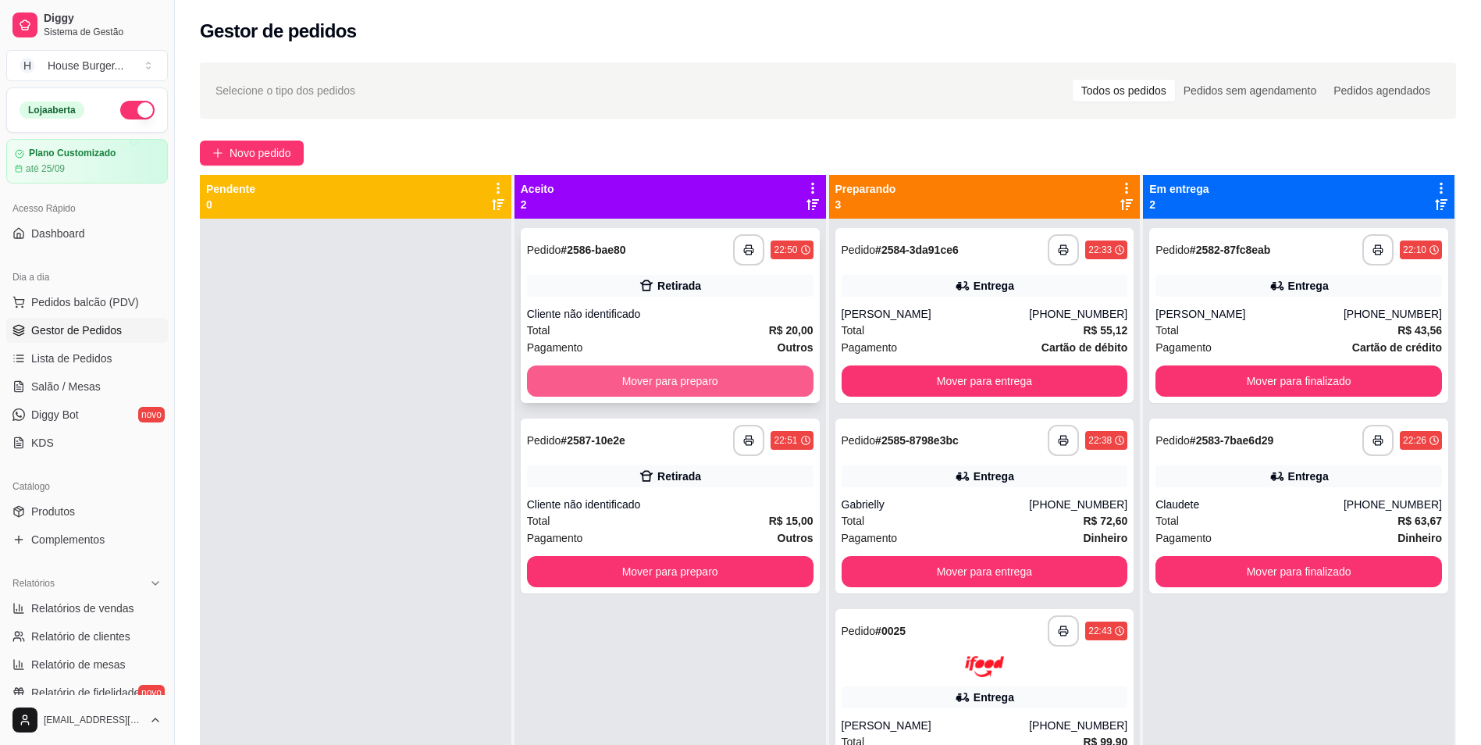
click at [747, 388] on button "Mover para preparo" at bounding box center [670, 380] width 287 height 31
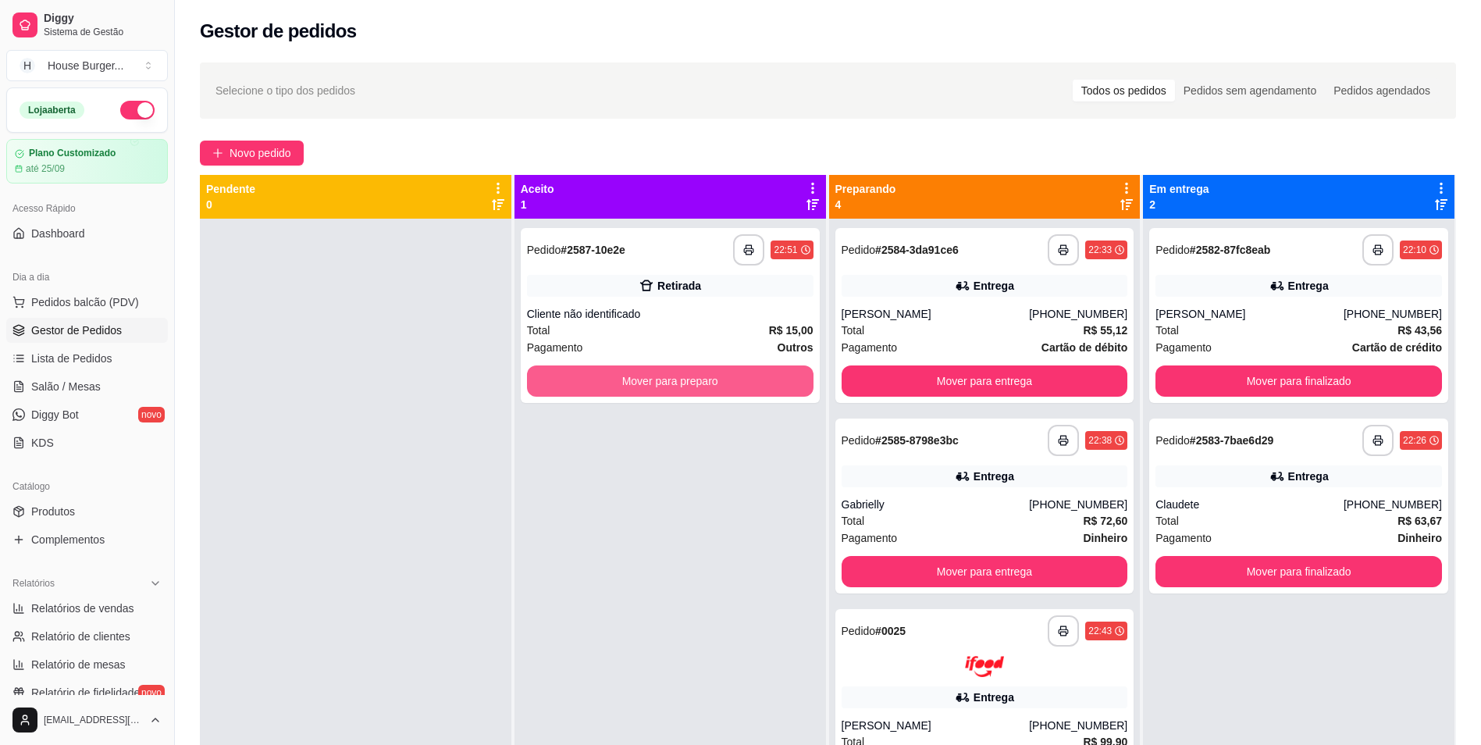
click at [747, 388] on button "Mover para preparo" at bounding box center [670, 380] width 287 height 31
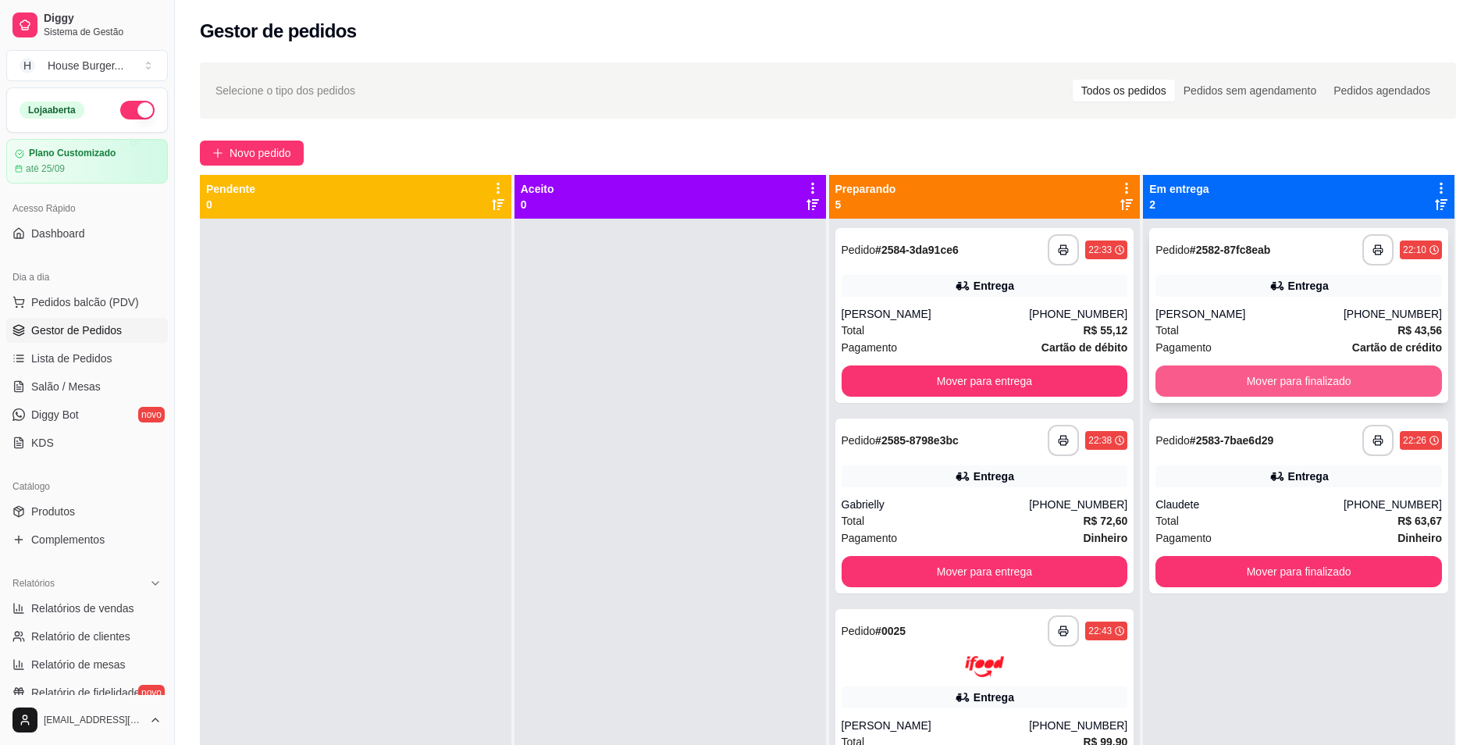
click at [1235, 380] on button "Mover para finalizado" at bounding box center [1299, 380] width 287 height 31
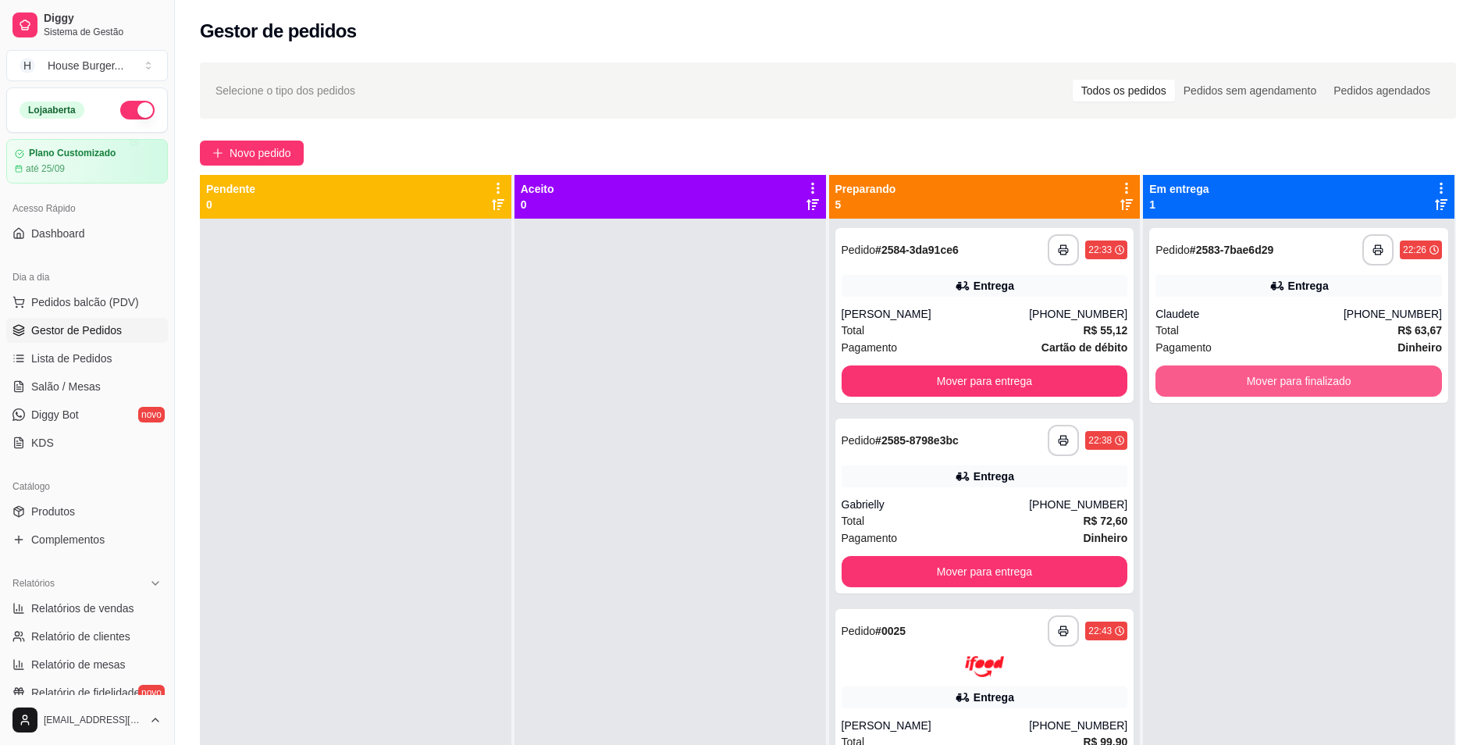
click at [1235, 379] on button "Mover para finalizado" at bounding box center [1299, 380] width 287 height 31
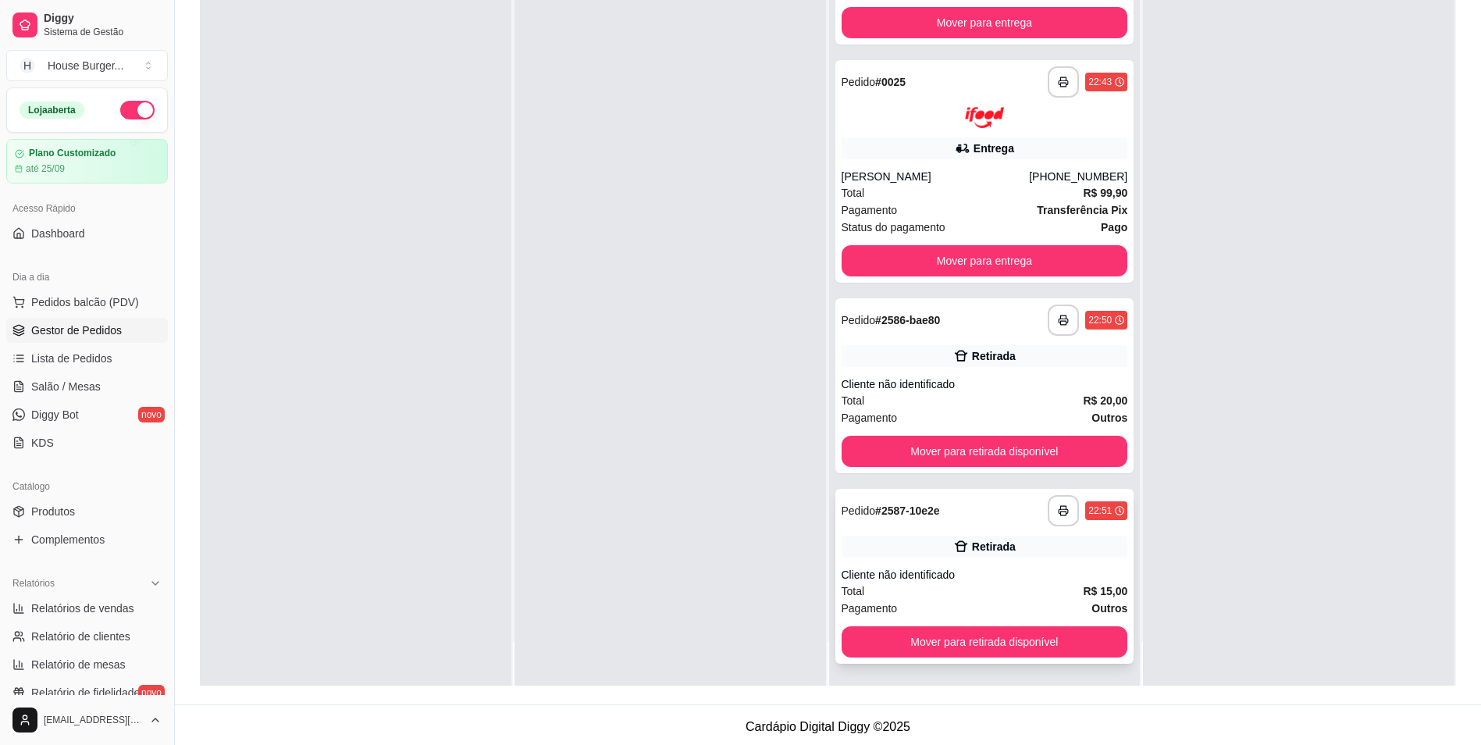
scroll to position [238, 0]
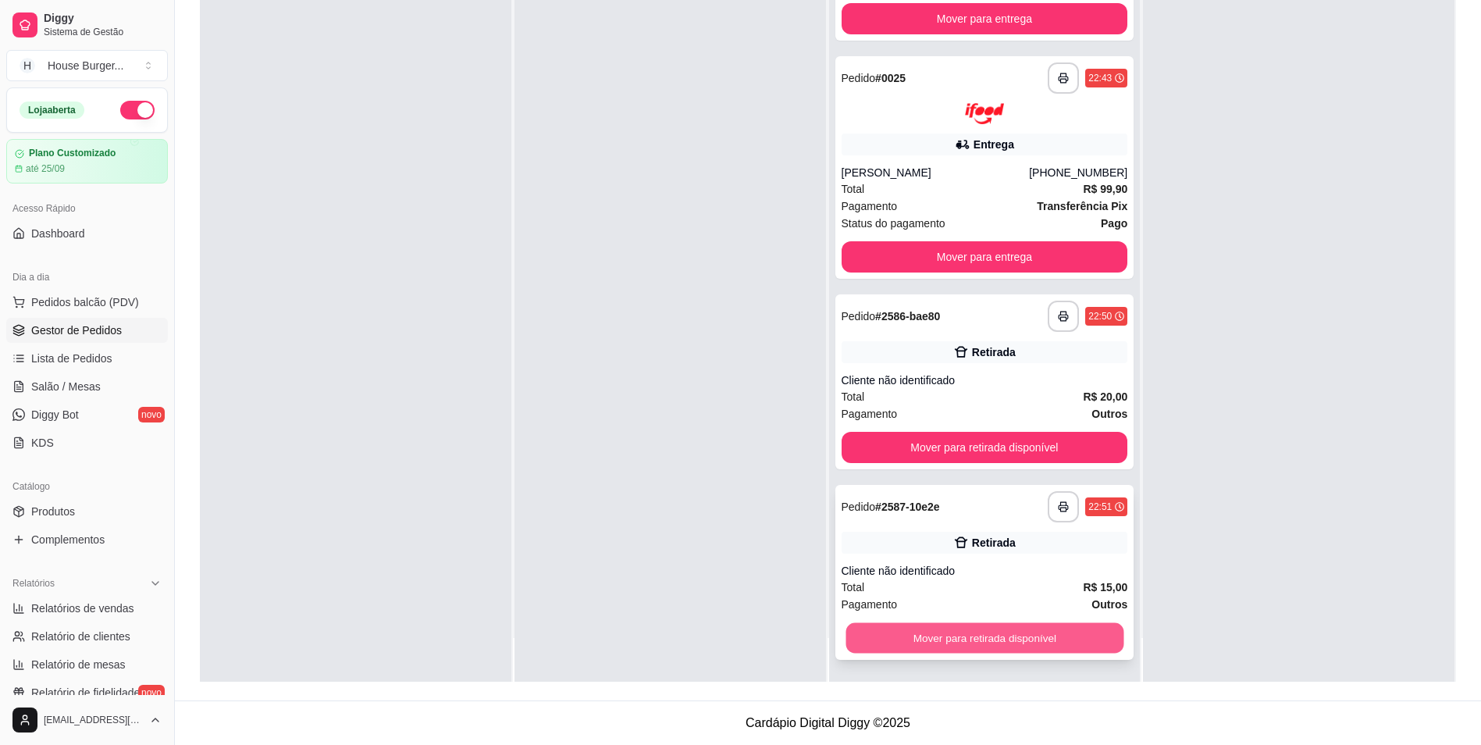
click at [951, 636] on button "Mover para retirada disponível" at bounding box center [985, 637] width 278 height 30
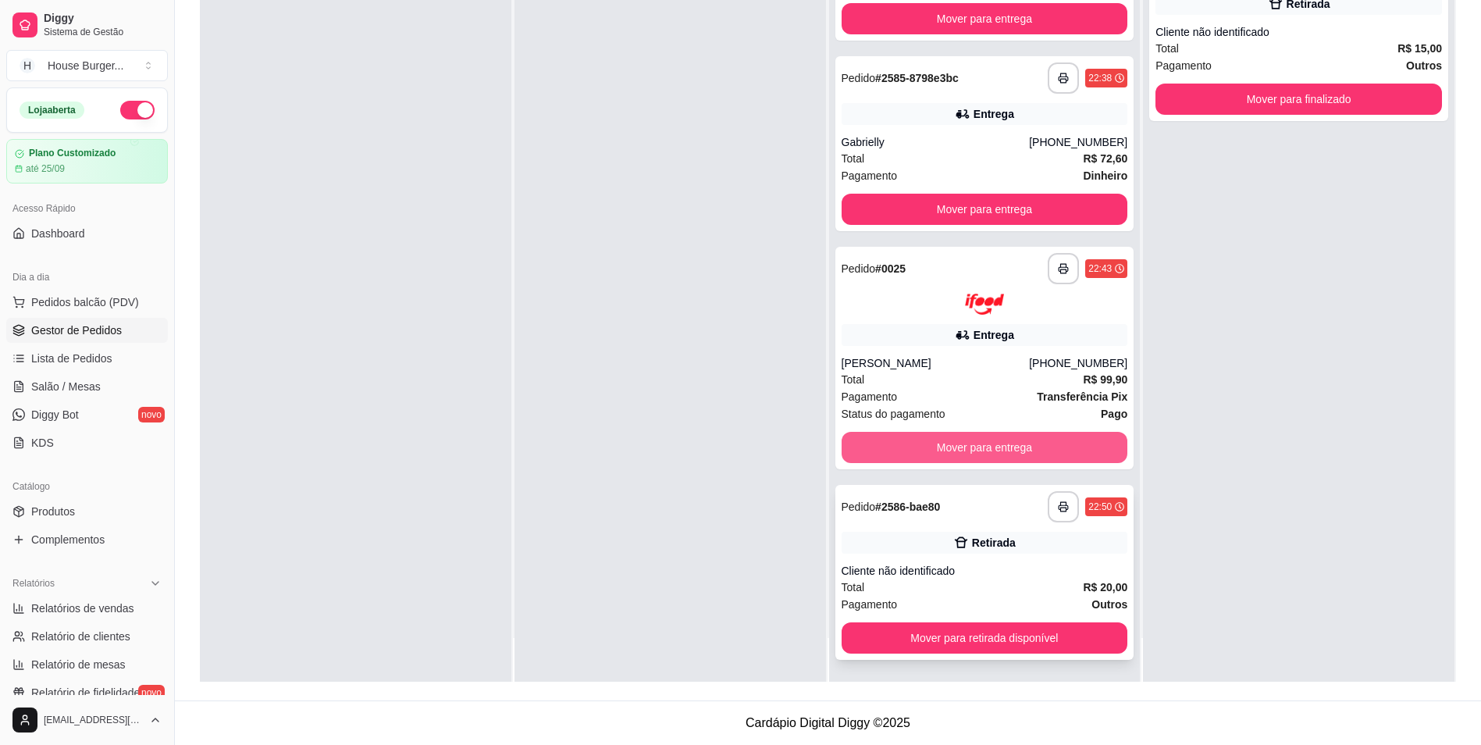
scroll to position [80, 0]
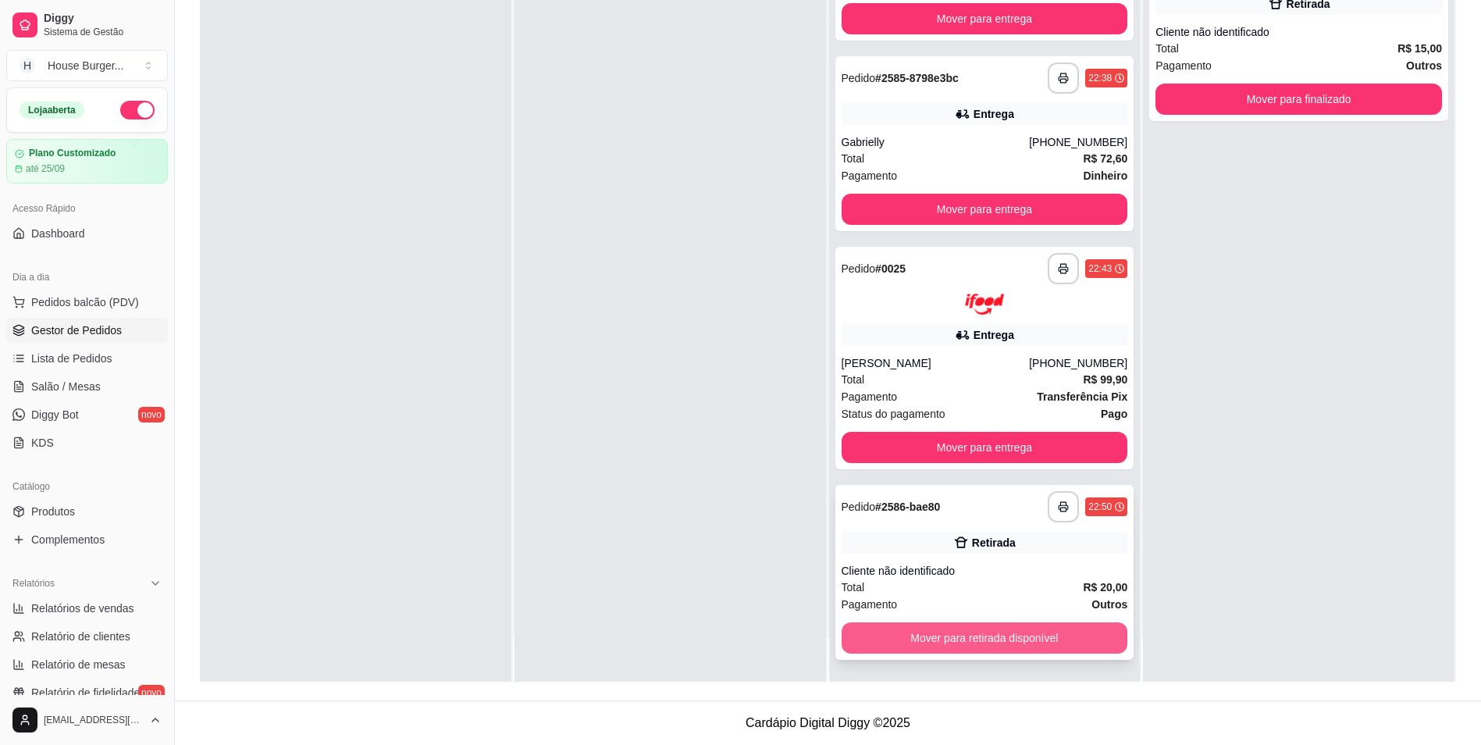
click at [979, 636] on button "Mover para retirada disponível" at bounding box center [985, 637] width 287 height 31
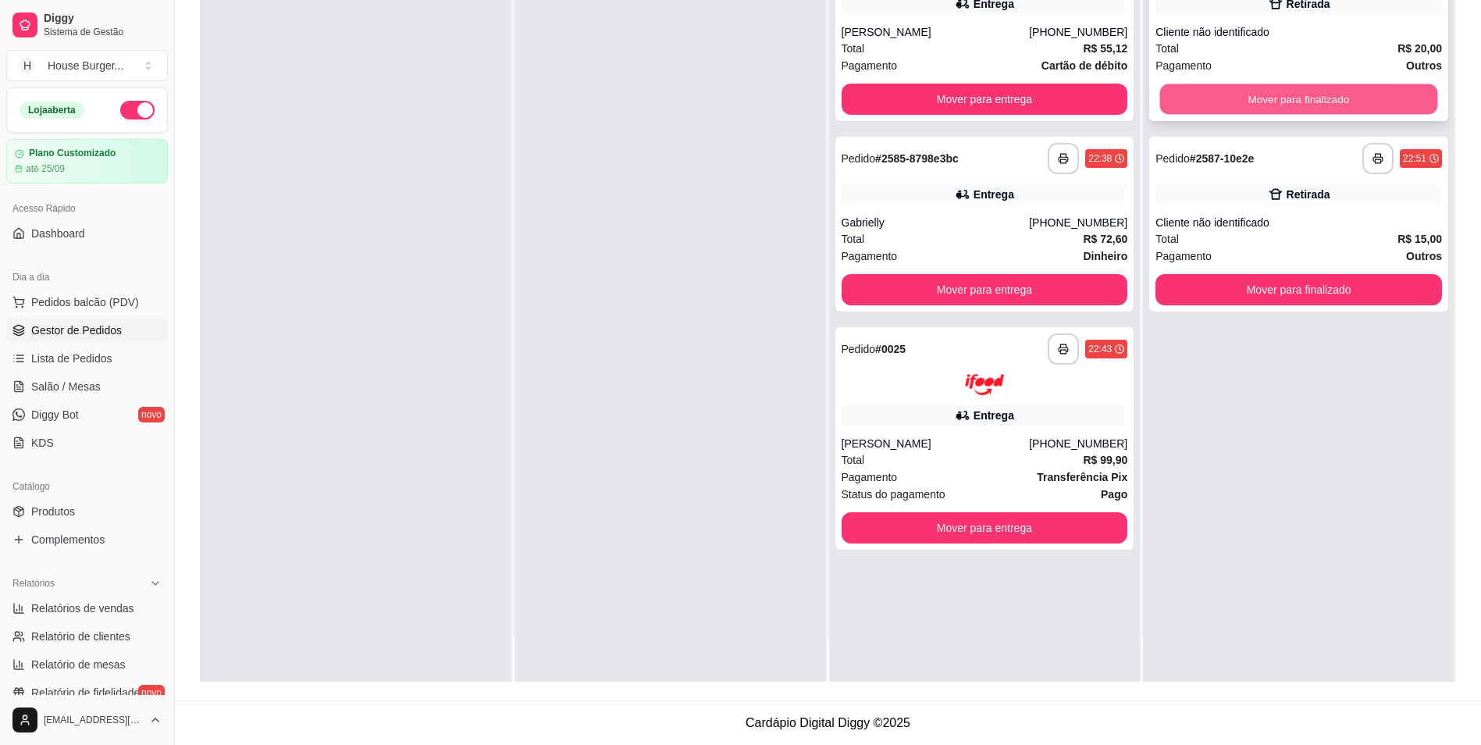
click at [1230, 101] on button "Mover para finalizado" at bounding box center [1299, 99] width 278 height 30
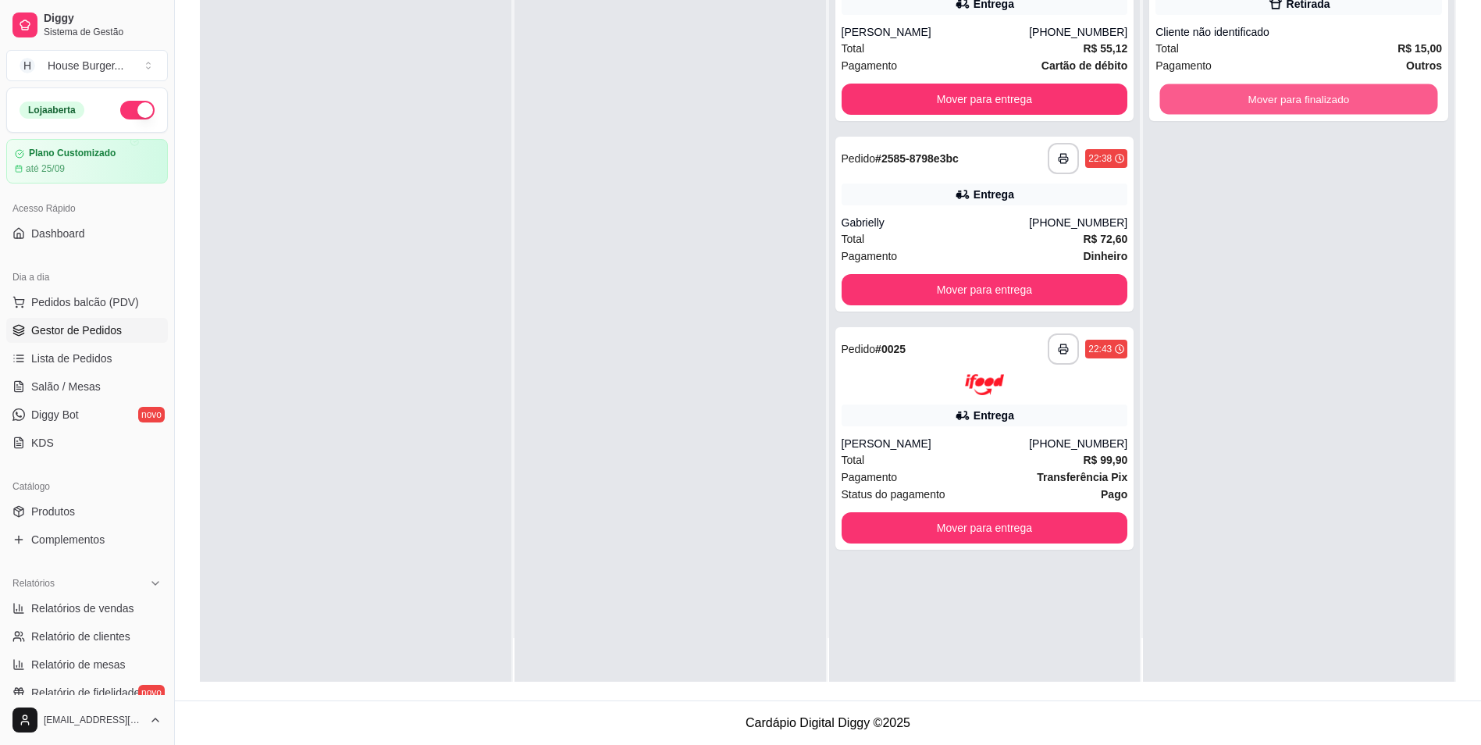
click at [1230, 101] on button "Mover para finalizado" at bounding box center [1299, 99] width 278 height 30
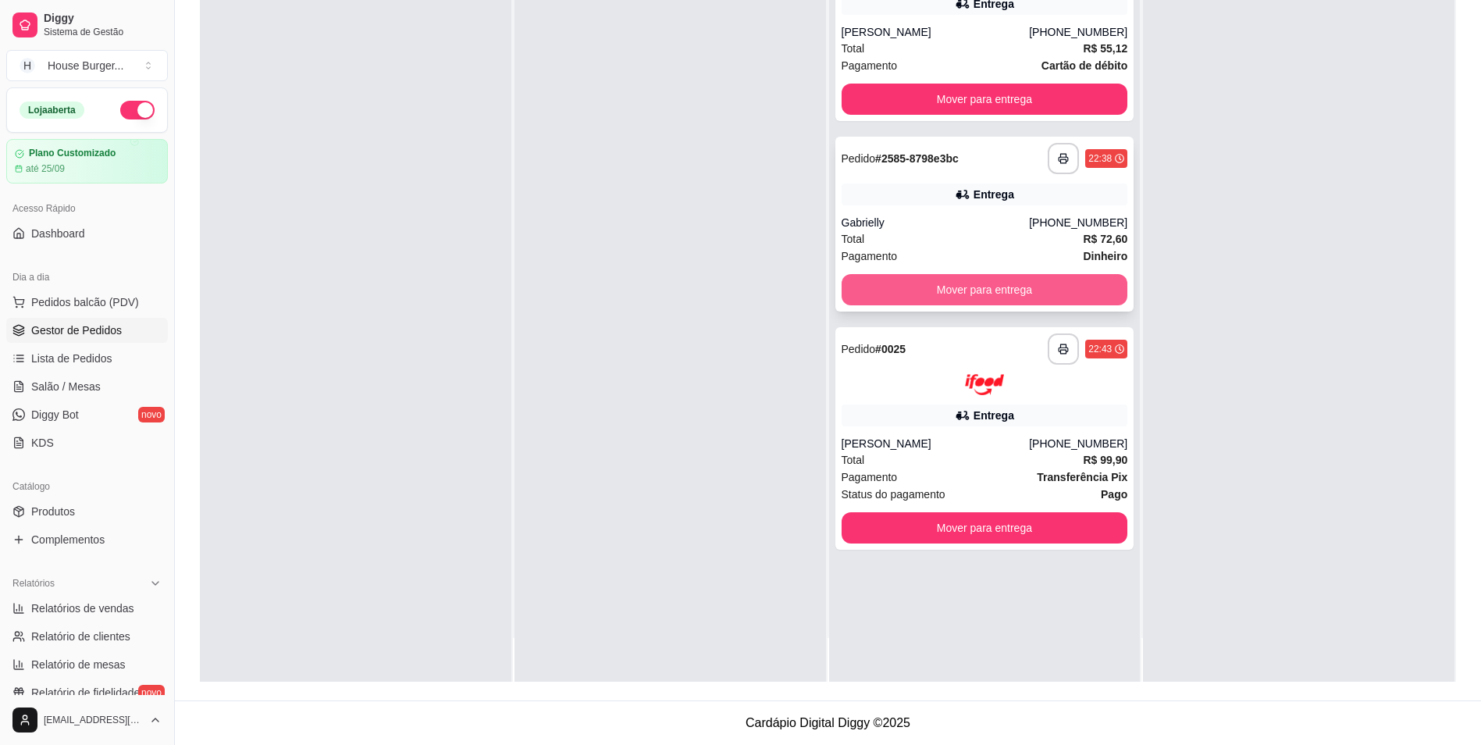
click at [1047, 288] on button "Mover para entrega" at bounding box center [985, 289] width 287 height 31
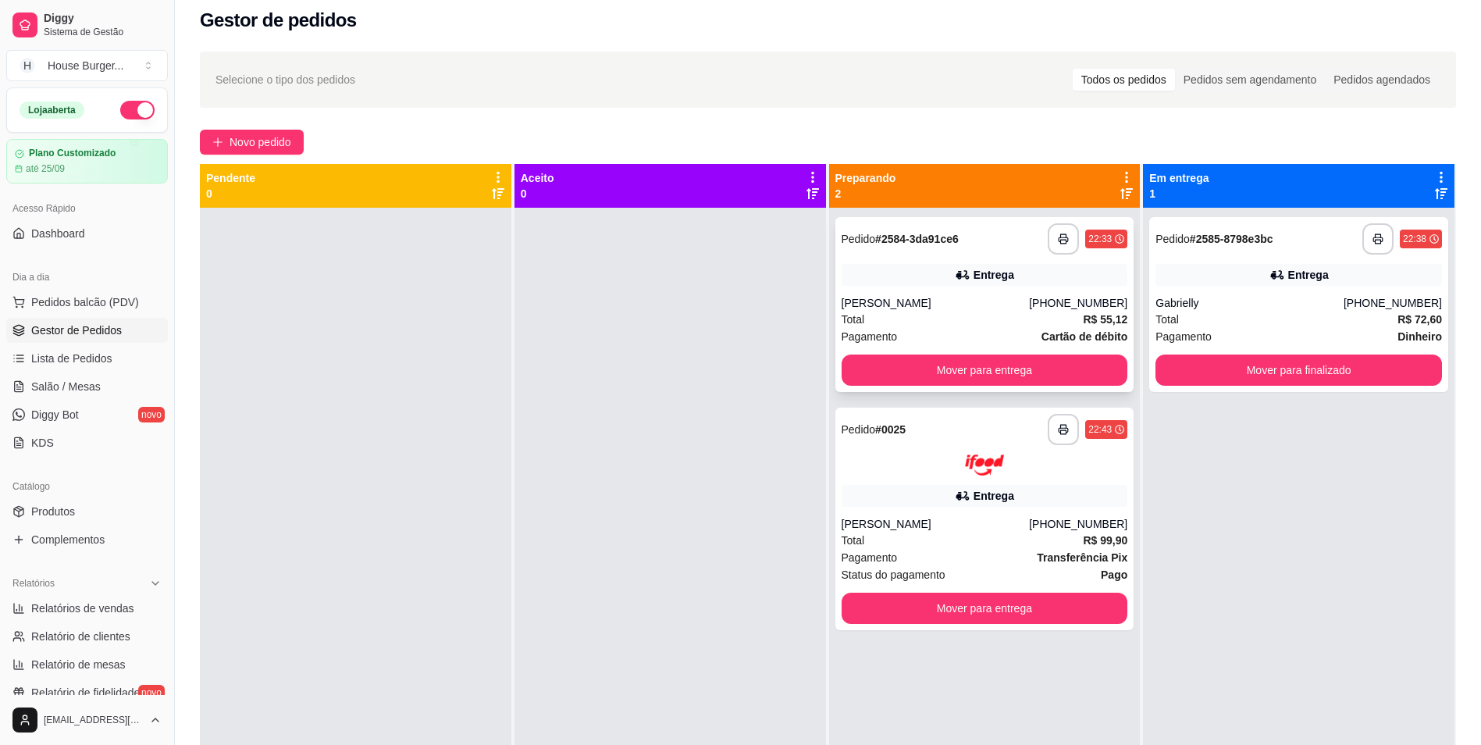
scroll to position [4, 0]
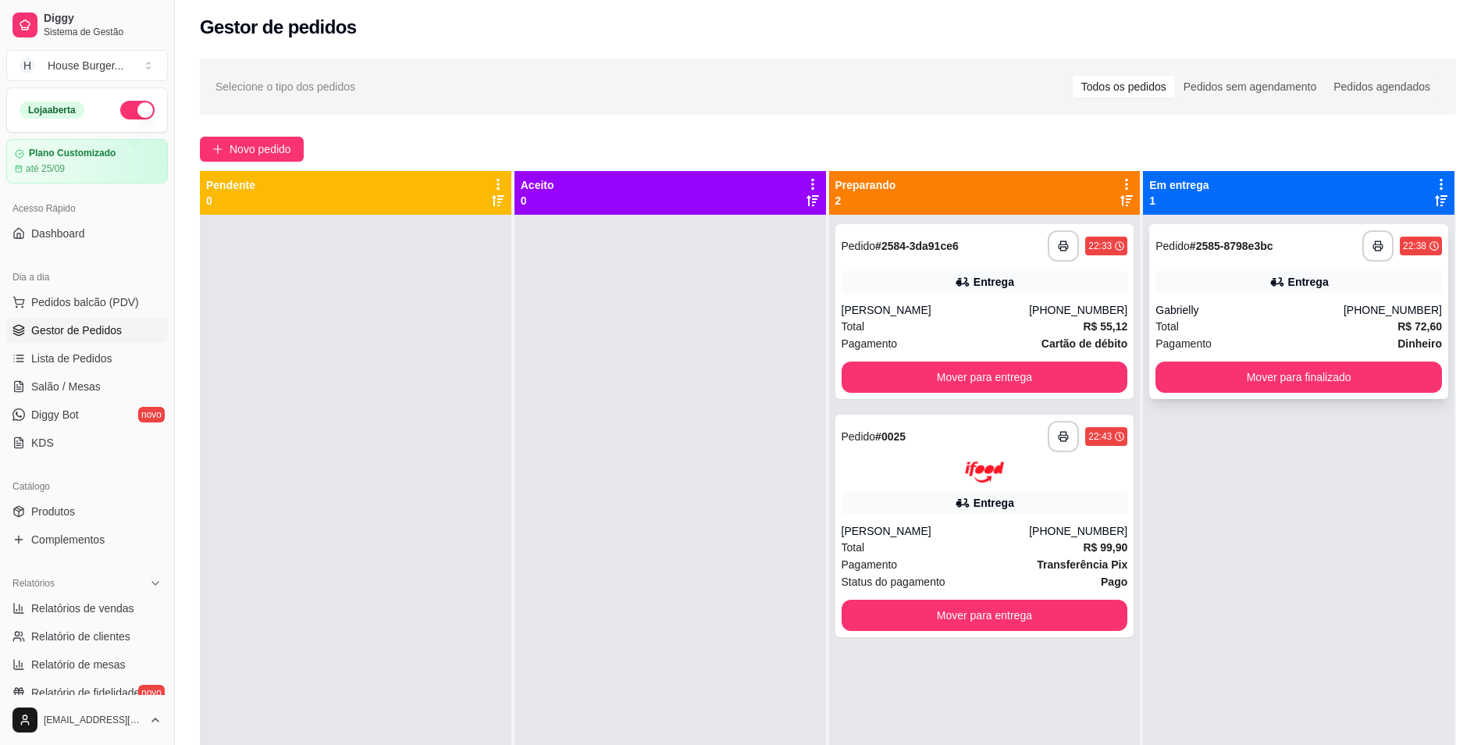
click at [1293, 311] on div "Gabrielly" at bounding box center [1250, 310] width 188 height 16
click at [1268, 372] on button "Mover para finalizado" at bounding box center [1299, 376] width 287 height 31
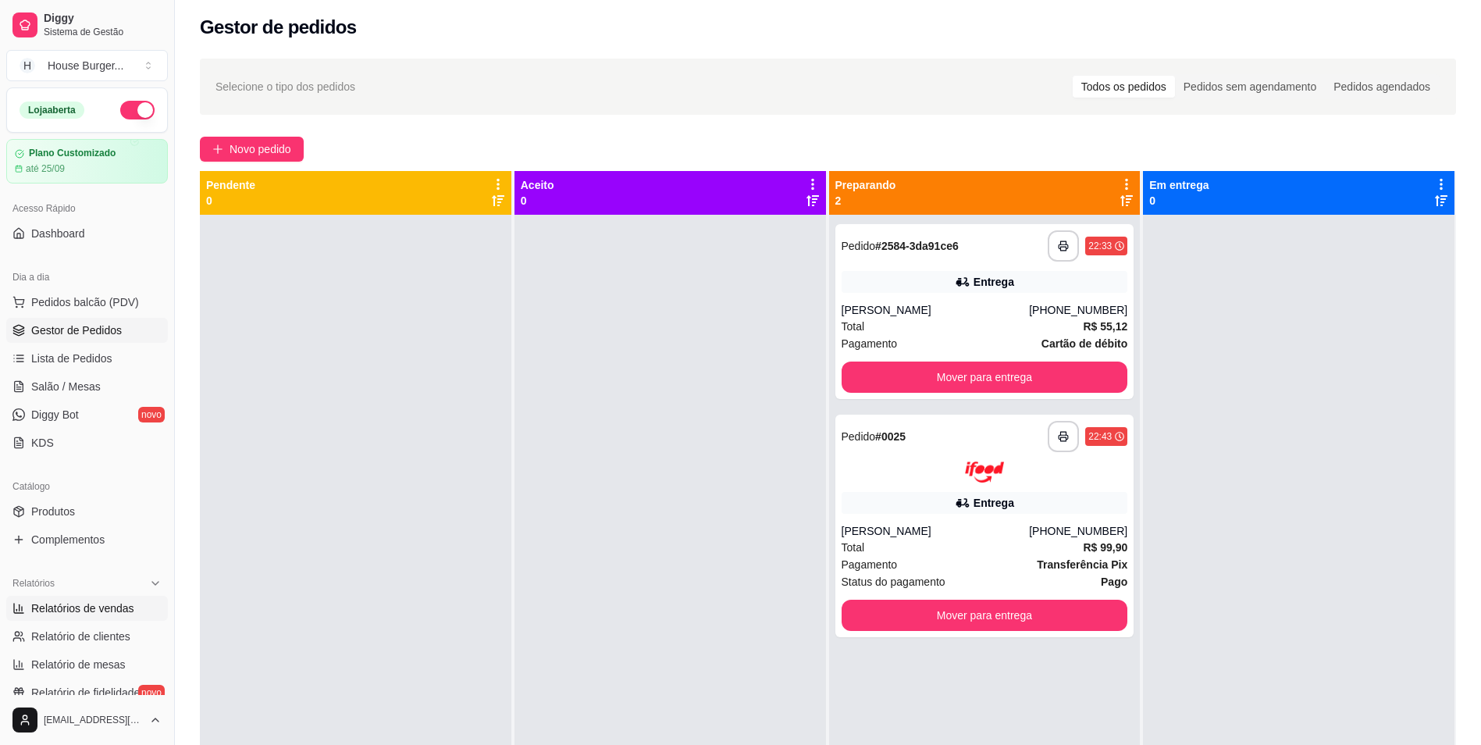
click at [98, 613] on span "Relatórios de vendas" at bounding box center [82, 608] width 103 height 16
select select "ALL"
select select "0"
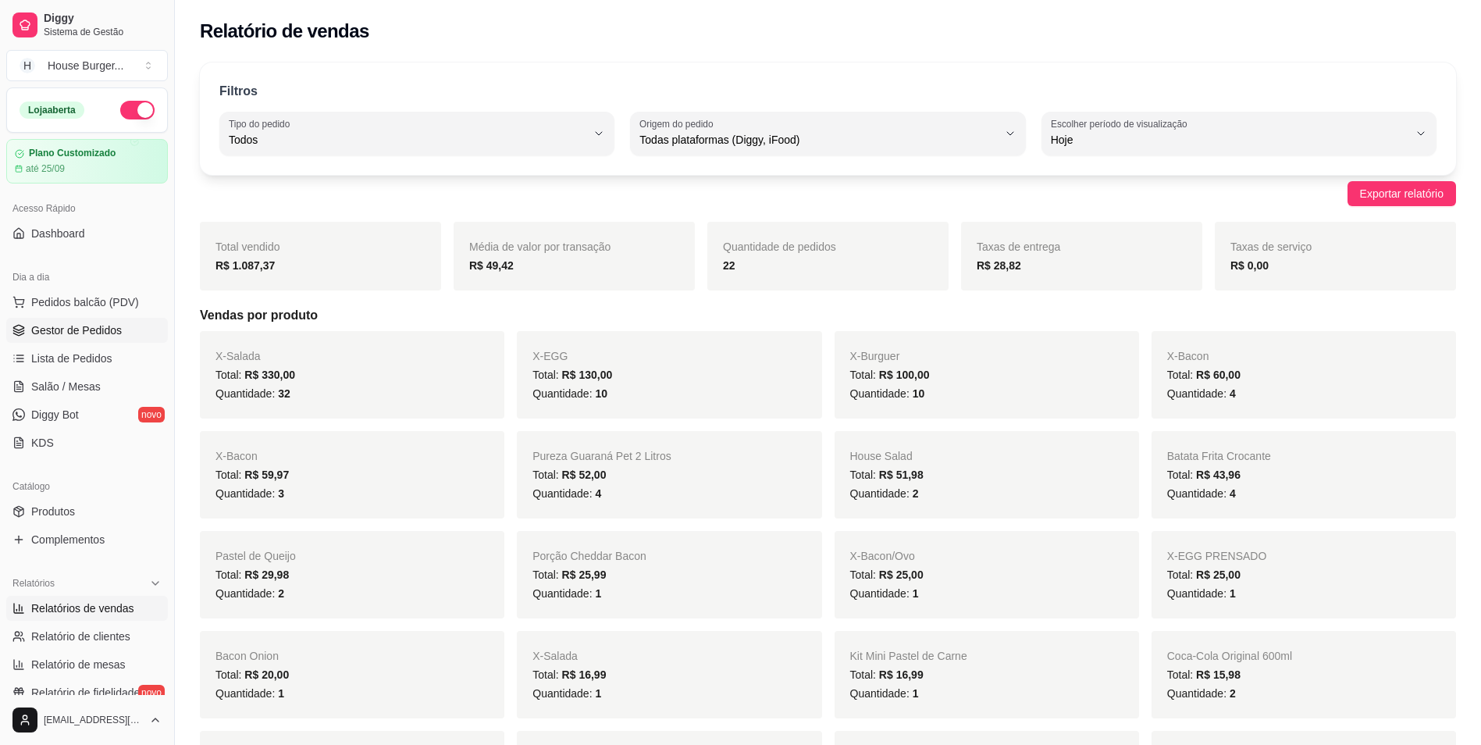
click at [73, 337] on span "Gestor de Pedidos" at bounding box center [76, 330] width 91 height 16
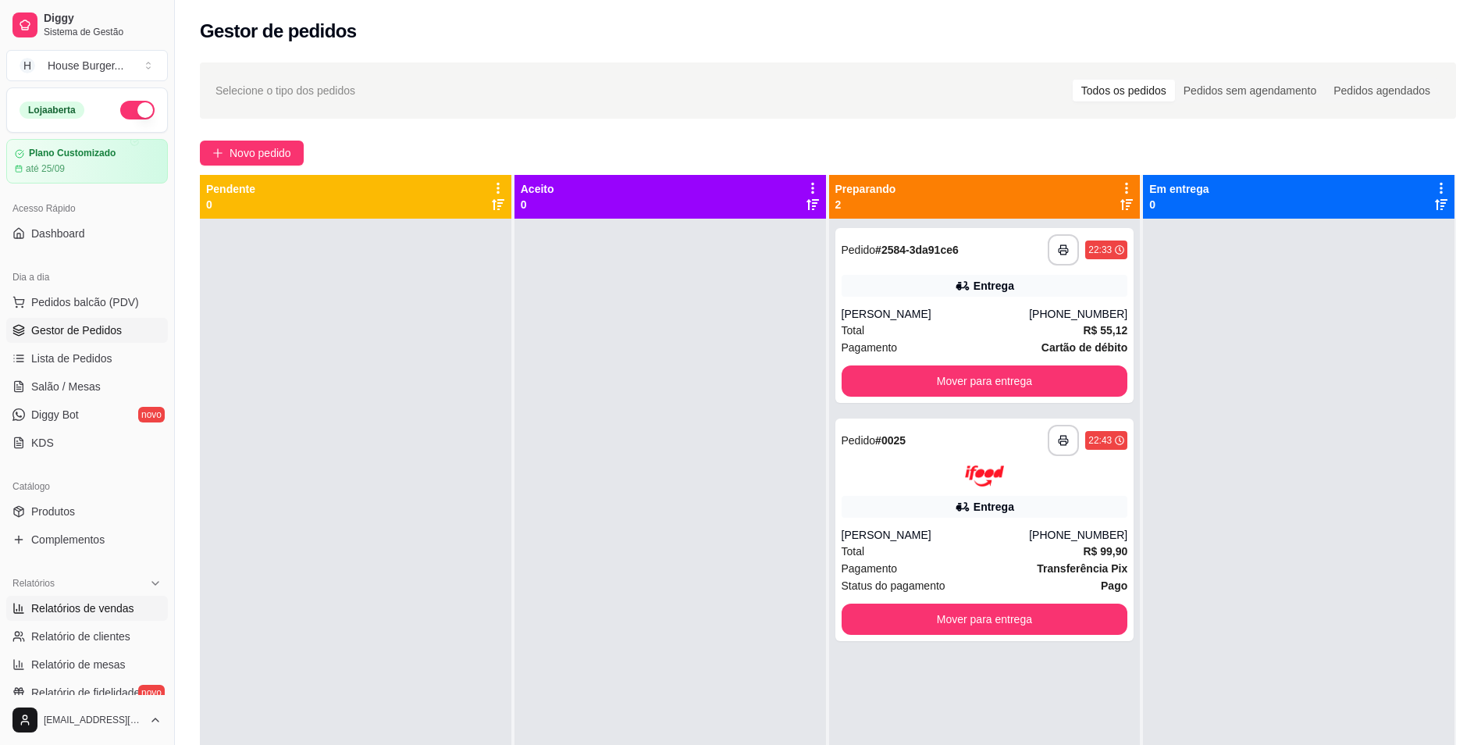
click at [118, 605] on span "Relatórios de vendas" at bounding box center [82, 608] width 103 height 16
select select "ALL"
select select "0"
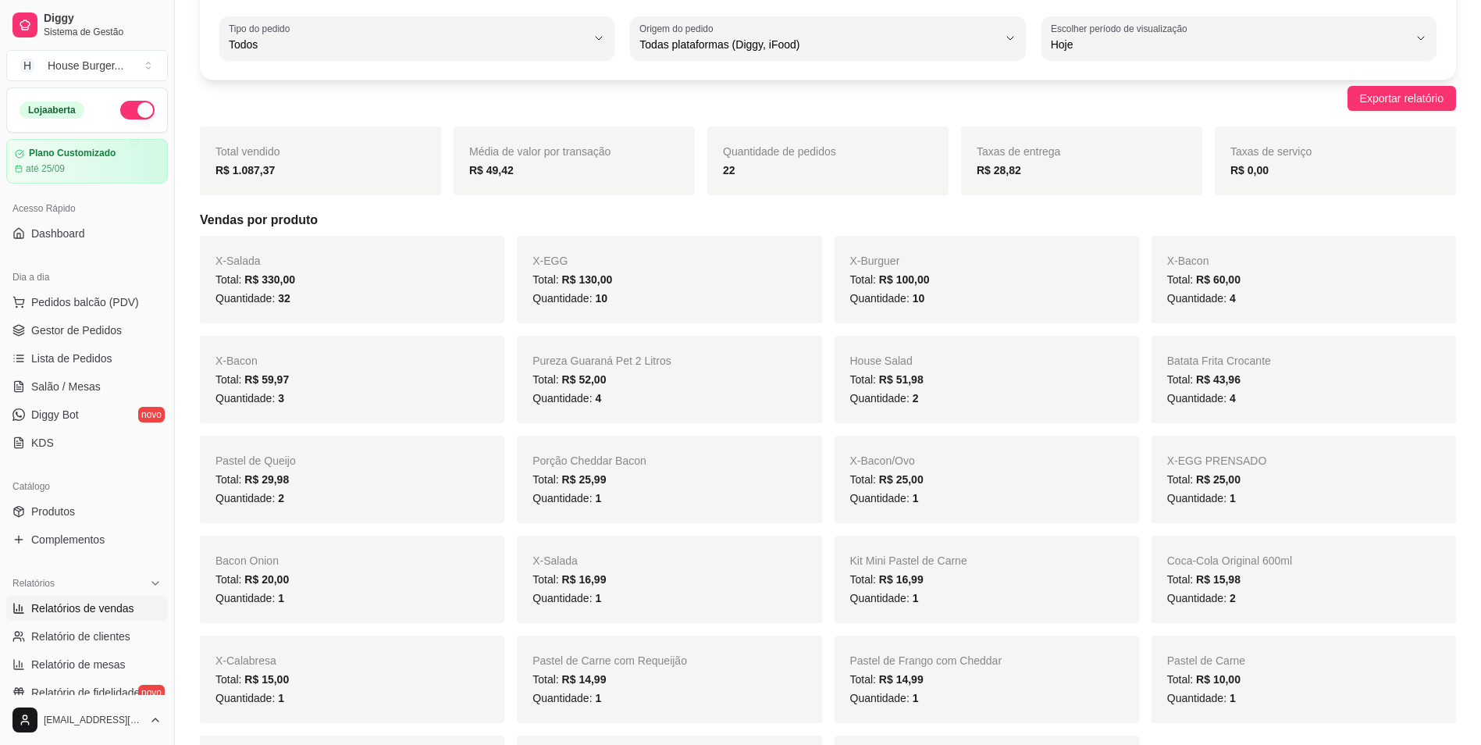
scroll to position [234, 0]
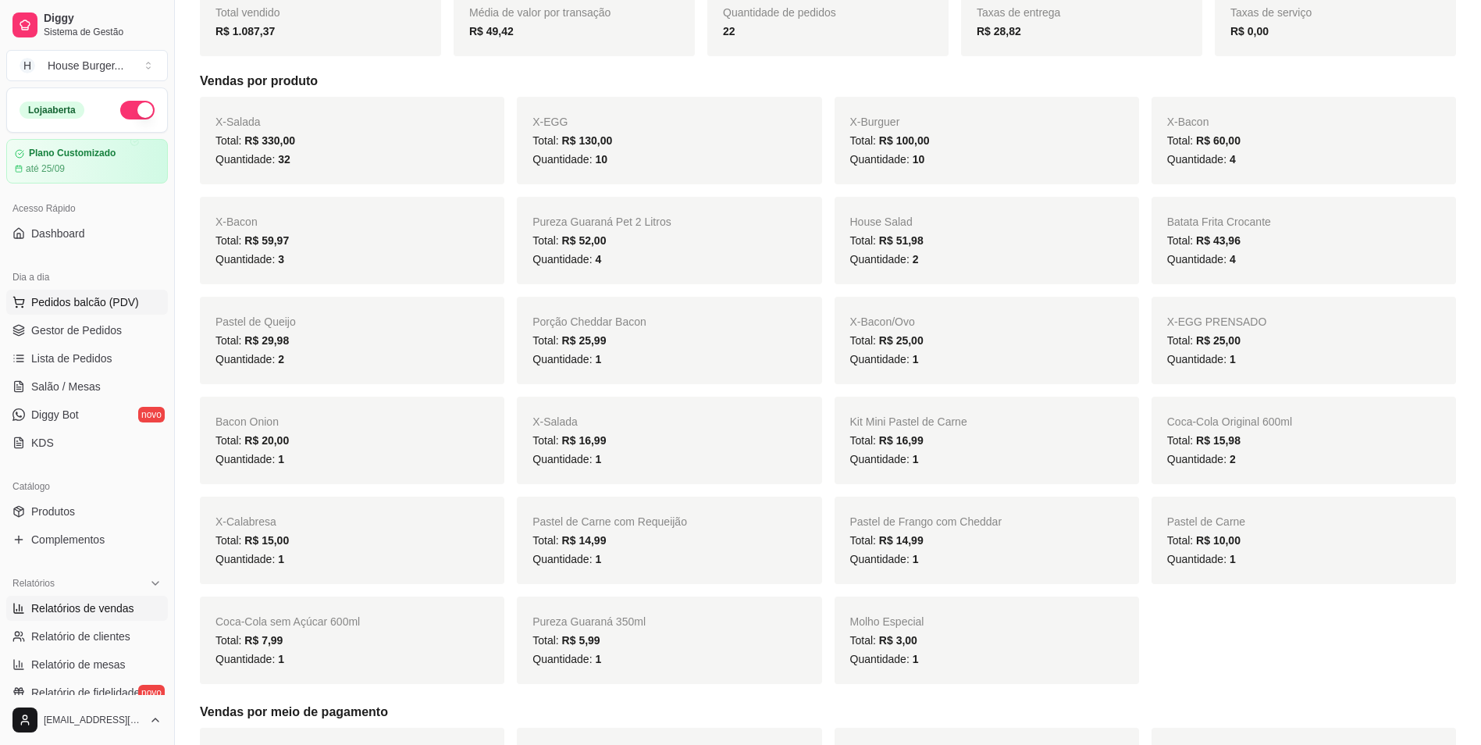
click at [98, 293] on button "Pedidos balcão (PDV)" at bounding box center [87, 302] width 162 height 25
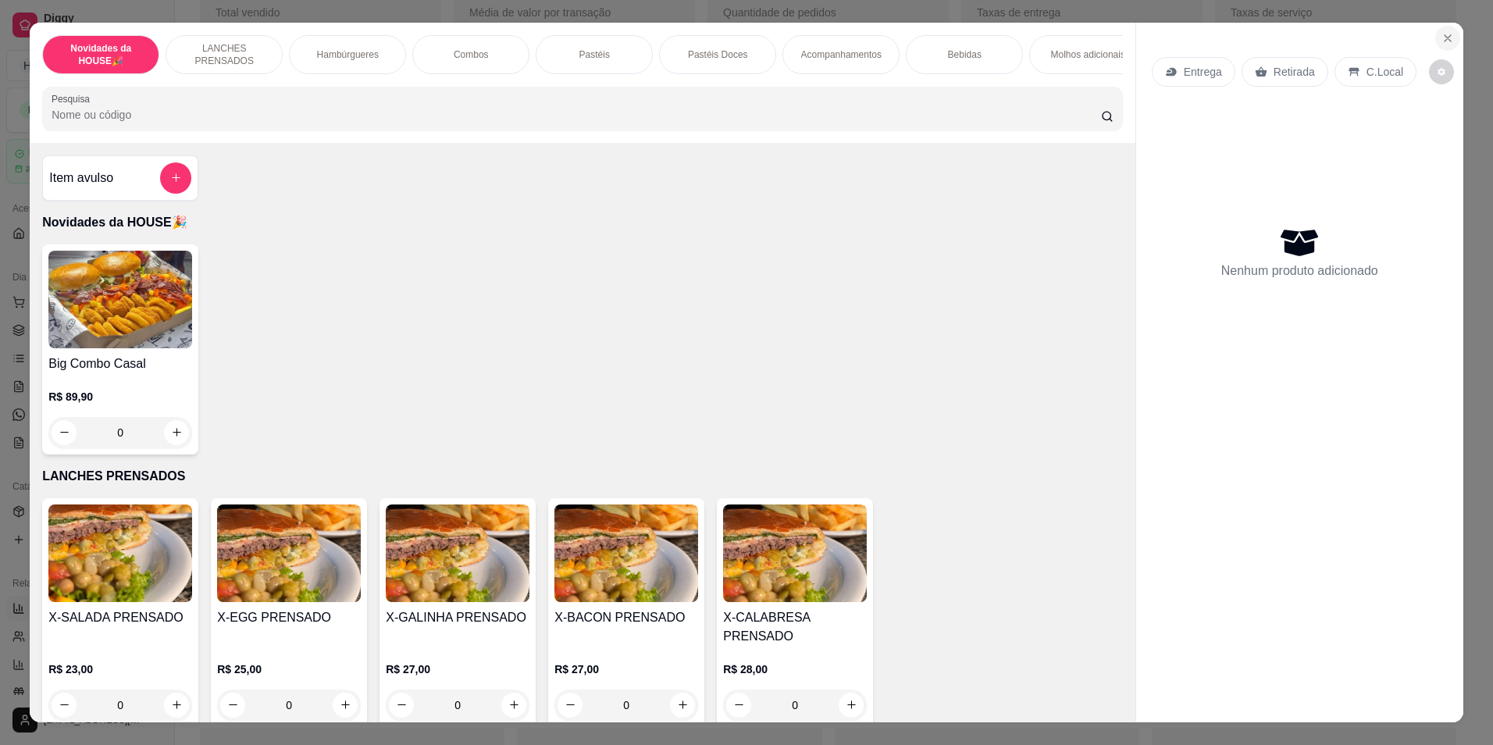
click at [1444, 37] on icon "Close" at bounding box center [1447, 38] width 12 height 12
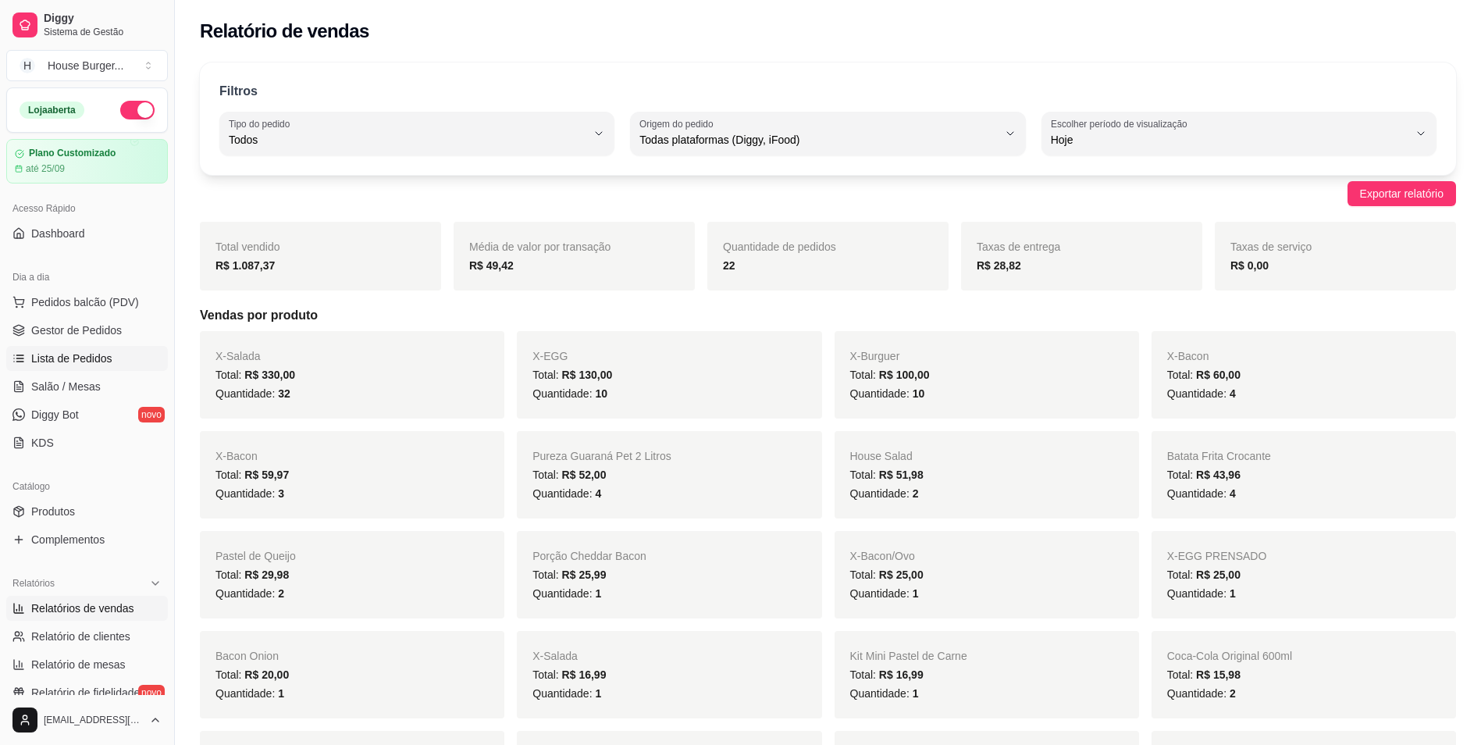
drag, startPoint x: 56, startPoint y: 360, endPoint x: 65, endPoint y: 360, distance: 8.6
click at [58, 360] on span "Lista de Pedidos" at bounding box center [71, 359] width 81 height 16
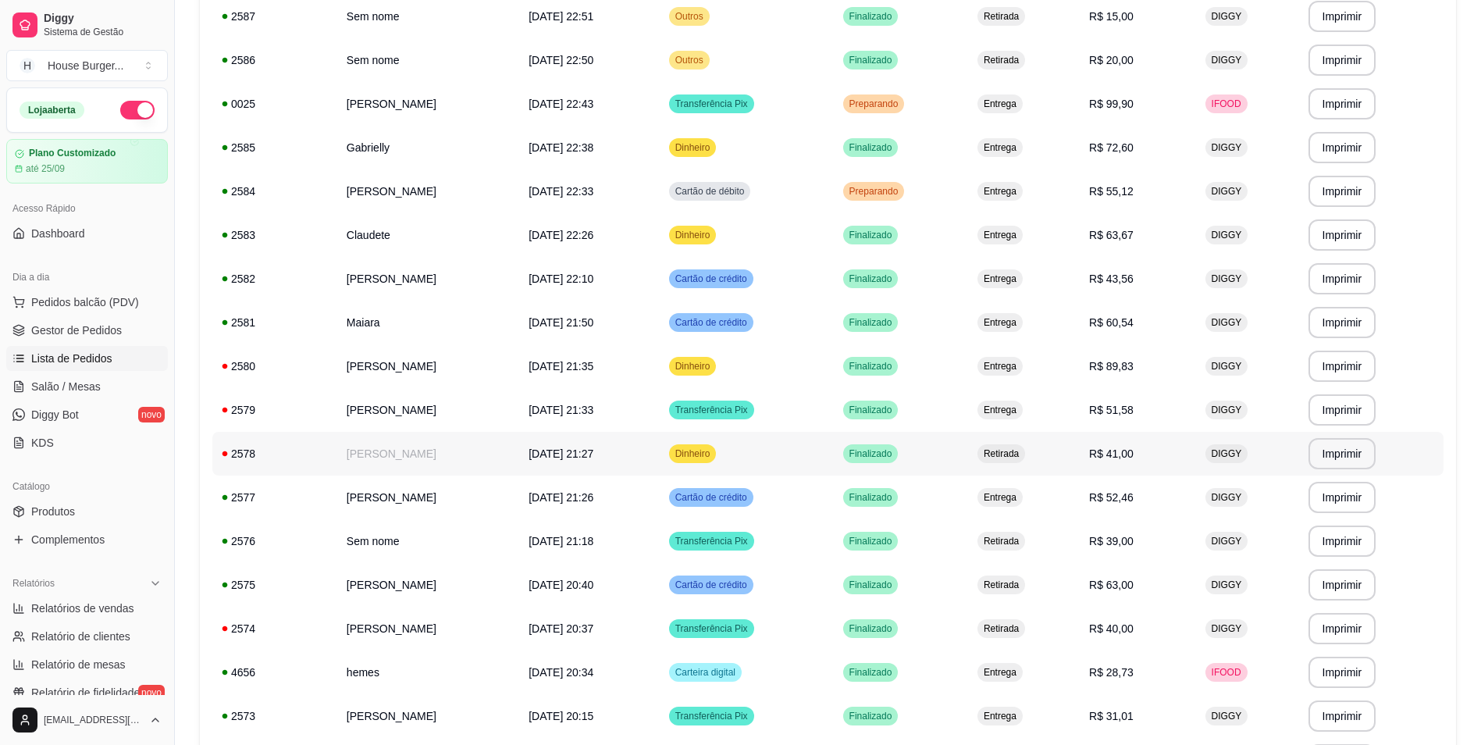
scroll to position [62, 0]
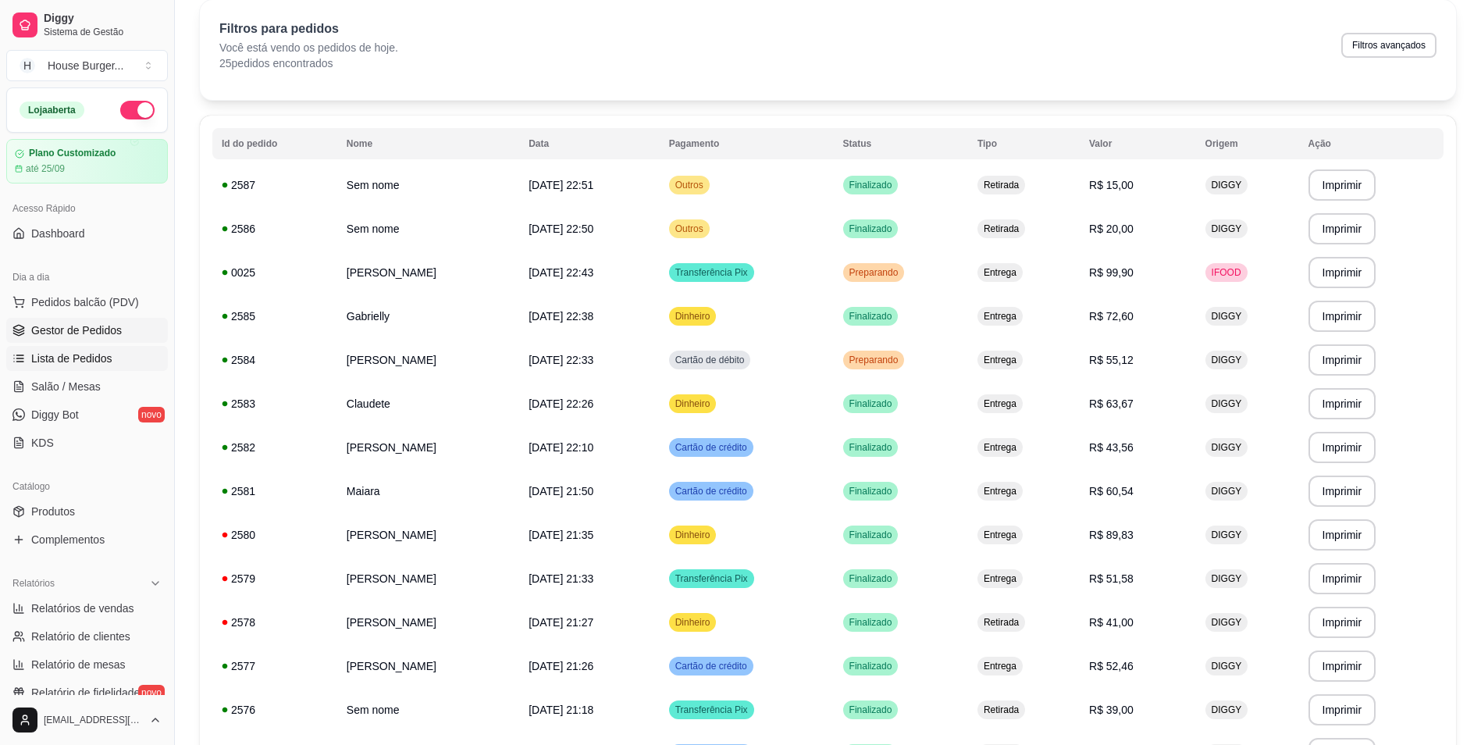
click at [107, 326] on span "Gestor de Pedidos" at bounding box center [76, 330] width 91 height 16
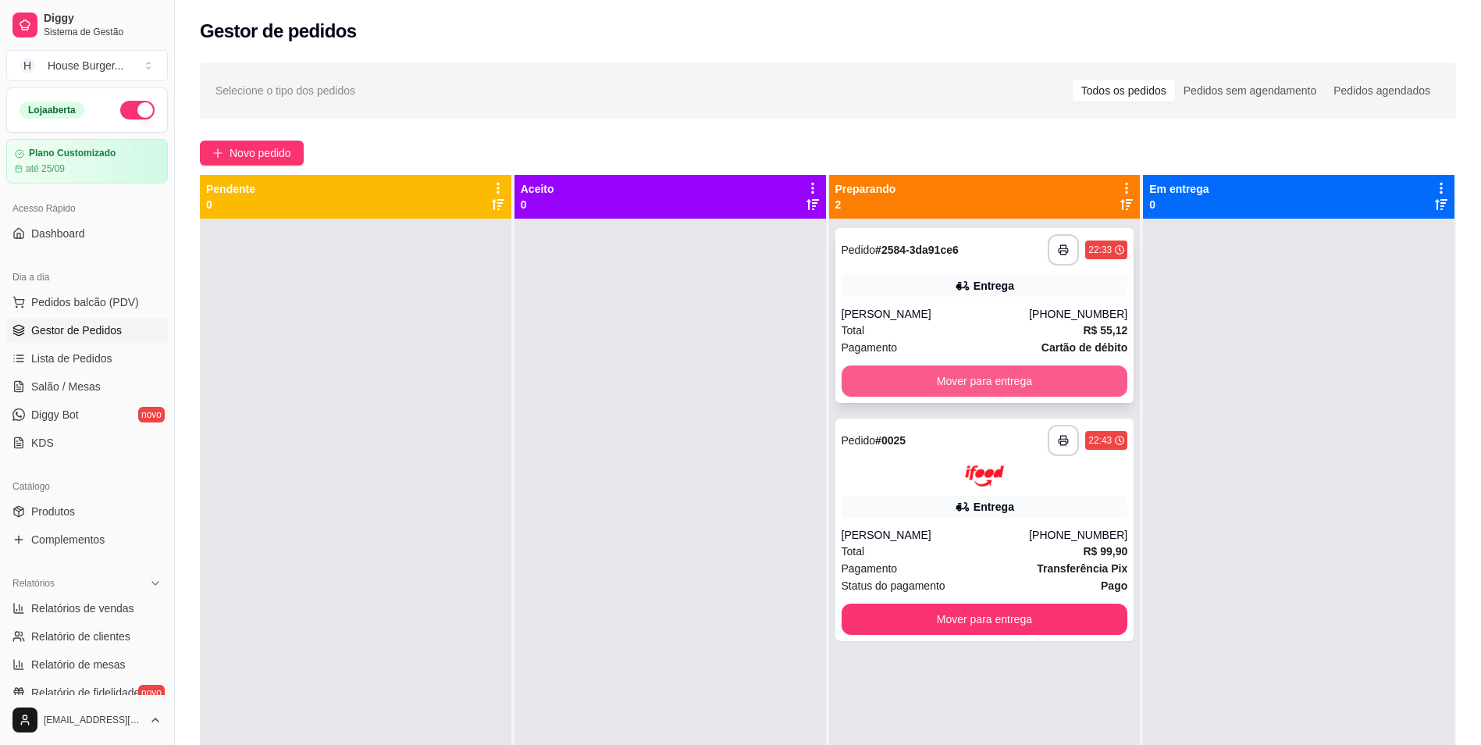
click at [945, 376] on button "Mover para entrega" at bounding box center [985, 380] width 287 height 31
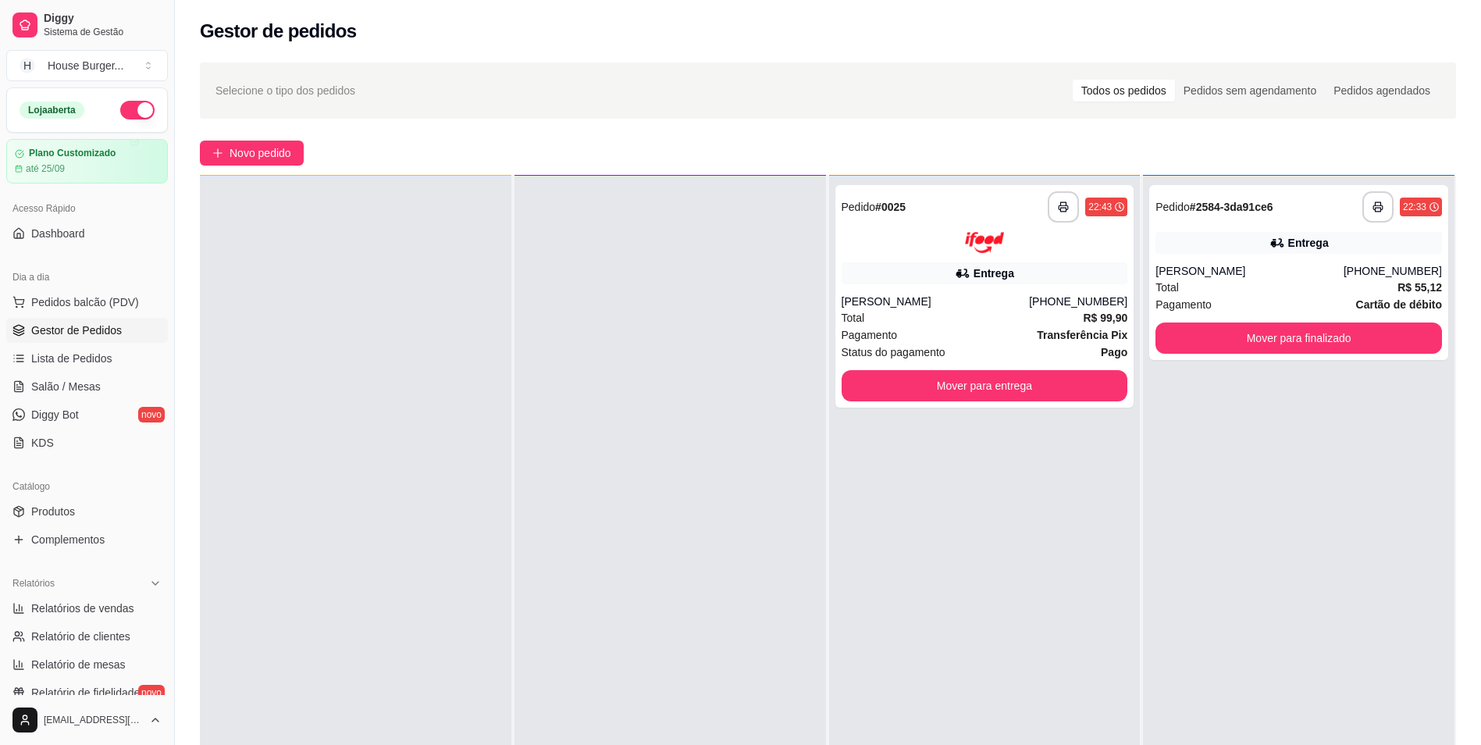
scroll to position [44, 0]
click at [1223, 334] on button "Mover para finalizado" at bounding box center [1299, 337] width 278 height 30
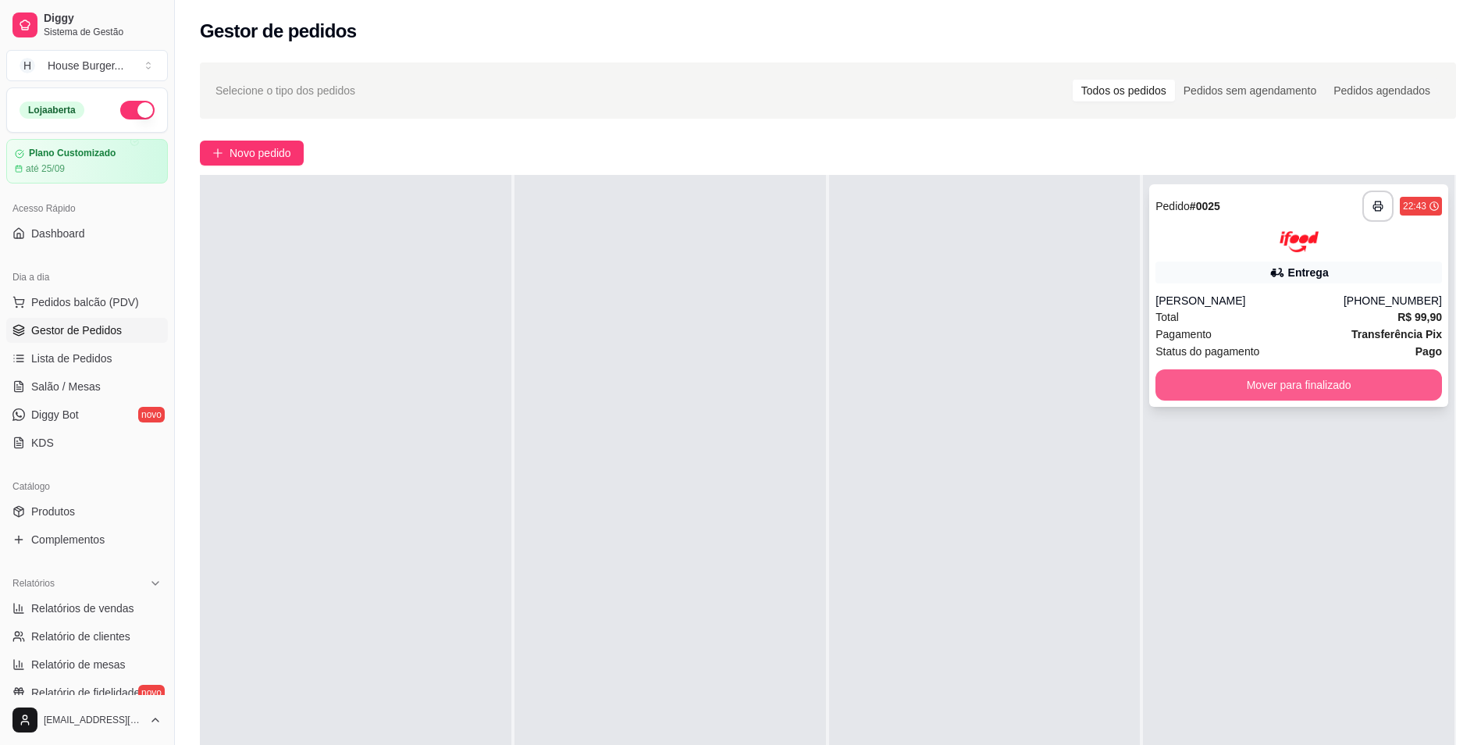
click at [1216, 390] on button "Mover para finalizado" at bounding box center [1299, 384] width 287 height 31
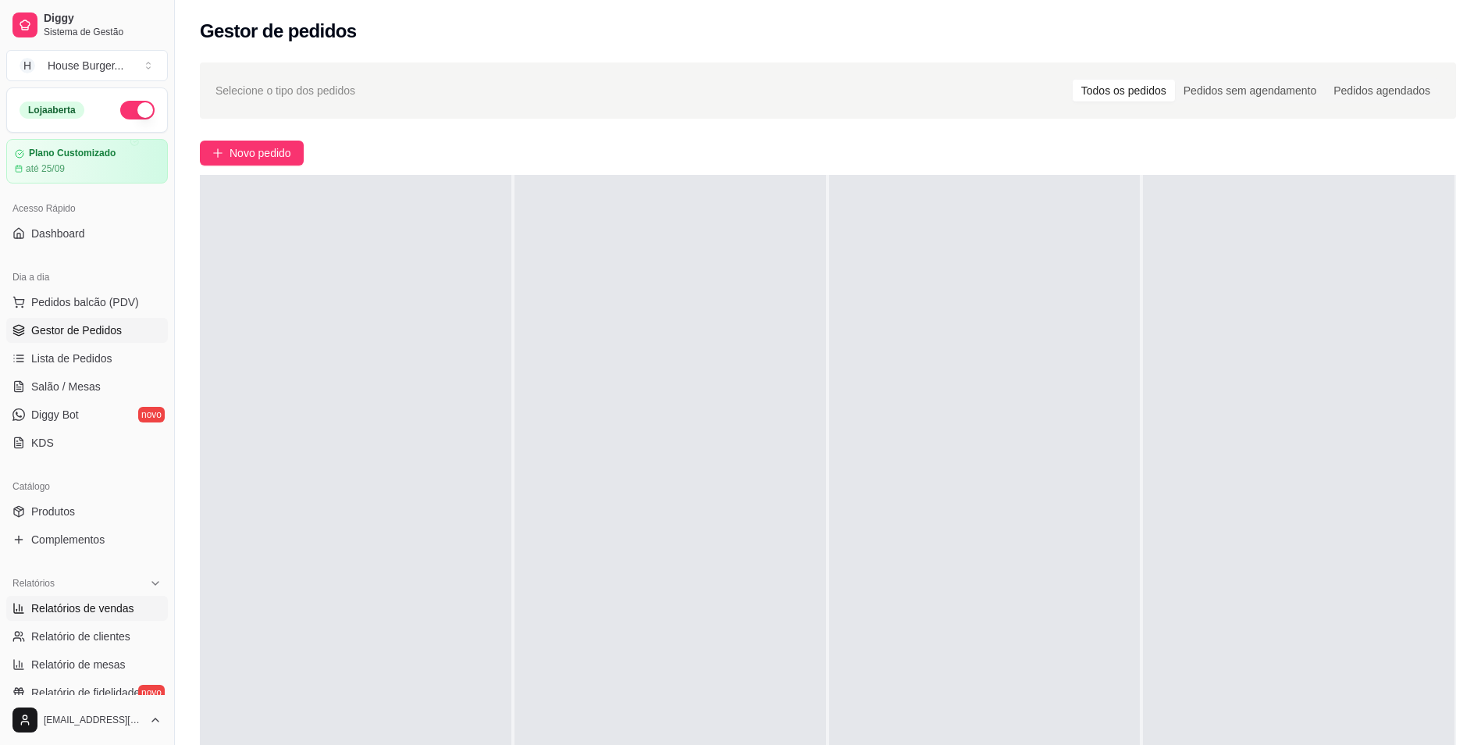
click at [35, 607] on span "Relatórios de vendas" at bounding box center [82, 608] width 103 height 16
select select "ALL"
select select "0"
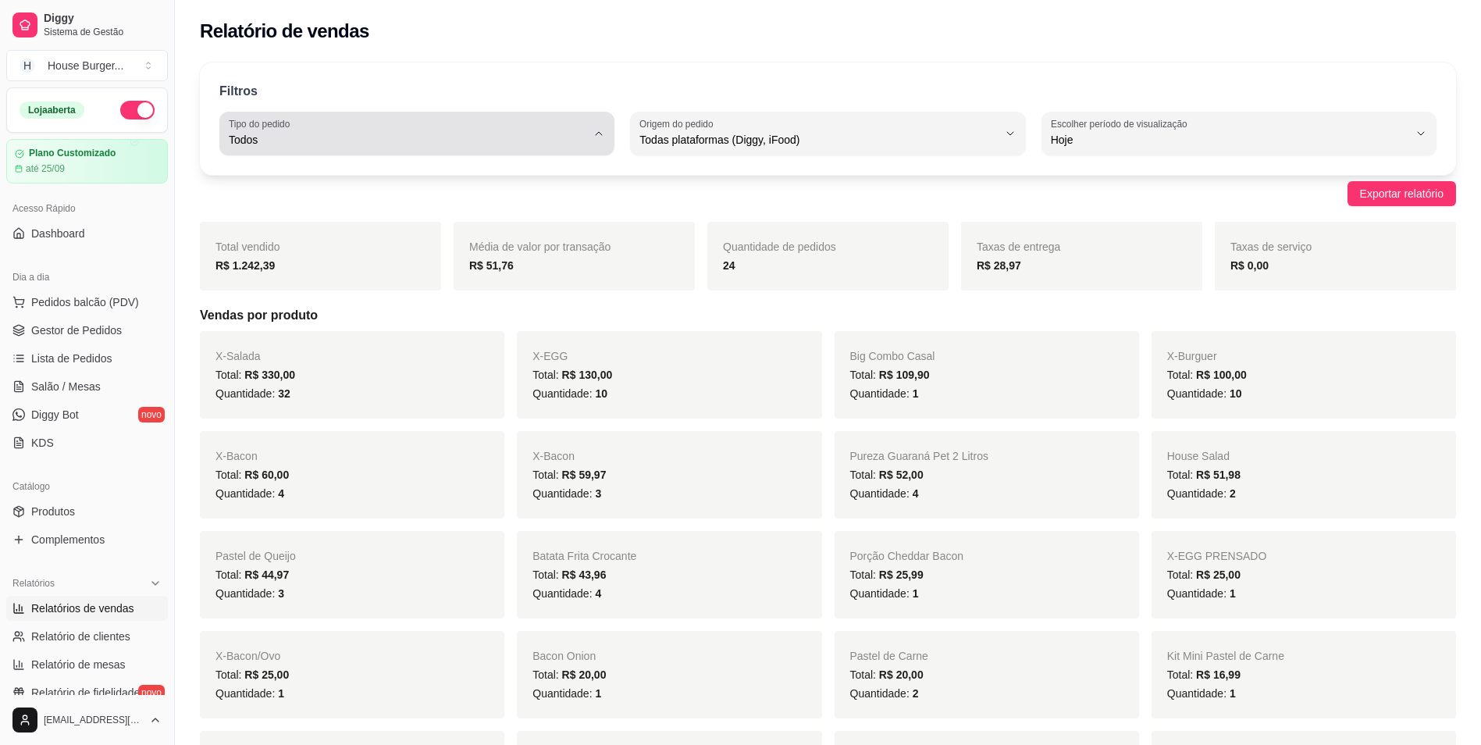
click at [586, 124] on div "Todos" at bounding box center [408, 133] width 358 height 31
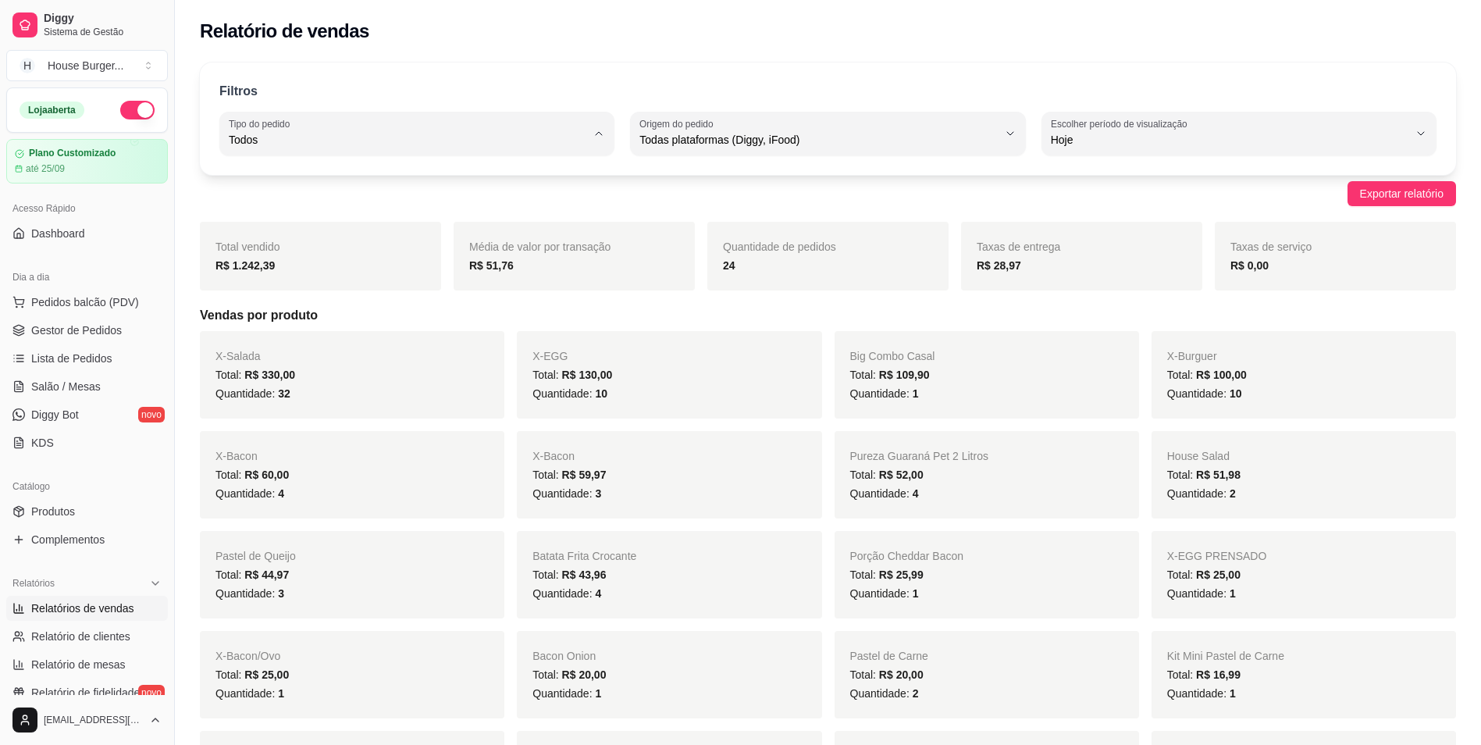
click at [368, 199] on span "Entrega" at bounding box center [409, 202] width 340 height 15
type input "DELIVERY"
select select "DELIVERY"
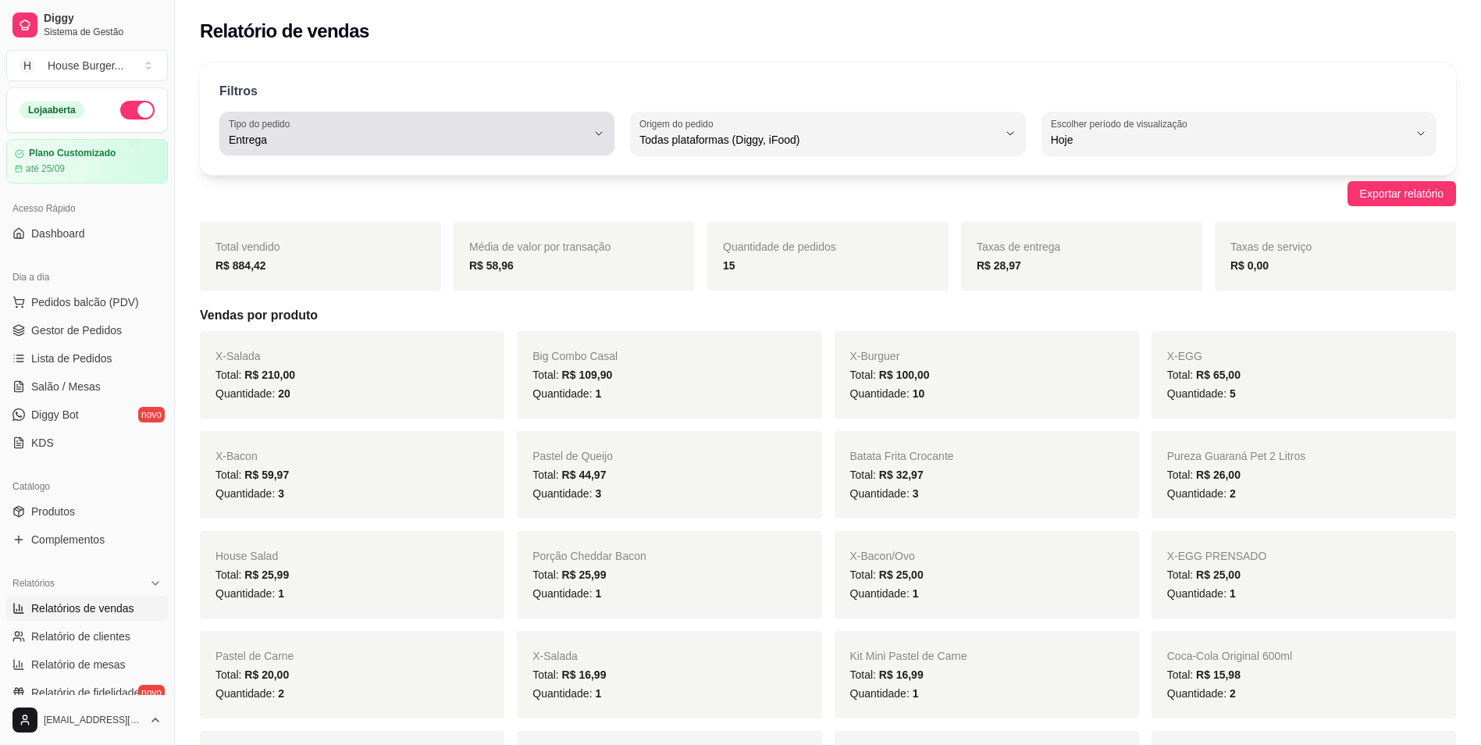
click at [283, 145] on span "Entrega" at bounding box center [408, 140] width 358 height 16
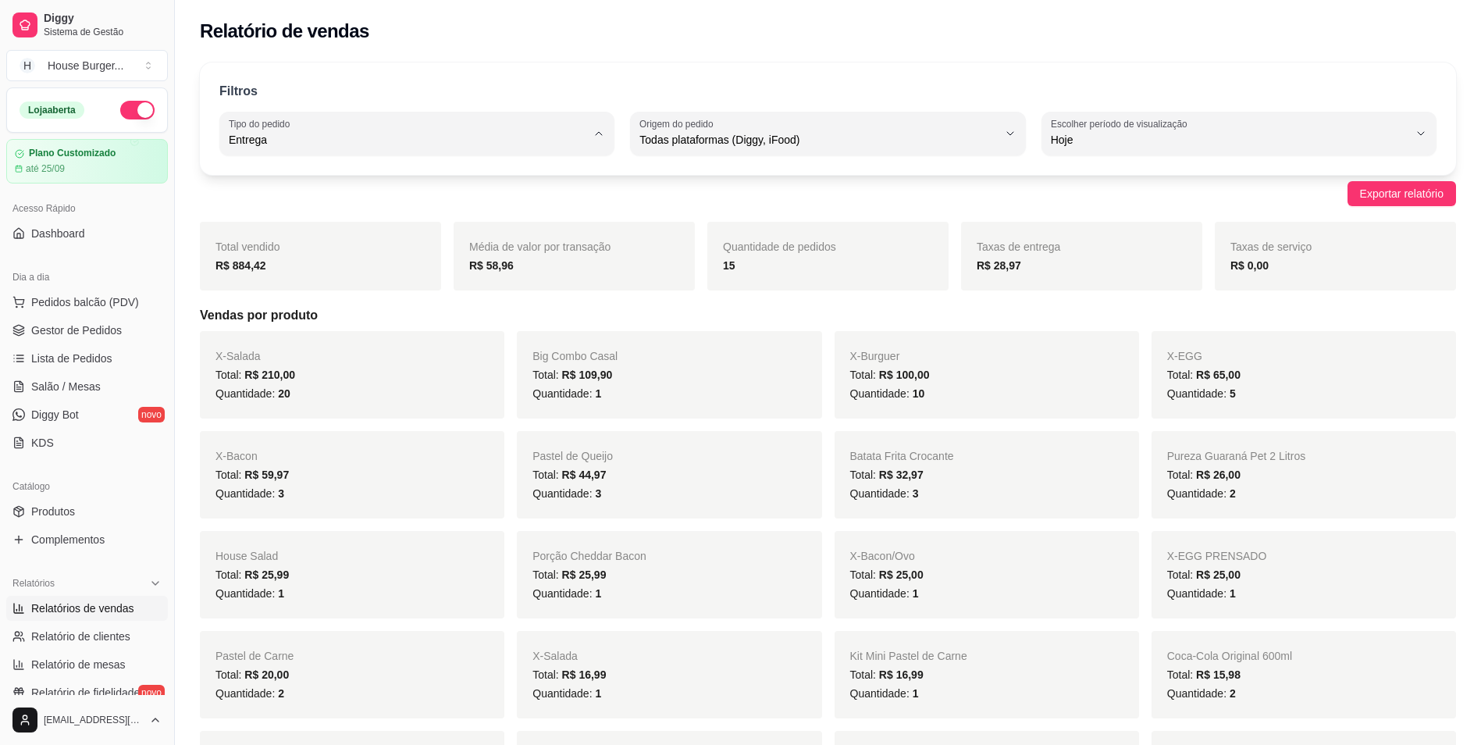
click at [251, 180] on span "Todos" at bounding box center [409, 176] width 340 height 15
type input "ALL"
select select "ALL"
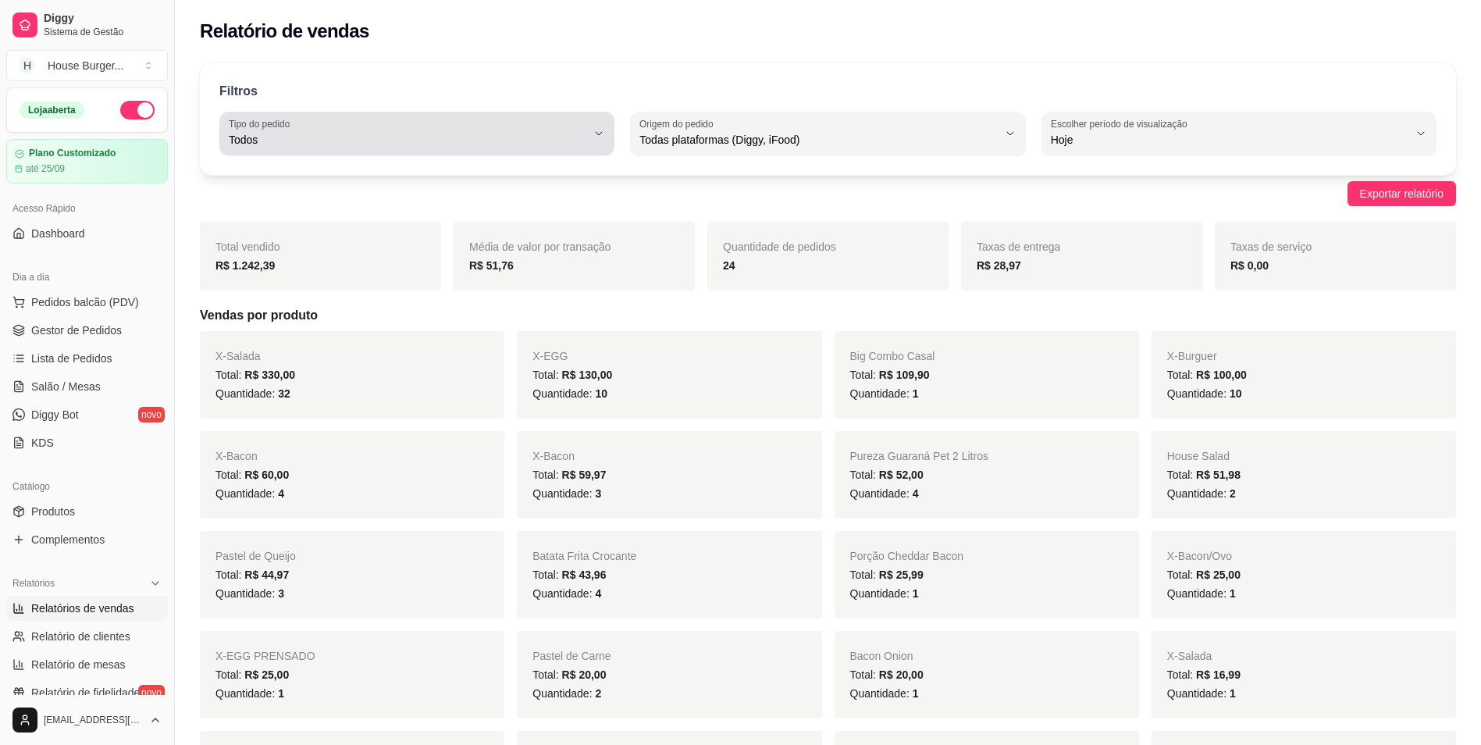
click at [458, 138] on span "Todos" at bounding box center [408, 140] width 358 height 16
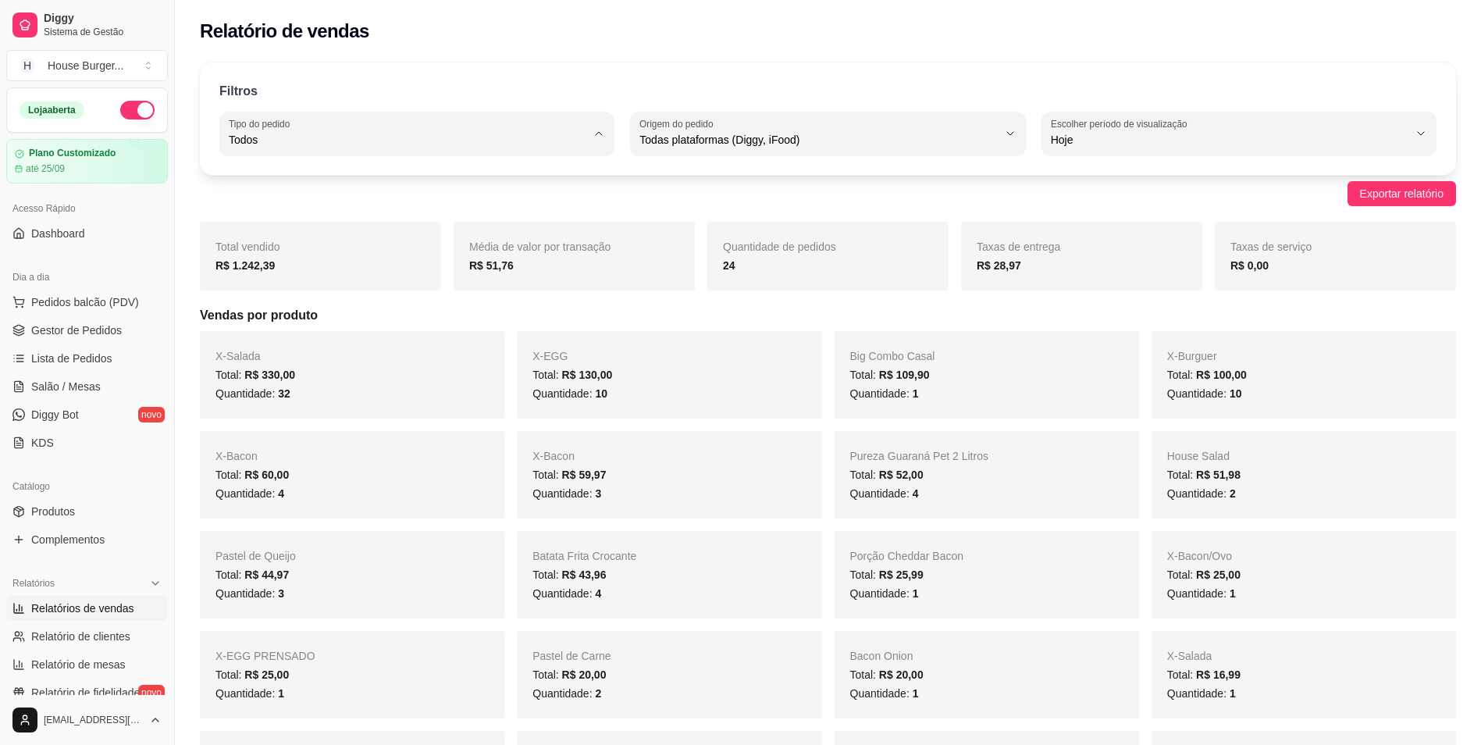
click at [297, 198] on span "Entrega" at bounding box center [409, 202] width 340 height 15
type input "DELIVERY"
select select "DELIVERY"
click at [328, 362] on div "X-Salada Total: R$ 210,00 Quantidade: 20" at bounding box center [352, 374] width 304 height 87
click at [87, 322] on span "Gestor de Pedidos" at bounding box center [76, 330] width 91 height 16
